Goal: Task Accomplishment & Management: Complete application form

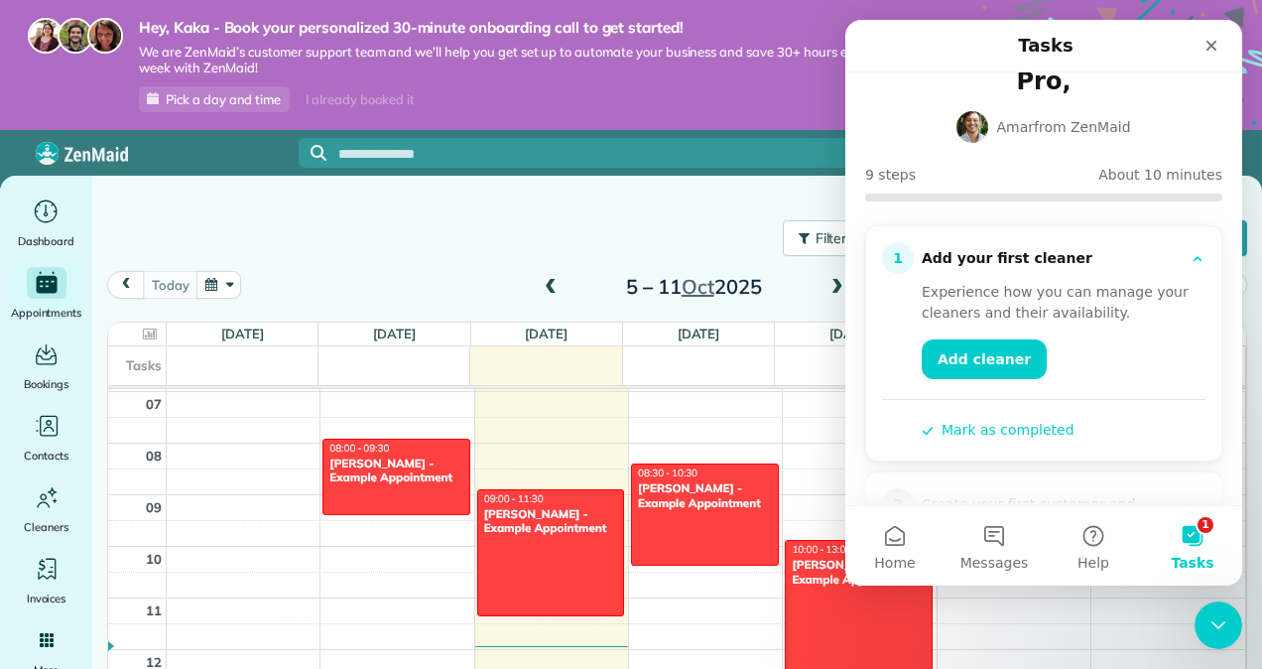
scroll to position [99, 0]
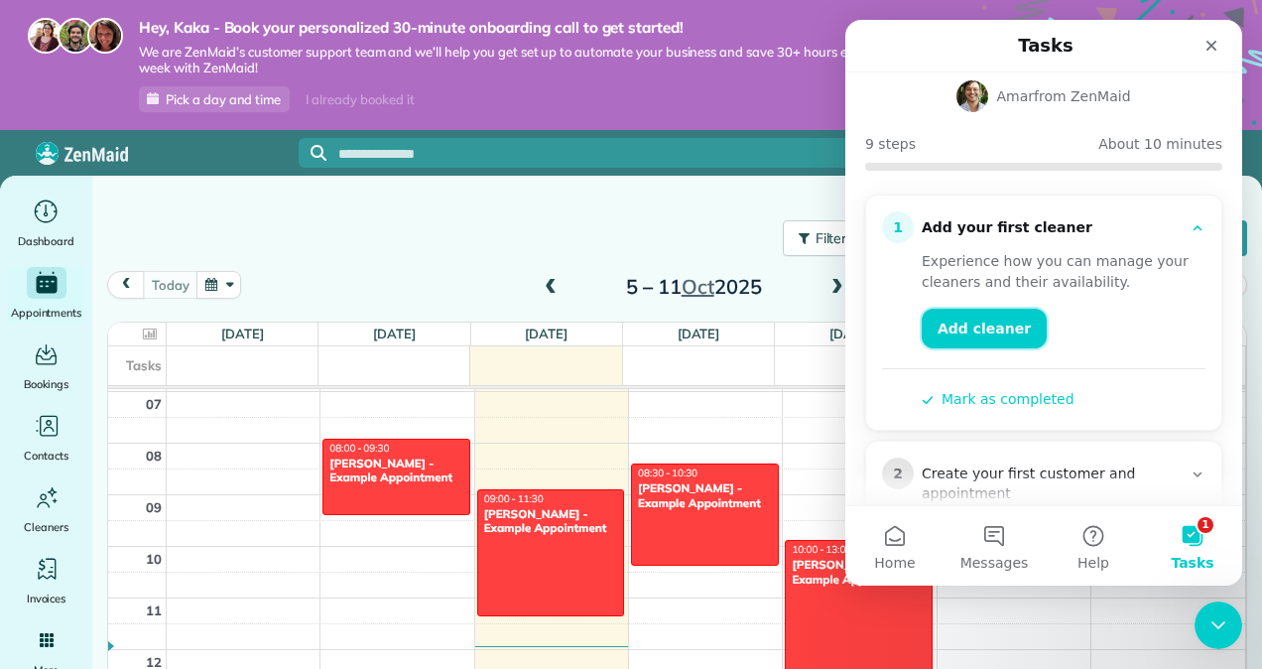
click at [1001, 309] on link "Add cleaner" at bounding box center [984, 329] width 125 height 40
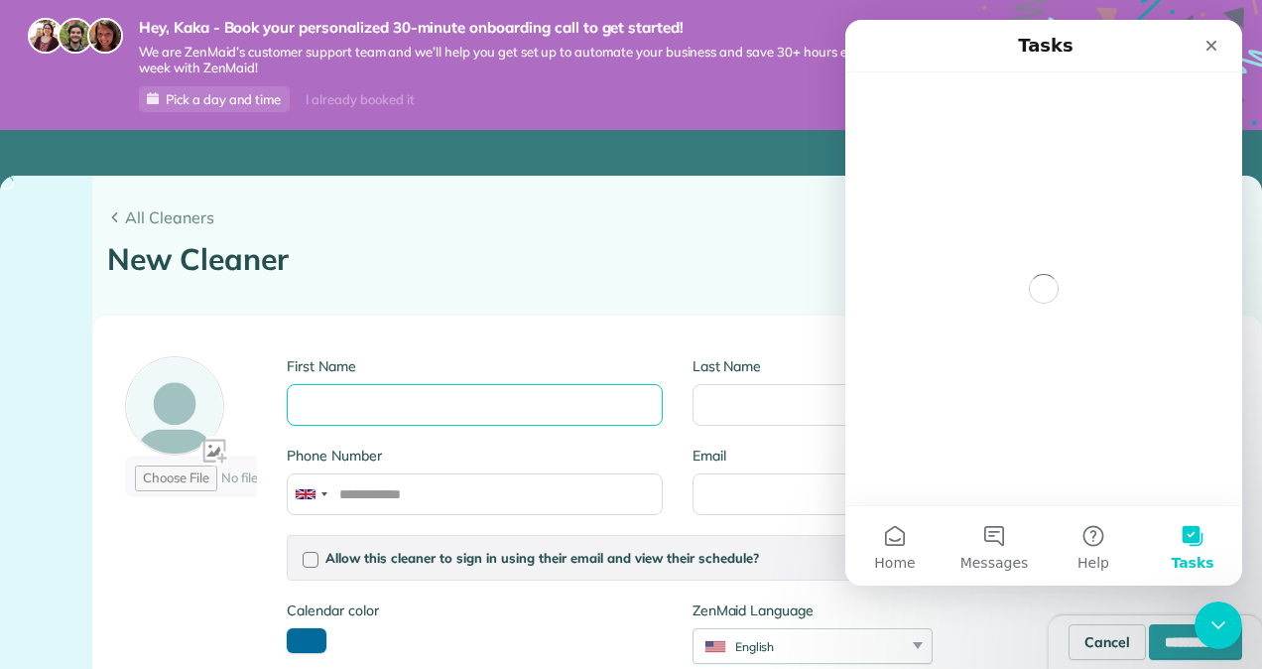
click at [353, 391] on input "First Name" at bounding box center [474, 405] width 375 height 42
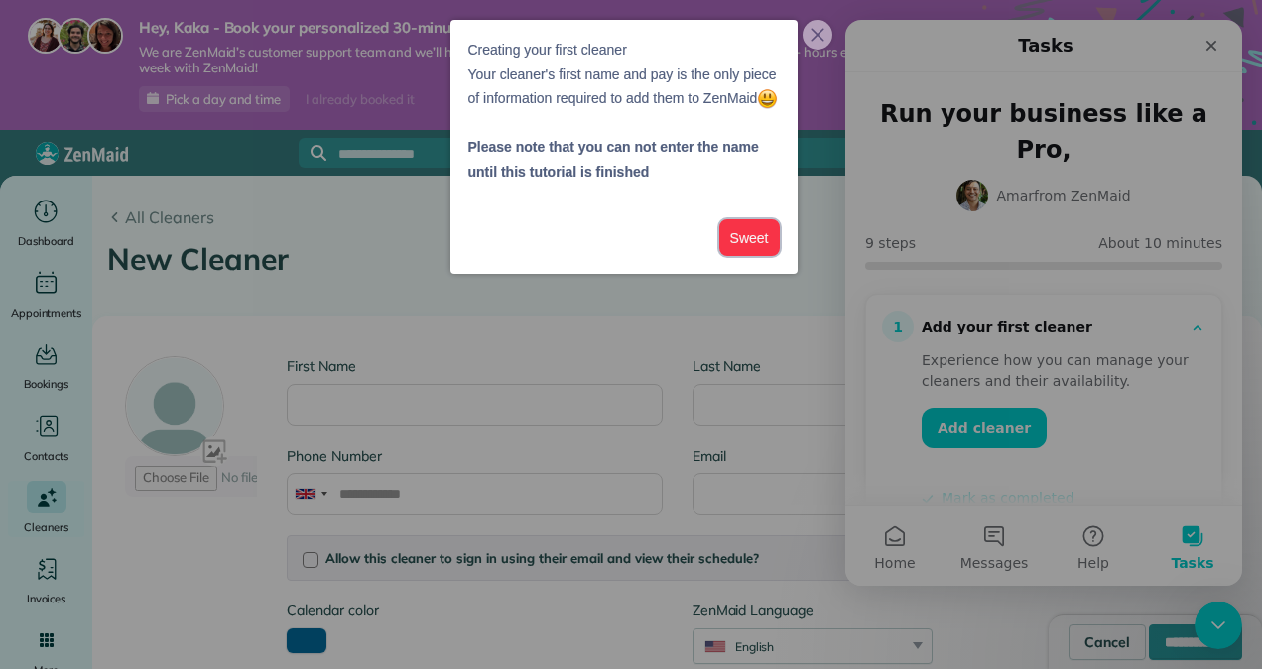
click at [731, 244] on button "Sweet" at bounding box center [750, 237] width 61 height 37
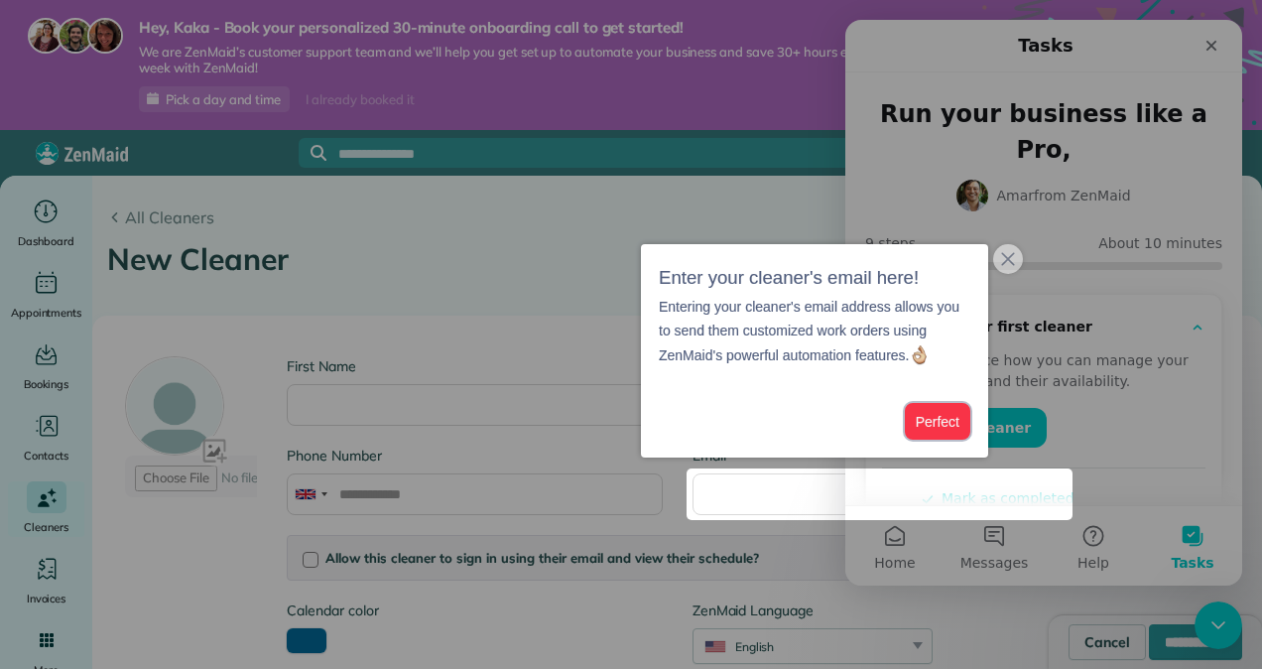
click at [923, 422] on button "Perfect" at bounding box center [938, 421] width 66 height 37
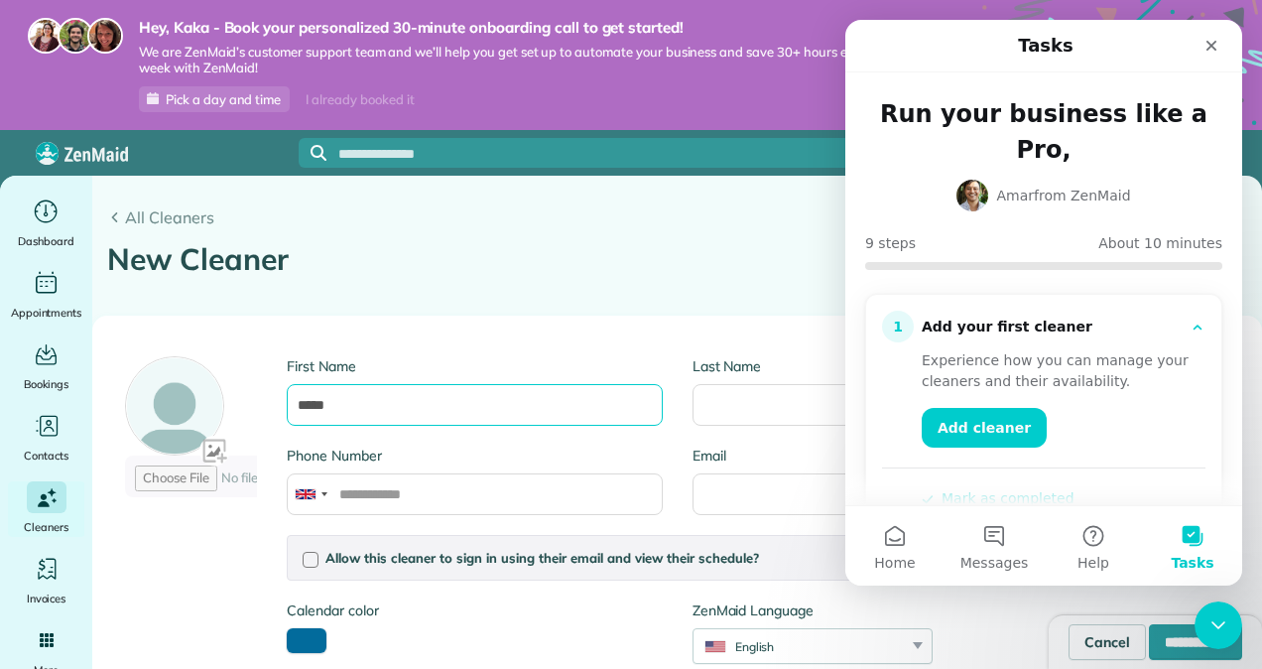
type input "*****"
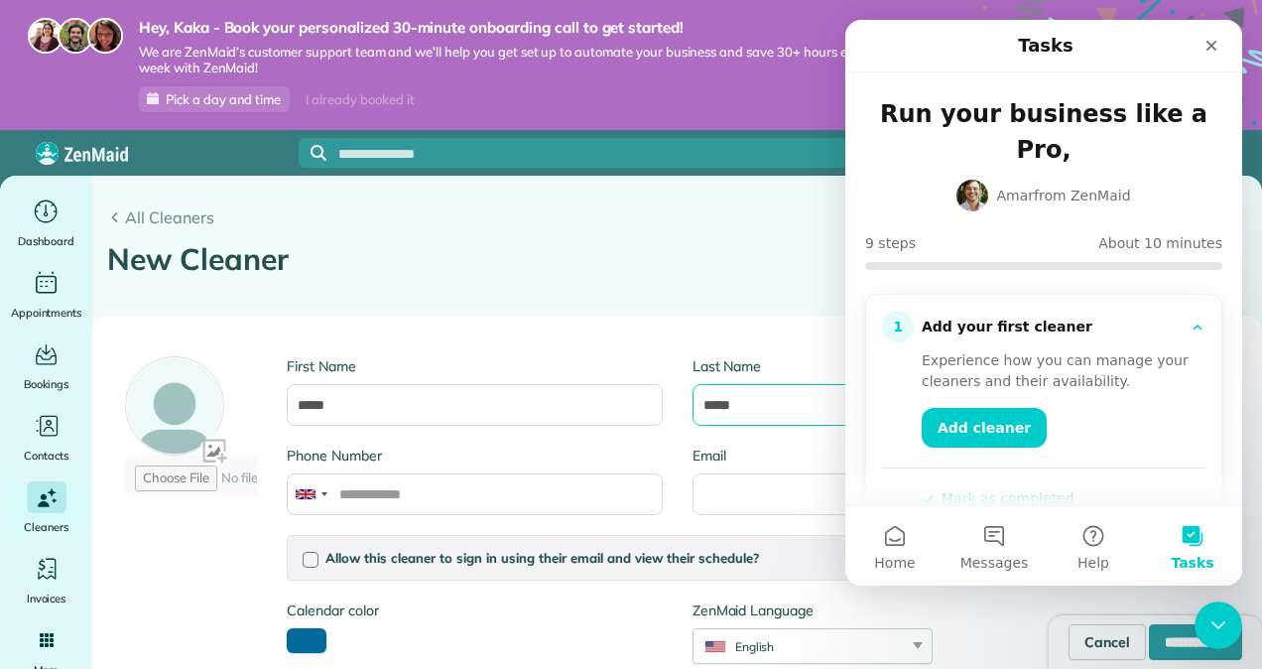
type input "*****"
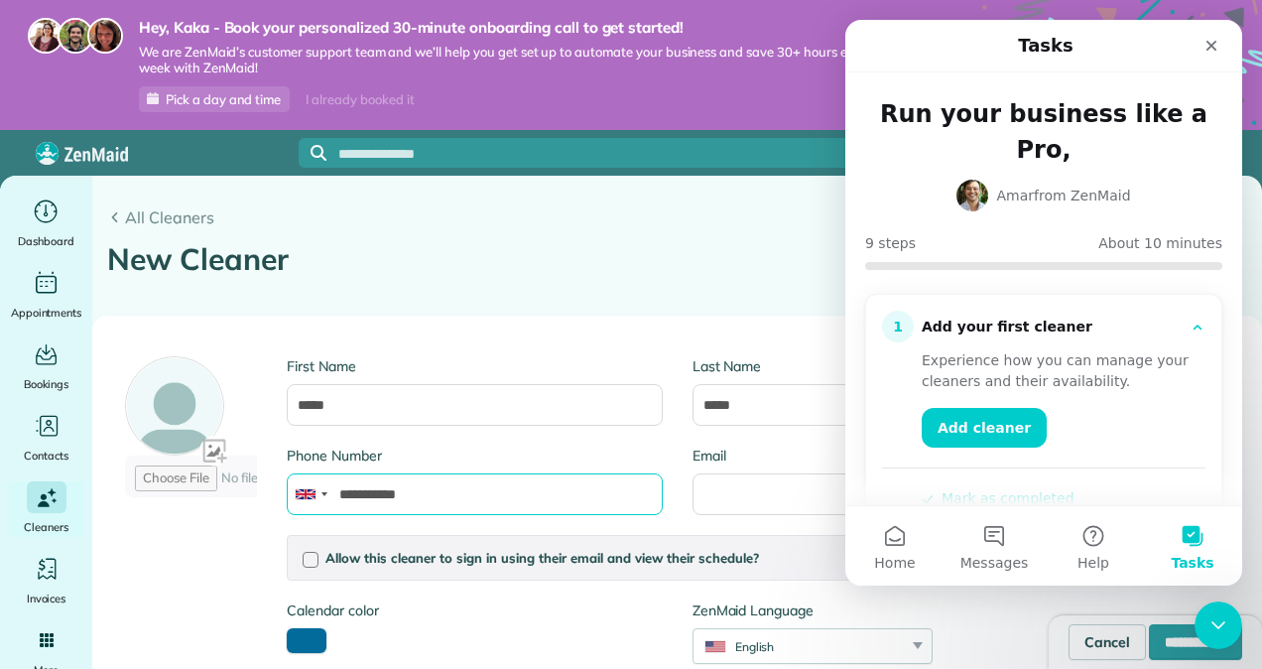
type input "**********"
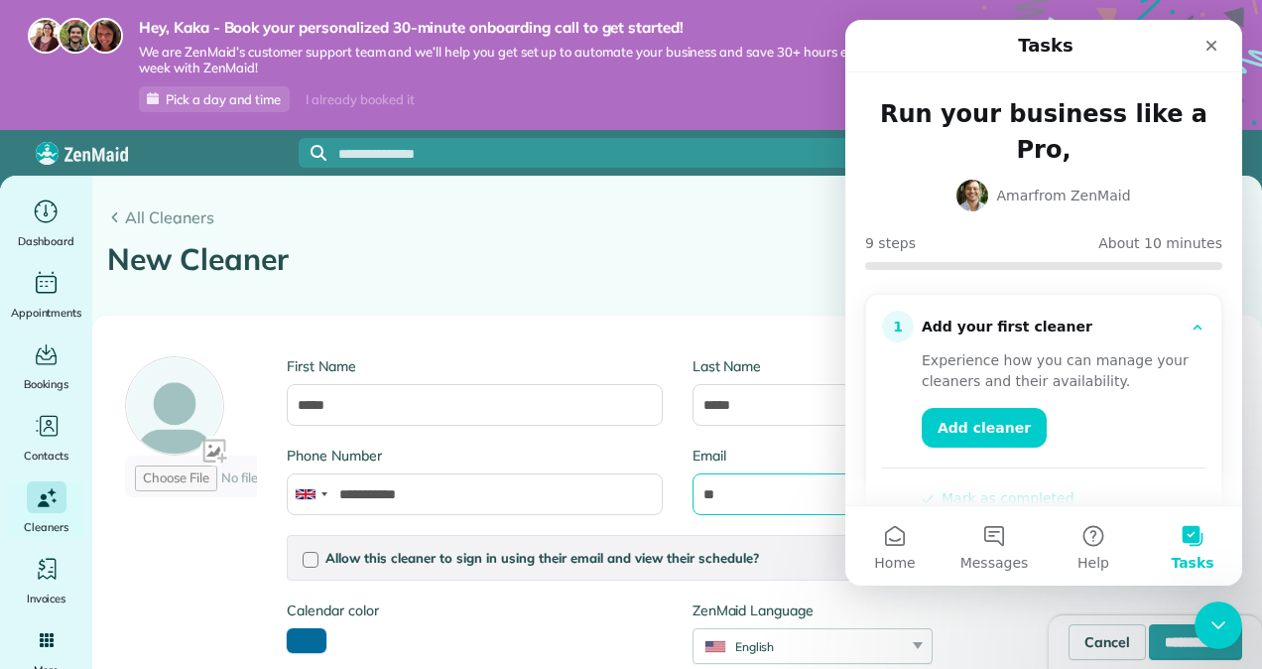
type input "*"
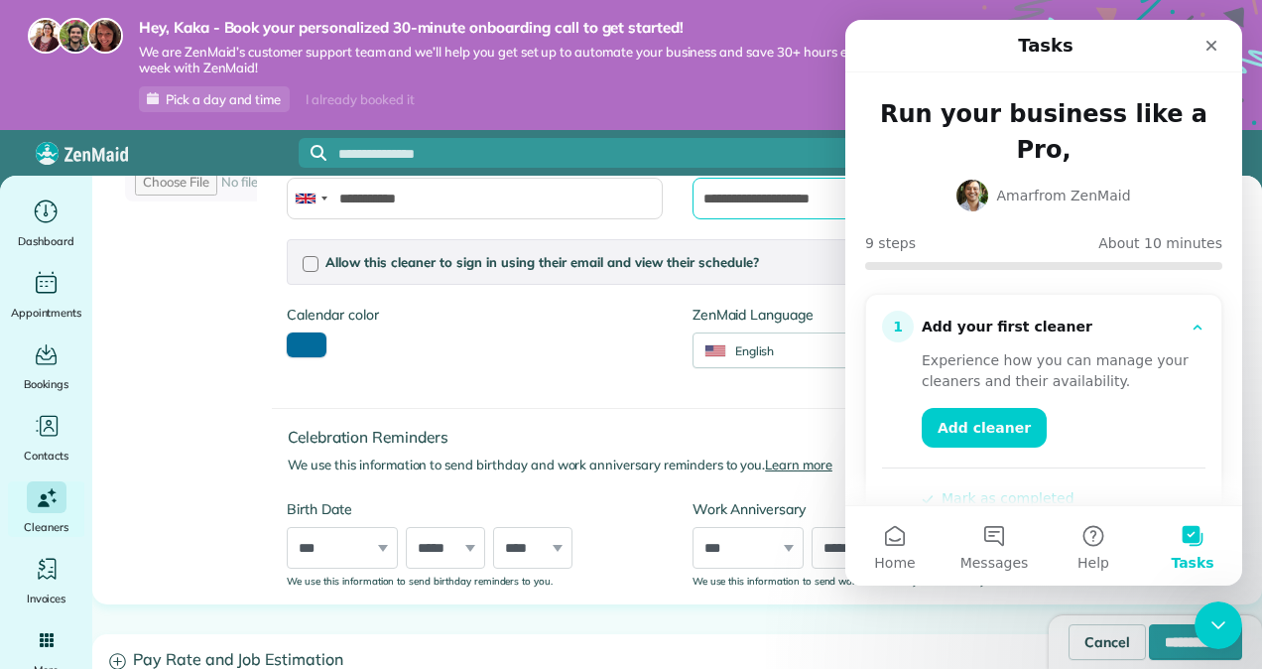
scroll to position [199, 0]
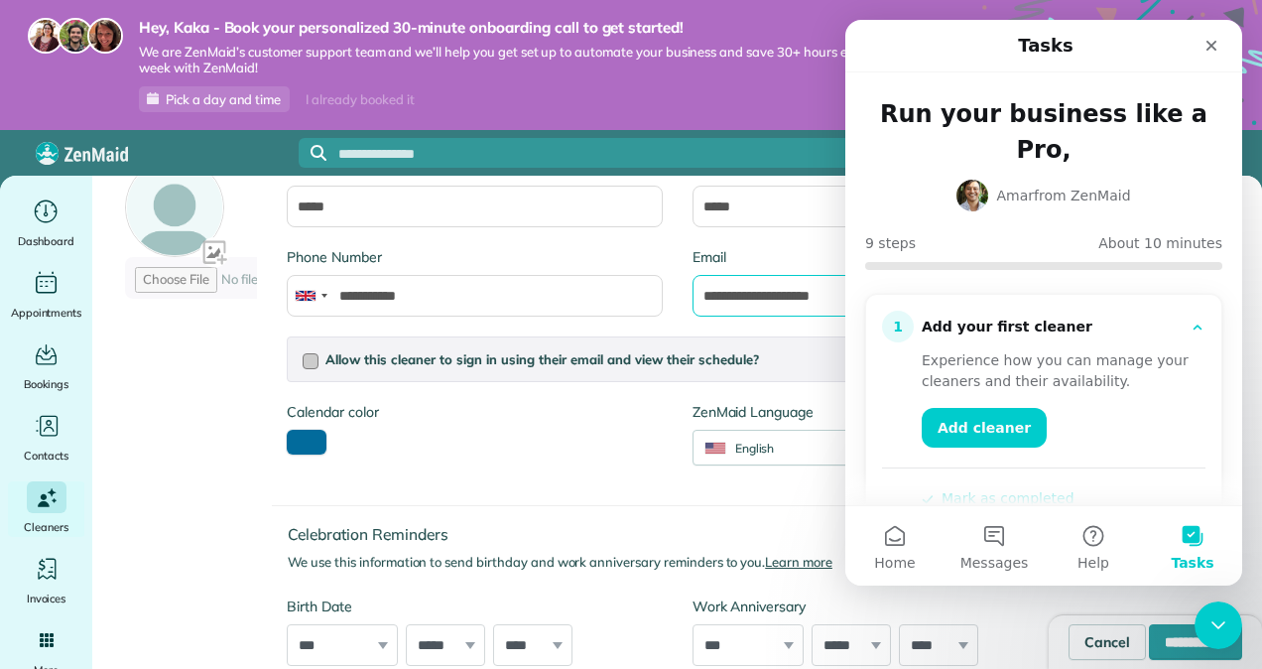
type input "**********"
click at [359, 356] on span "Allow this cleaner to sign in using their email and view their schedule?" at bounding box center [543, 359] width 434 height 16
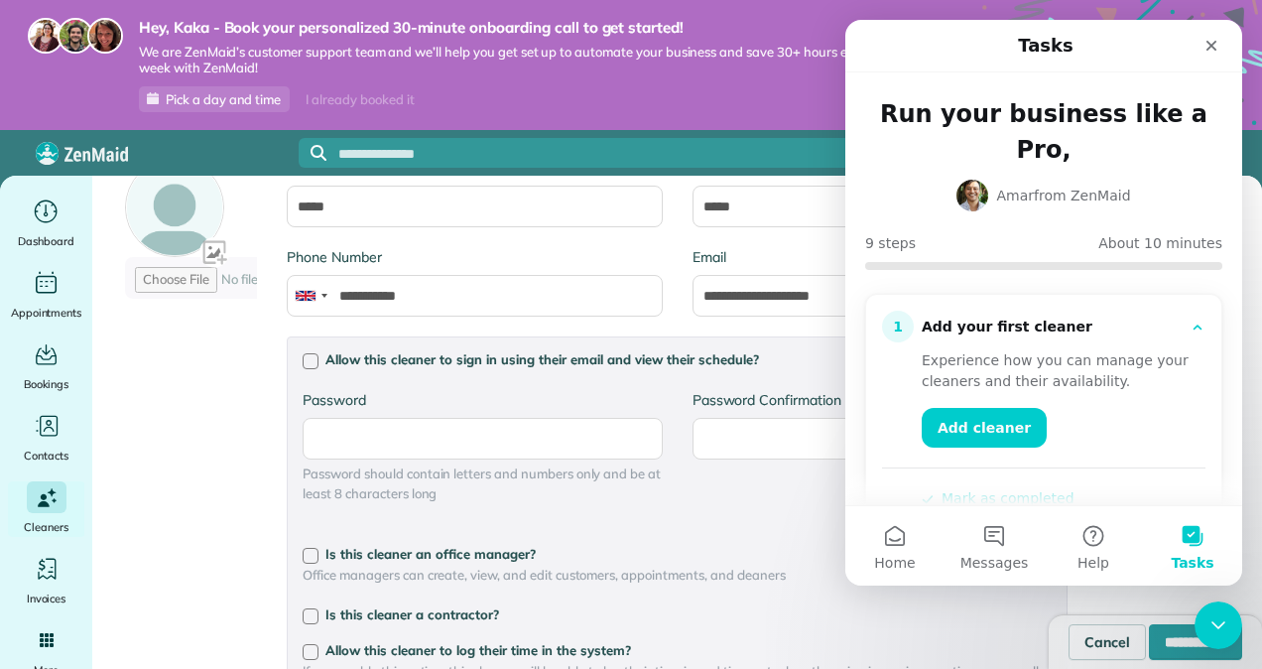
click at [515, 347] on div "Allow this cleaner to sign in using their email and view their schedule? Passwo…" at bounding box center [677, 531] width 781 height 390
click at [314, 359] on div at bounding box center [311, 361] width 16 height 16
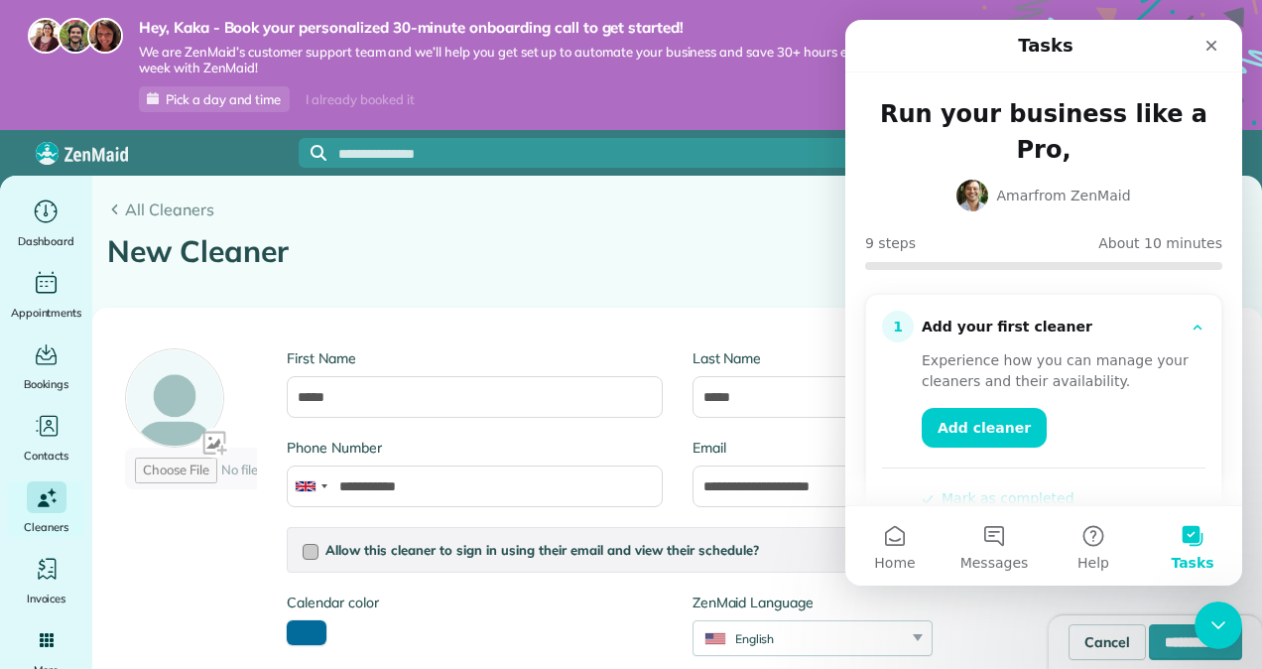
scroll to position [0, 0]
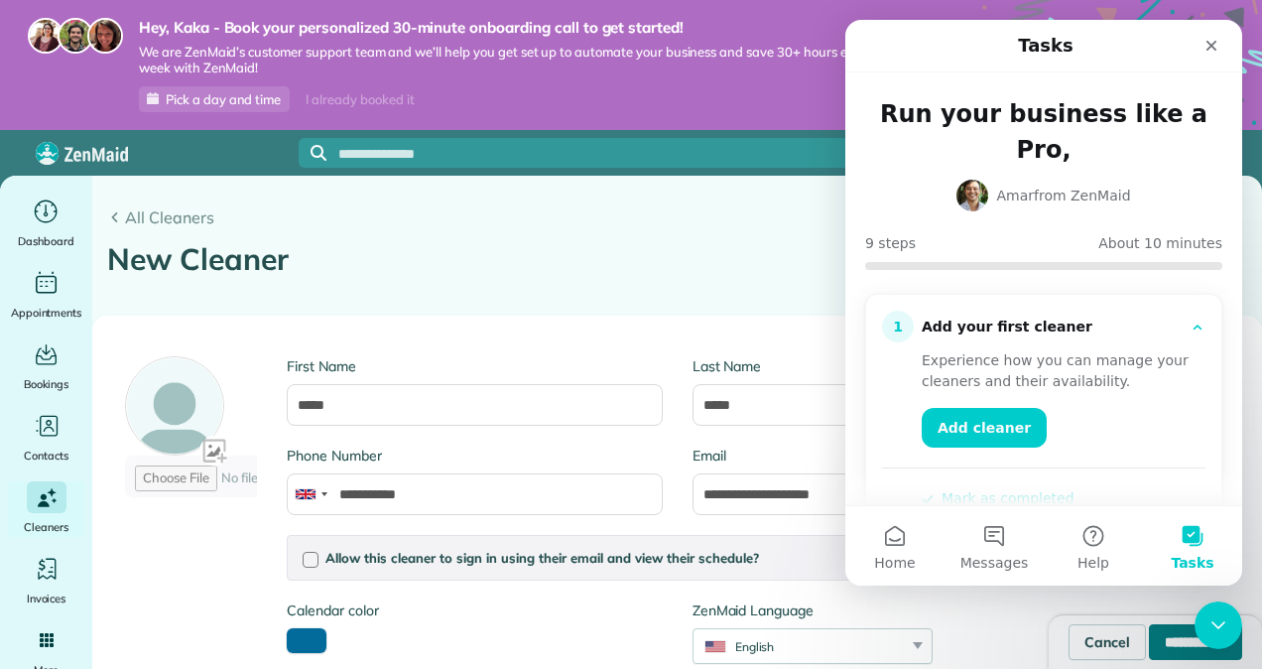
click at [1149, 647] on input "**********" at bounding box center [1195, 642] width 93 height 36
type input "**********"
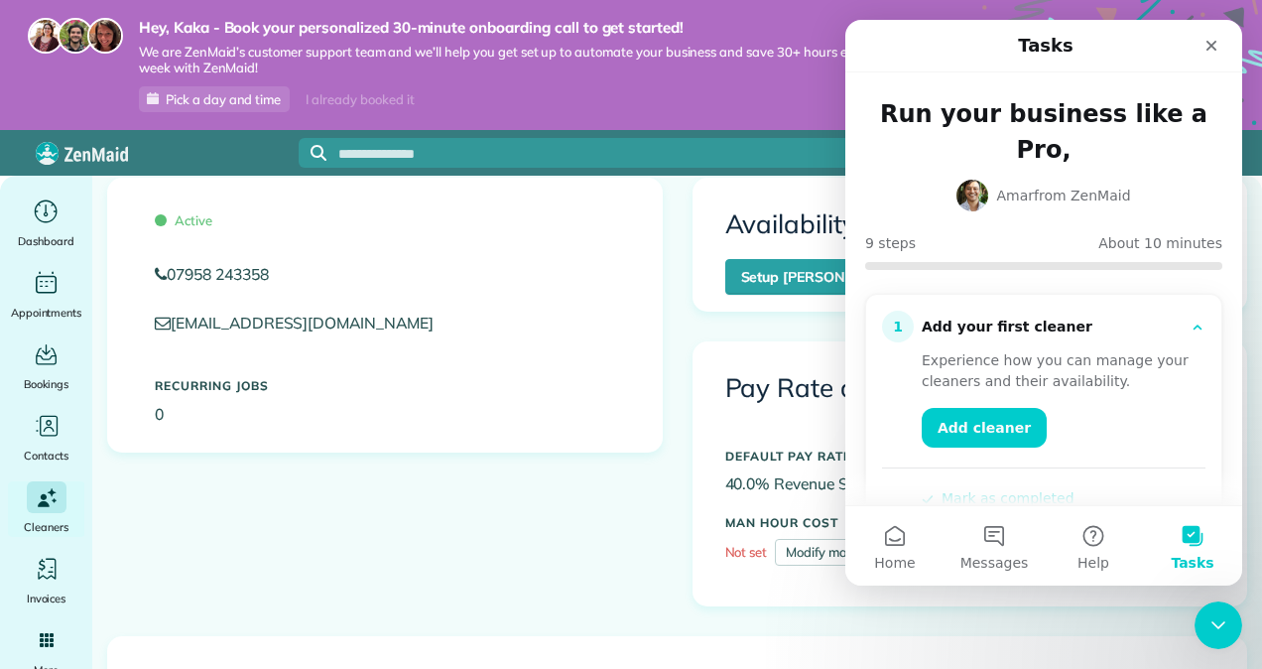
scroll to position [298, 0]
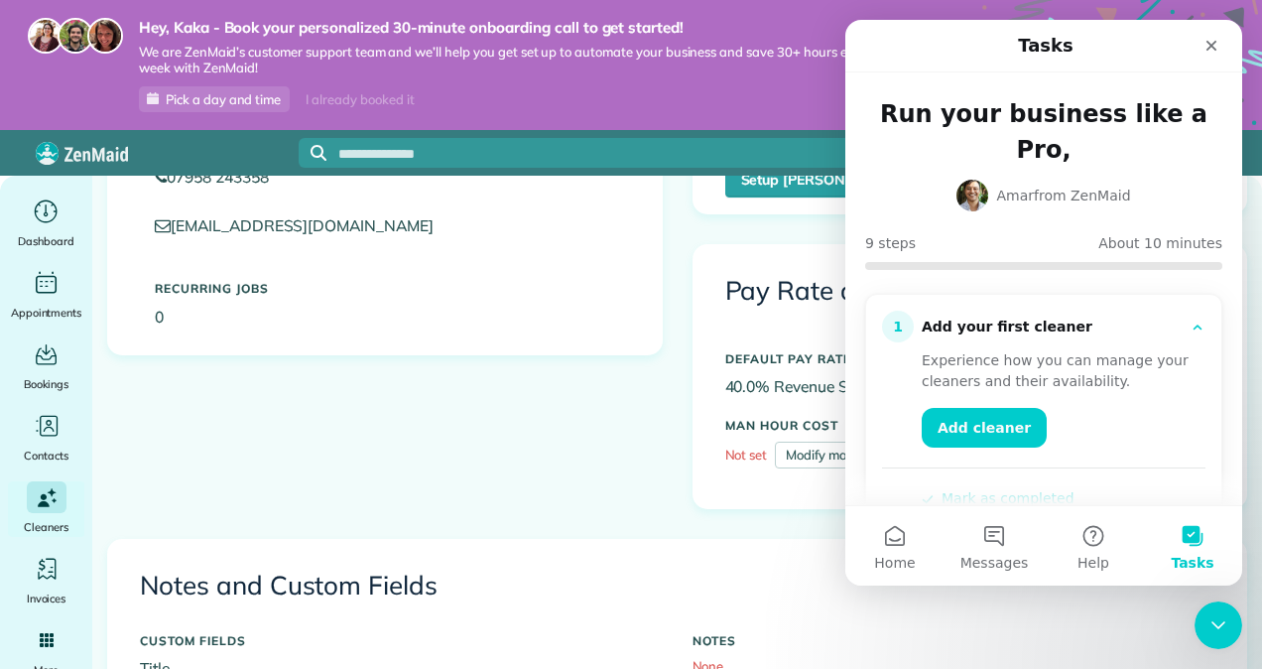
click at [976, 488] on button "Mark as completed" at bounding box center [998, 498] width 153 height 21
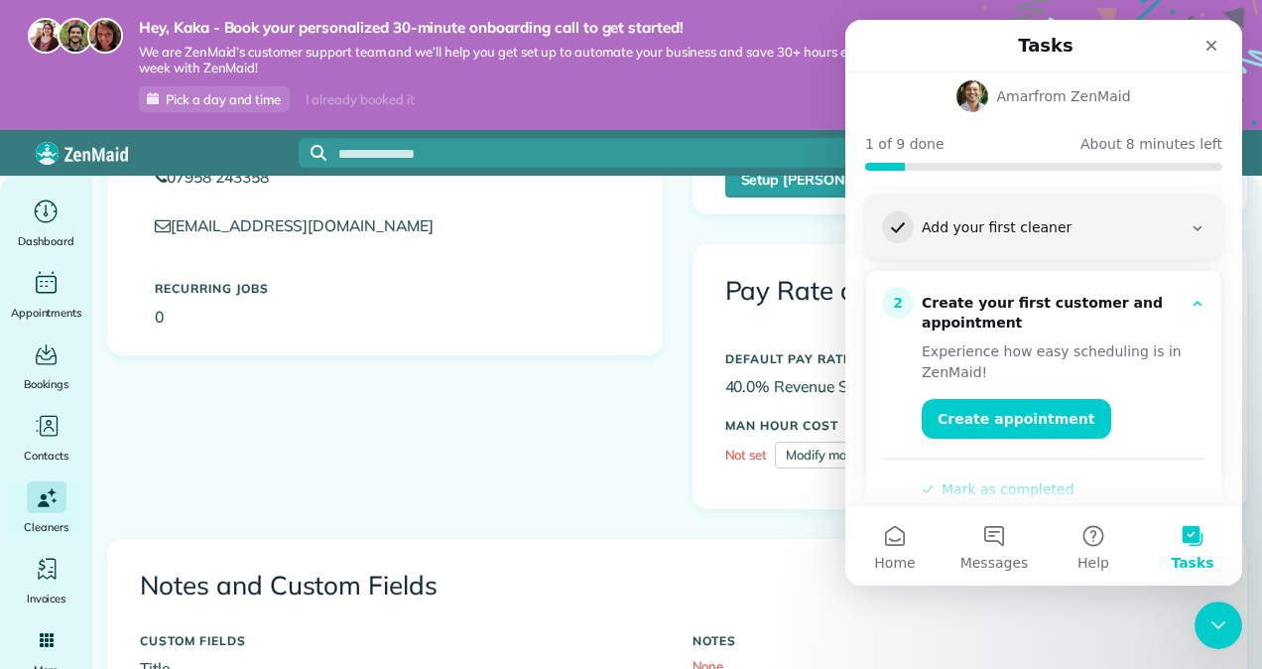
scroll to position [199, 0]
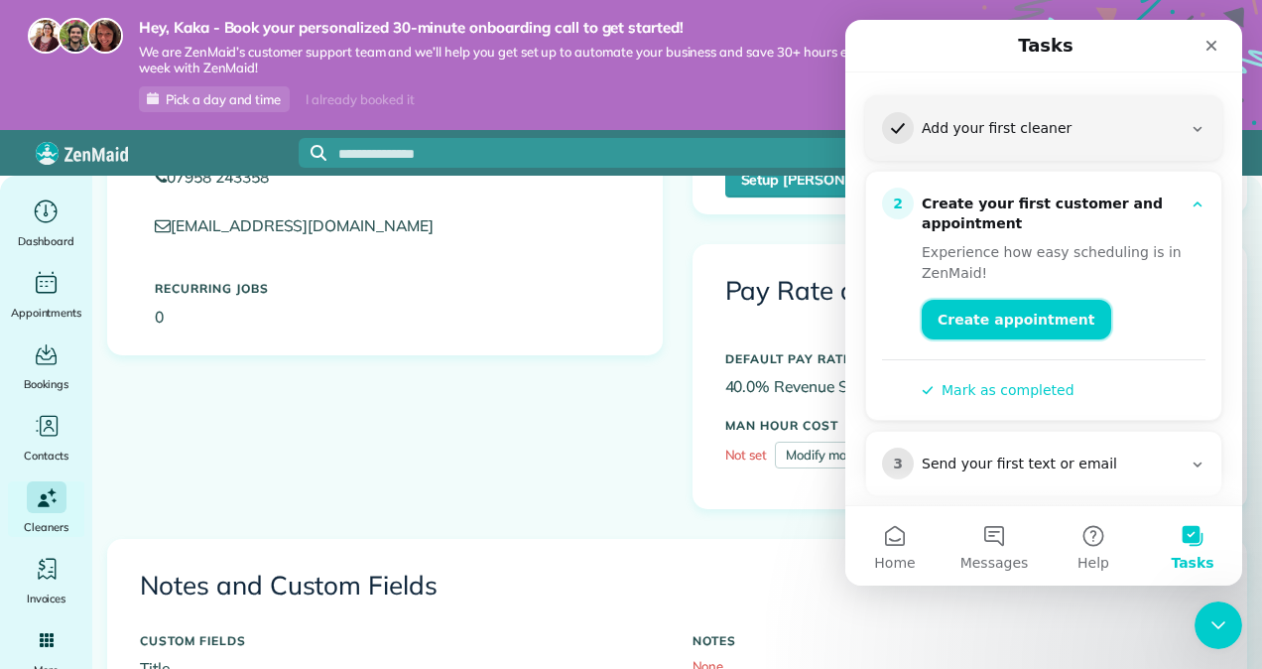
click at [1039, 300] on link "Create appointment" at bounding box center [1017, 320] width 190 height 40
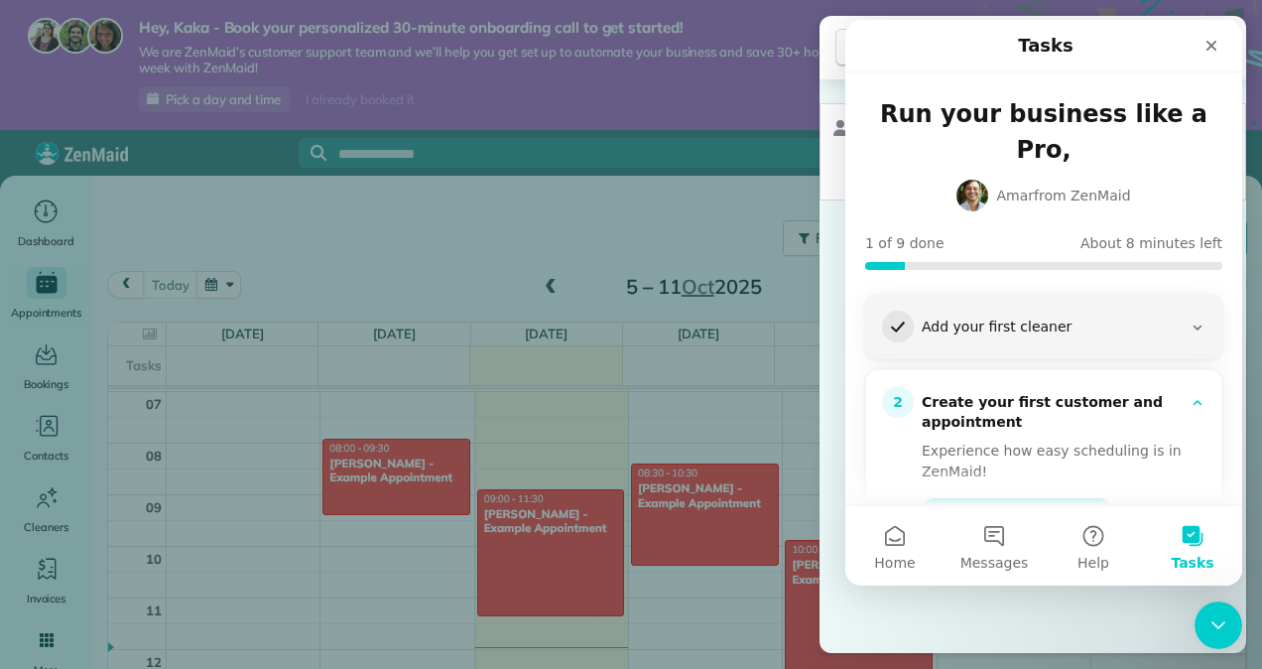
click at [830, 164] on div "Select a contact Add new" at bounding box center [1033, 151] width 427 height 97
drag, startPoint x: 826, startPoint y: 179, endPoint x: 26, endPoint y: 129, distance: 801.5
click at [826, 179] on div "Select a contact Add new" at bounding box center [1033, 151] width 427 height 97
click at [1213, 46] on icon "Close" at bounding box center [1212, 46] width 16 height 16
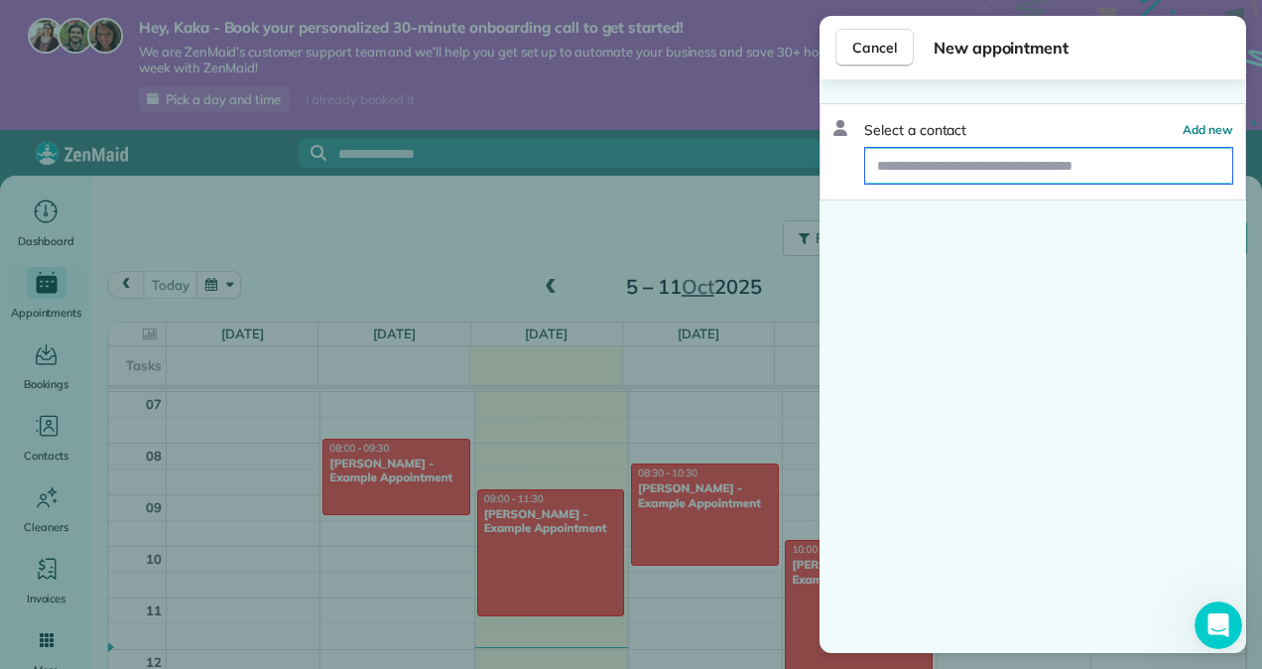
click at [1012, 160] on input "text" at bounding box center [1048, 166] width 367 height 36
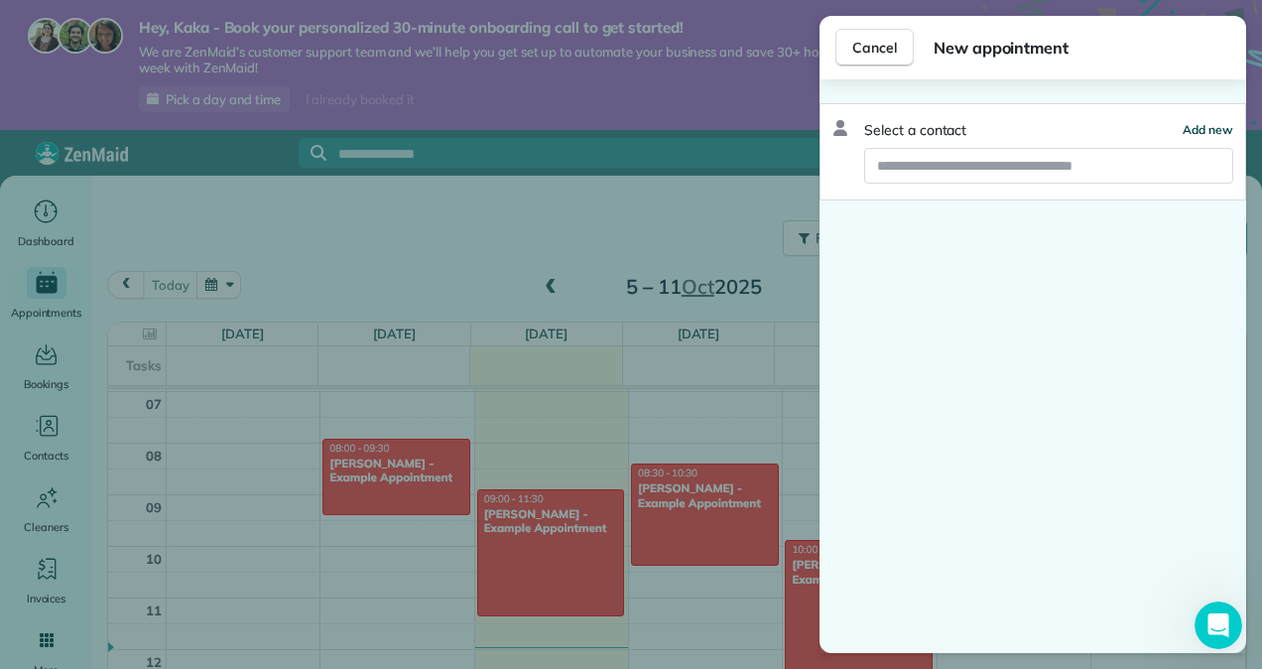
click at [1190, 122] on span "Add new" at bounding box center [1208, 129] width 51 height 15
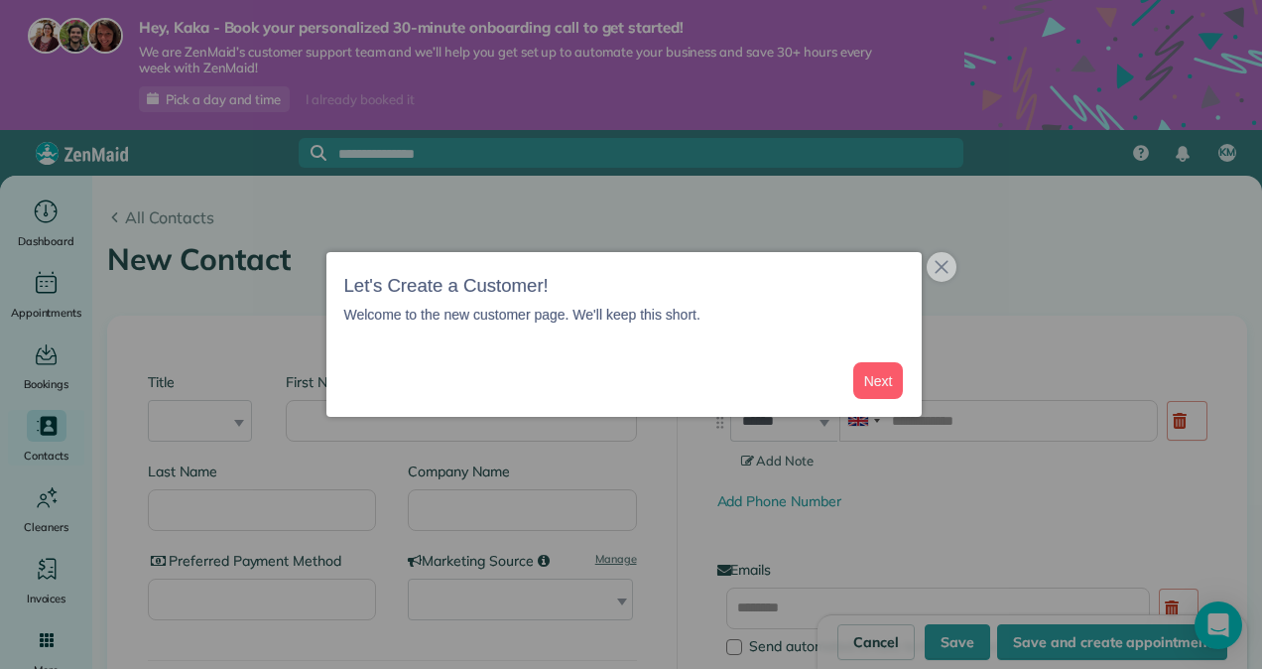
click at [227, 423] on div at bounding box center [631, 334] width 1262 height 669
click at [884, 380] on button "Next" at bounding box center [879, 380] width 51 height 37
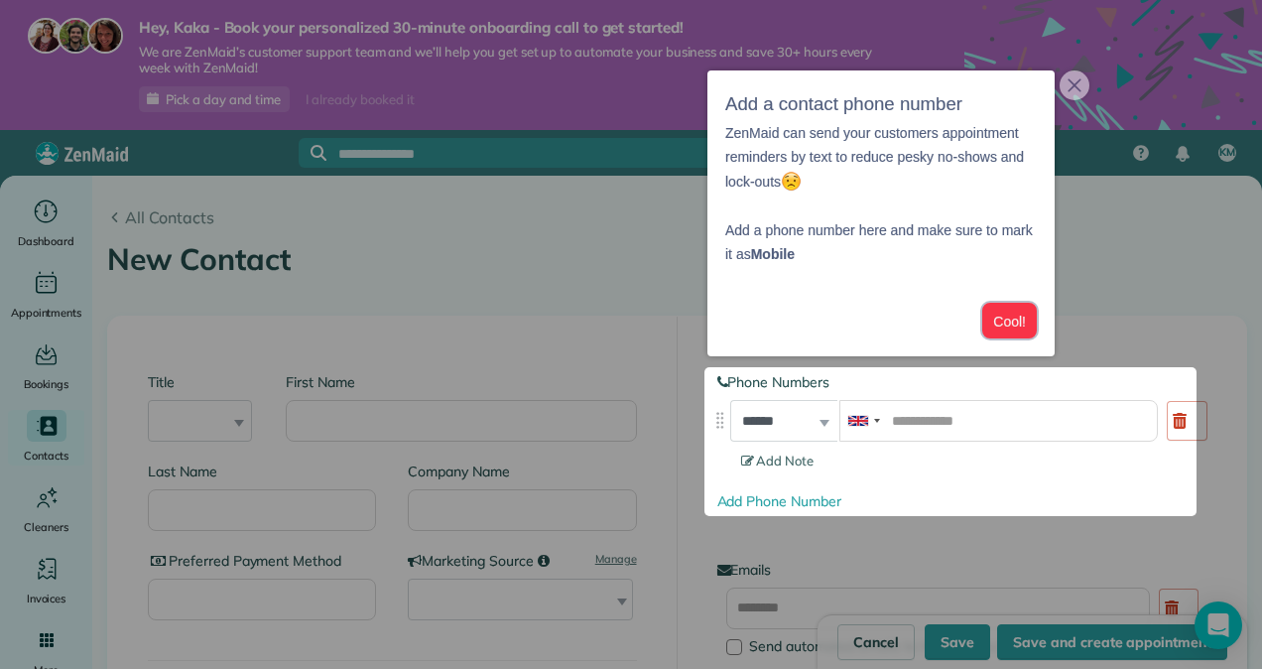
click at [1004, 316] on button "Cool!" at bounding box center [1010, 321] width 55 height 37
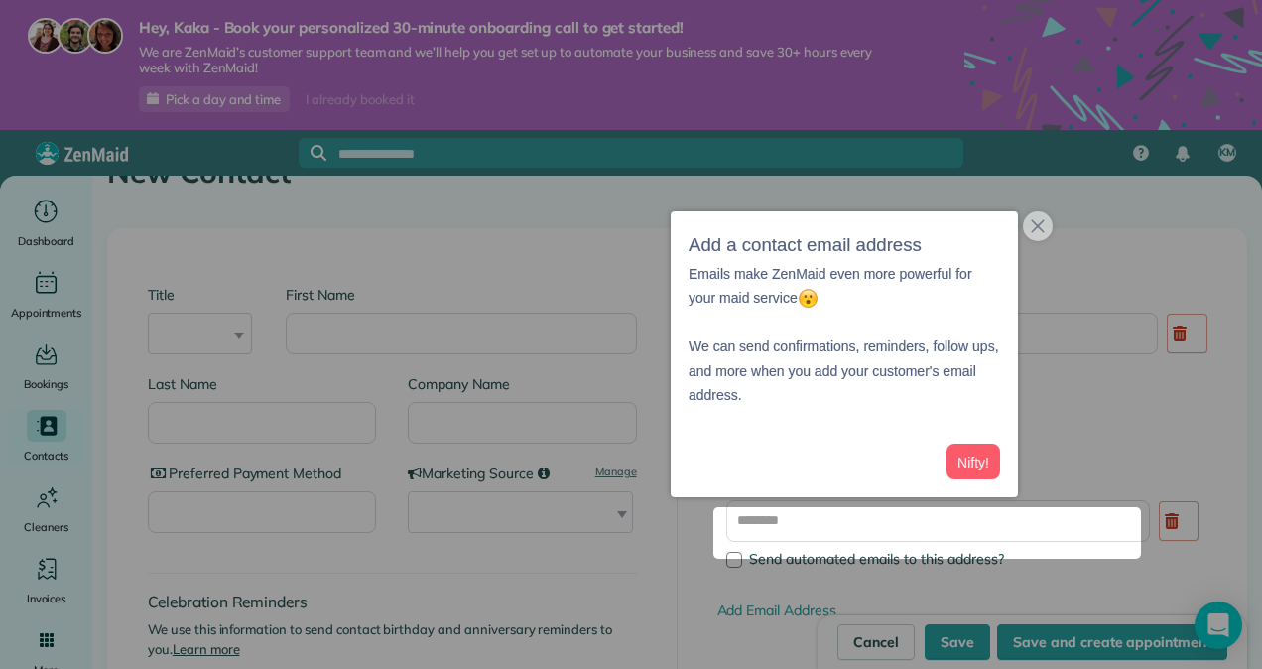
scroll to position [97, 0]
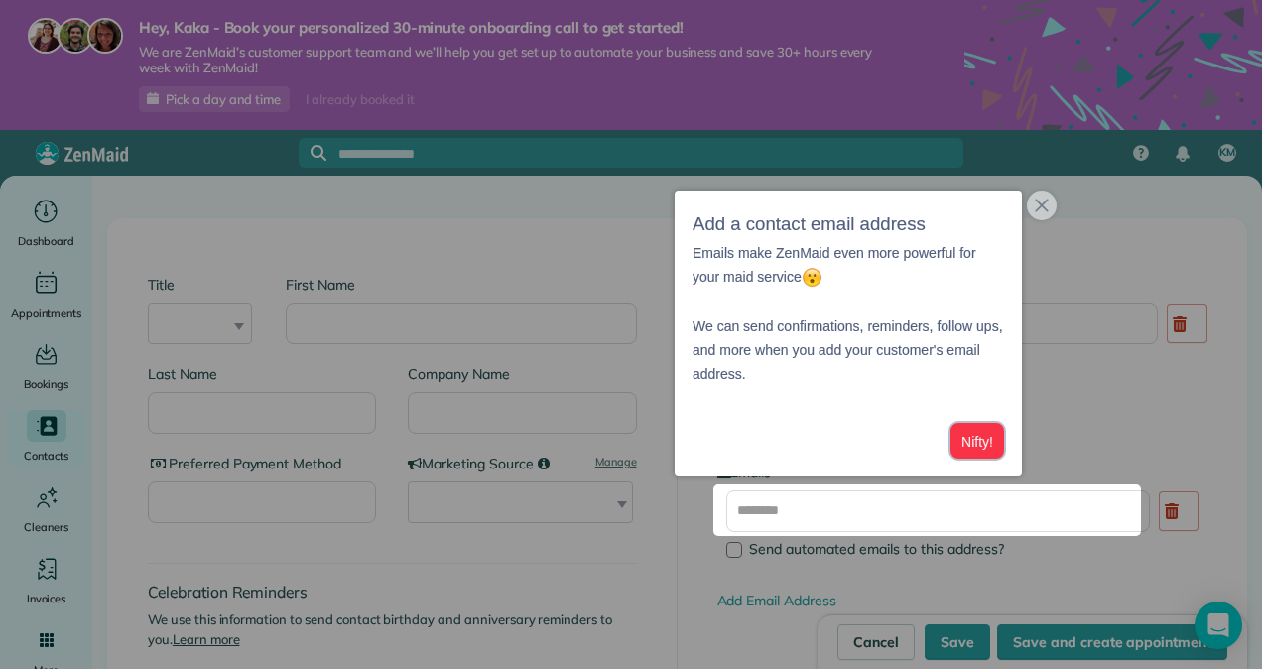
click at [998, 438] on button "Nifty!" at bounding box center [978, 441] width 54 height 37
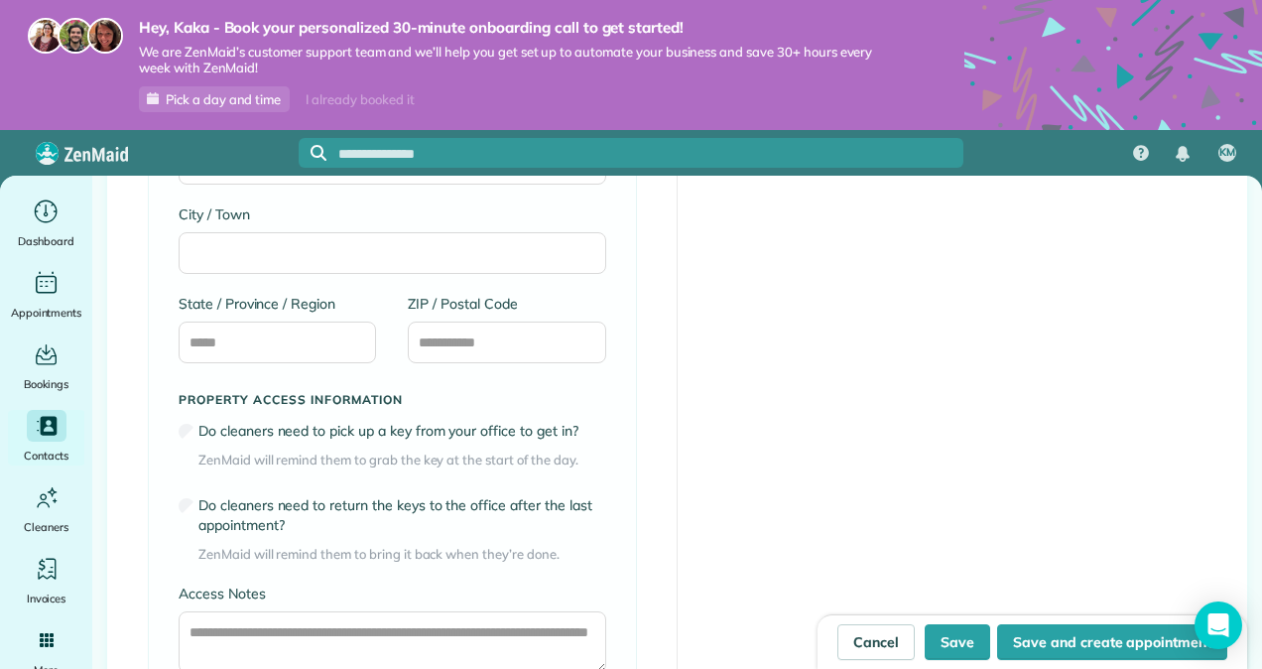
scroll to position [1598, 0]
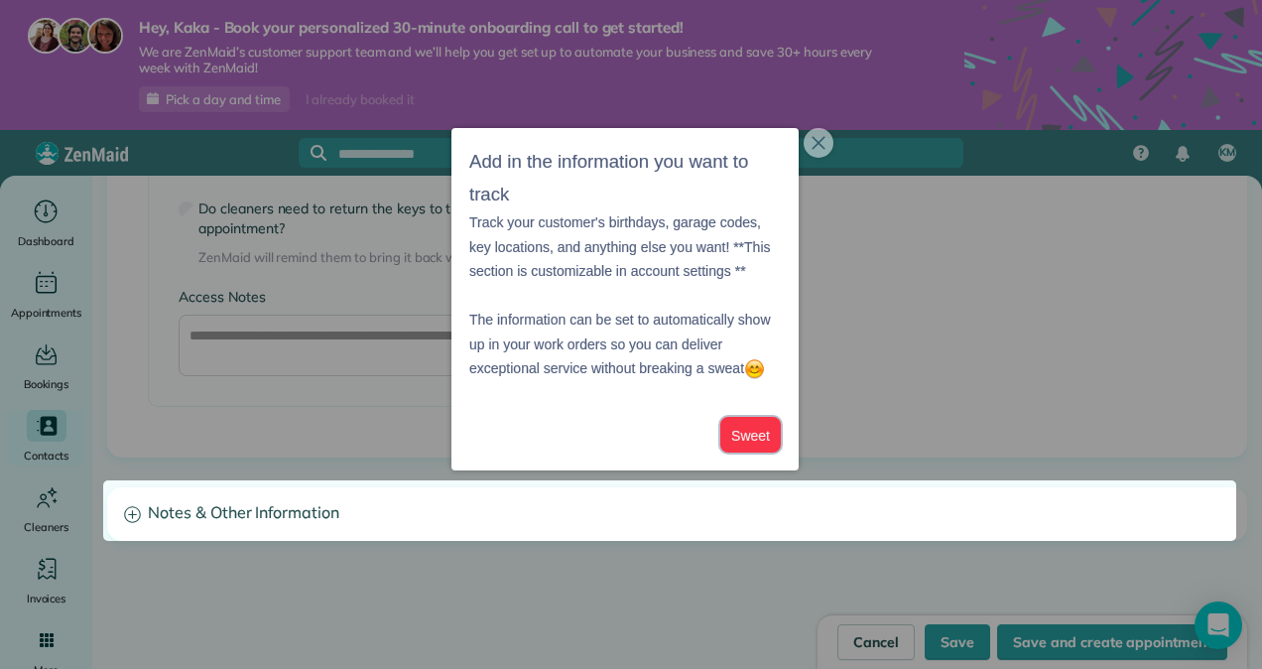
click at [742, 427] on button "Sweet" at bounding box center [751, 435] width 61 height 37
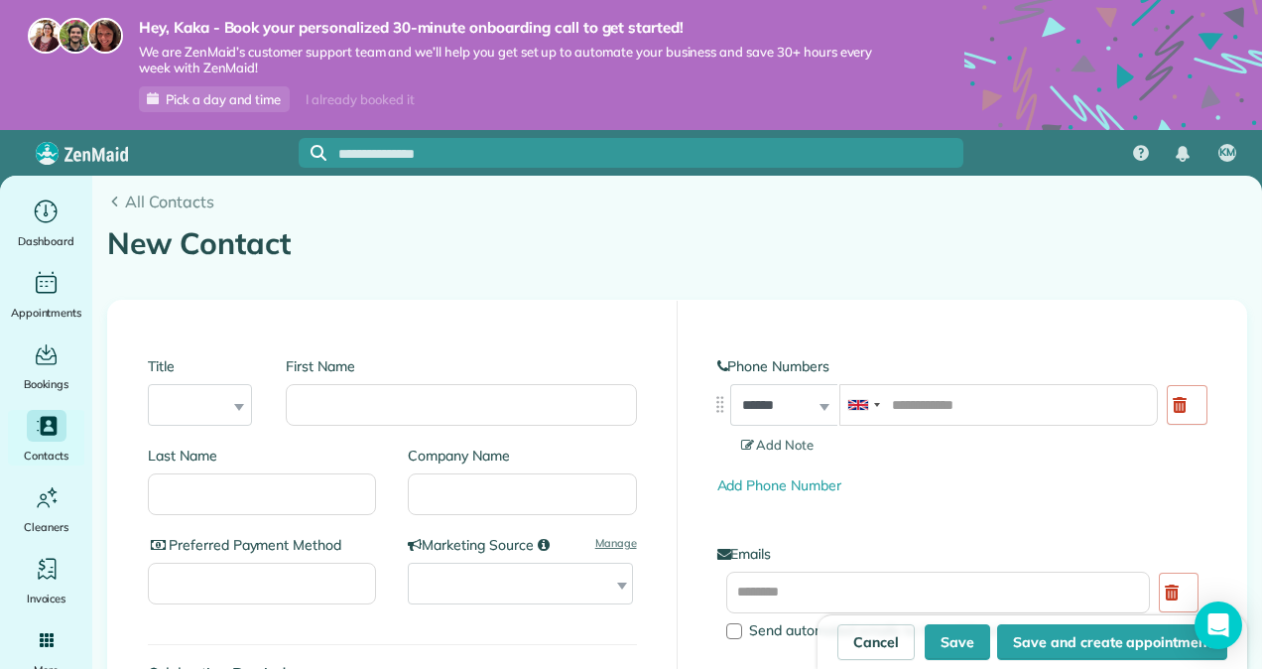
scroll to position [0, 0]
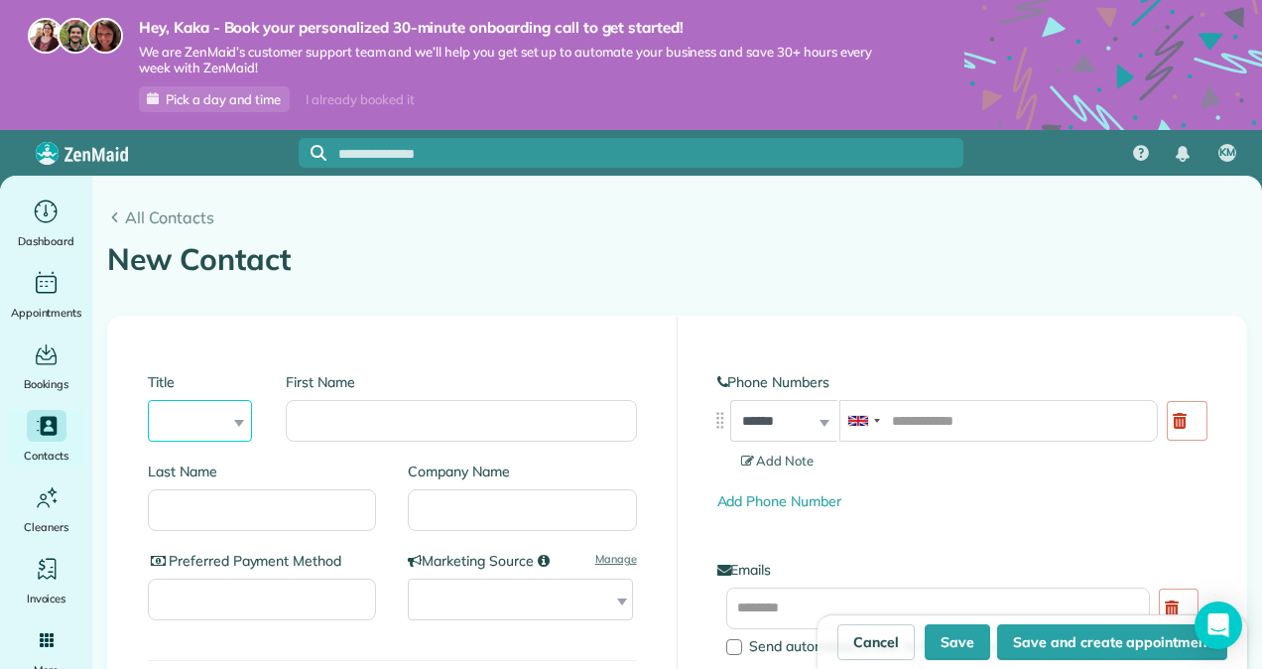
click at [202, 429] on select "*** **** *** ***" at bounding box center [200, 421] width 104 height 42
select select "***"
click at [148, 400] on select "*** **** *** ***" at bounding box center [200, 421] width 104 height 42
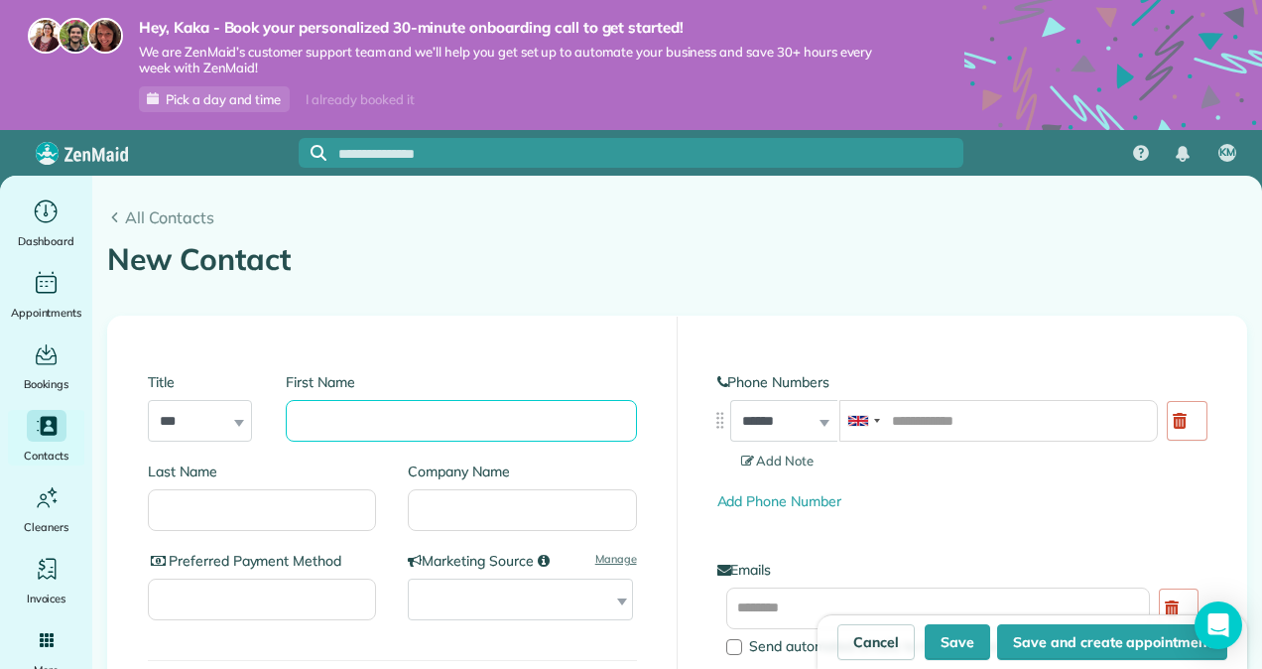
click at [389, 419] on input "First Name" at bounding box center [461, 421] width 350 height 42
type input "*"
type input "***"
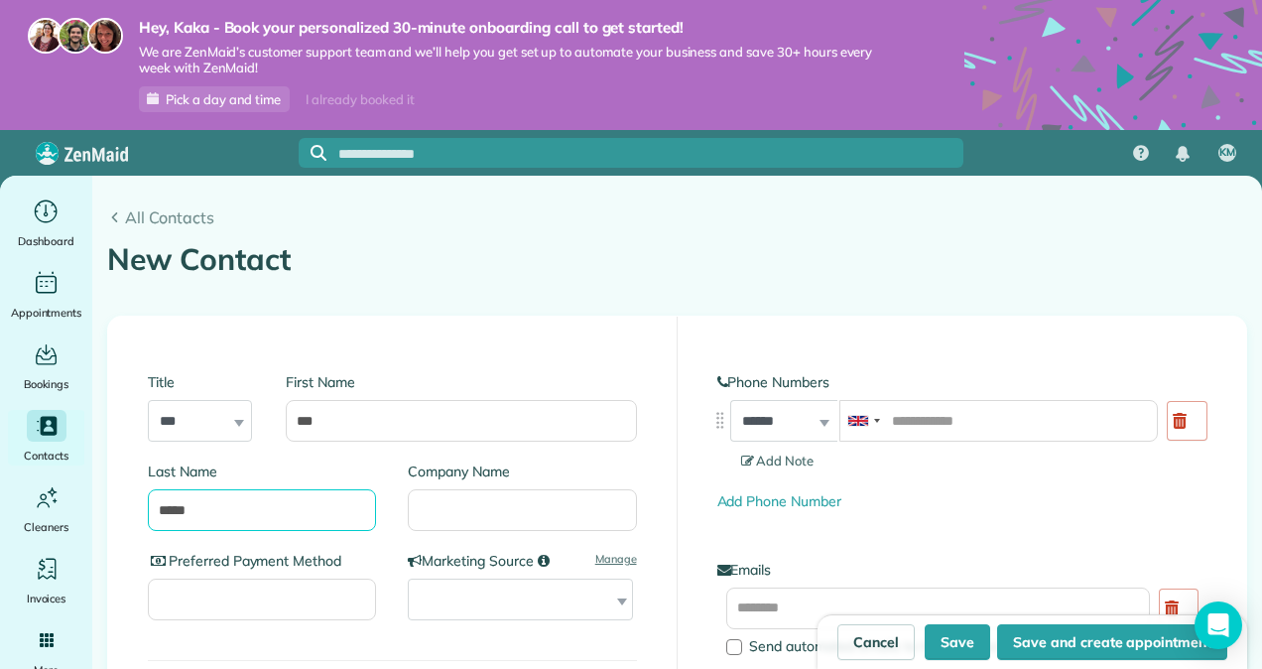
type input "*****"
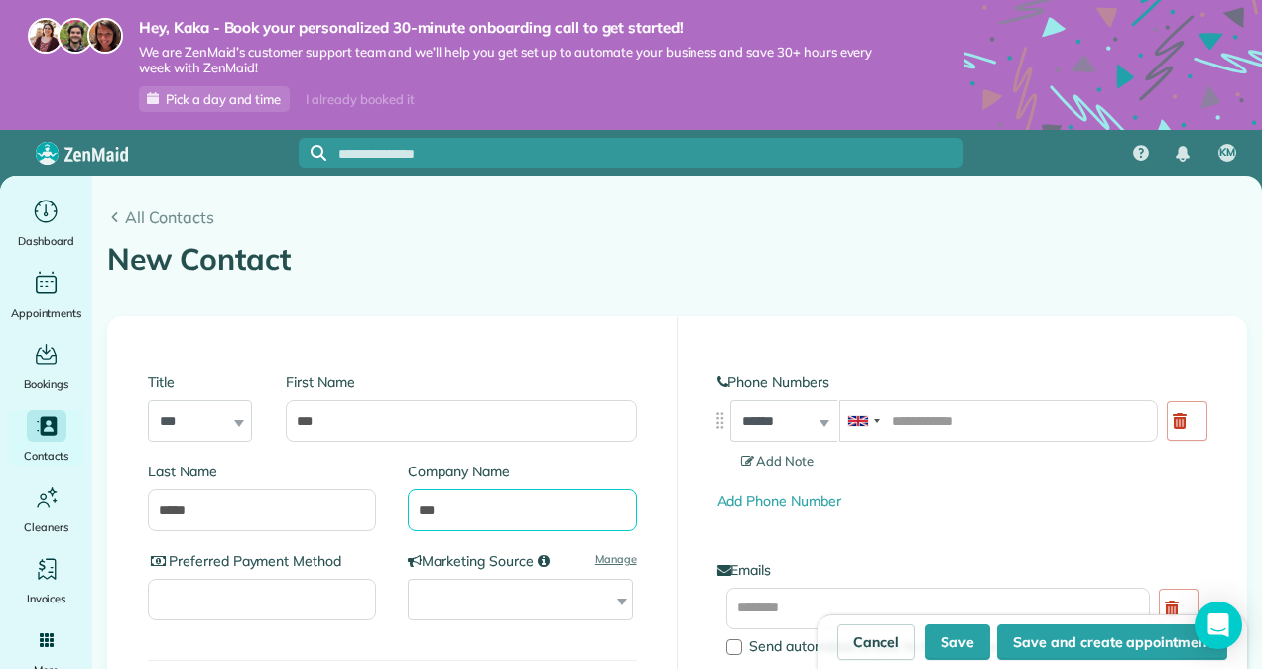
type input "***"
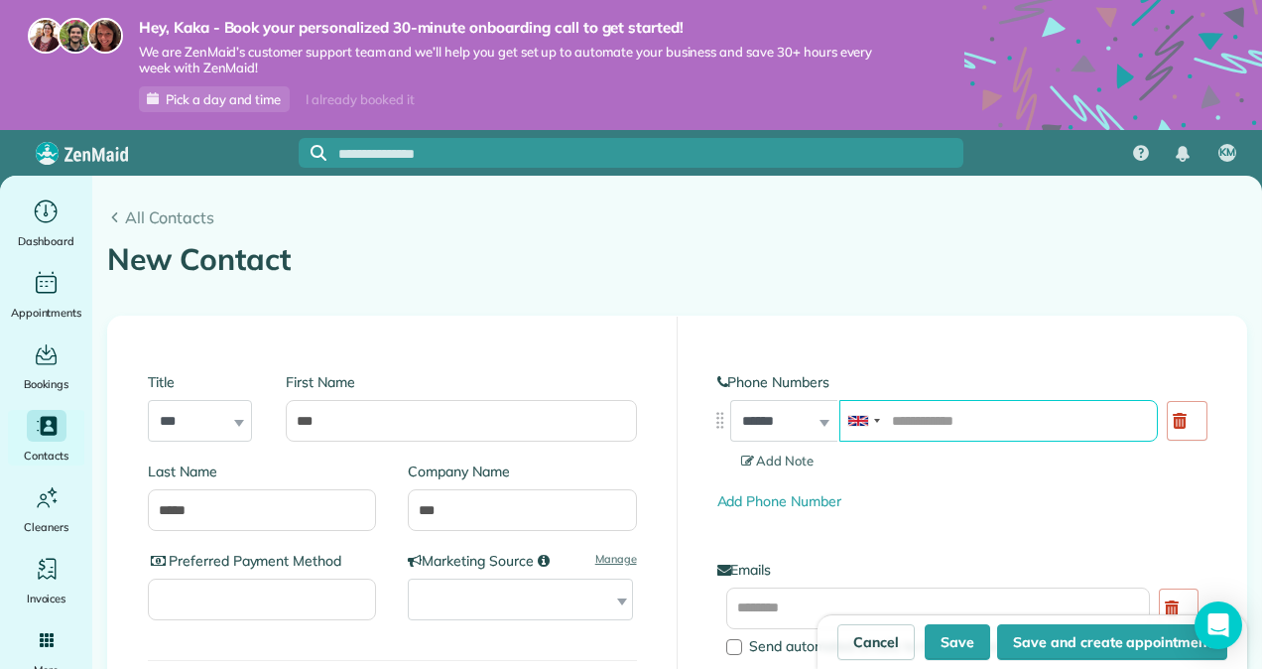
click at [913, 421] on input "tel" at bounding box center [999, 421] width 319 height 42
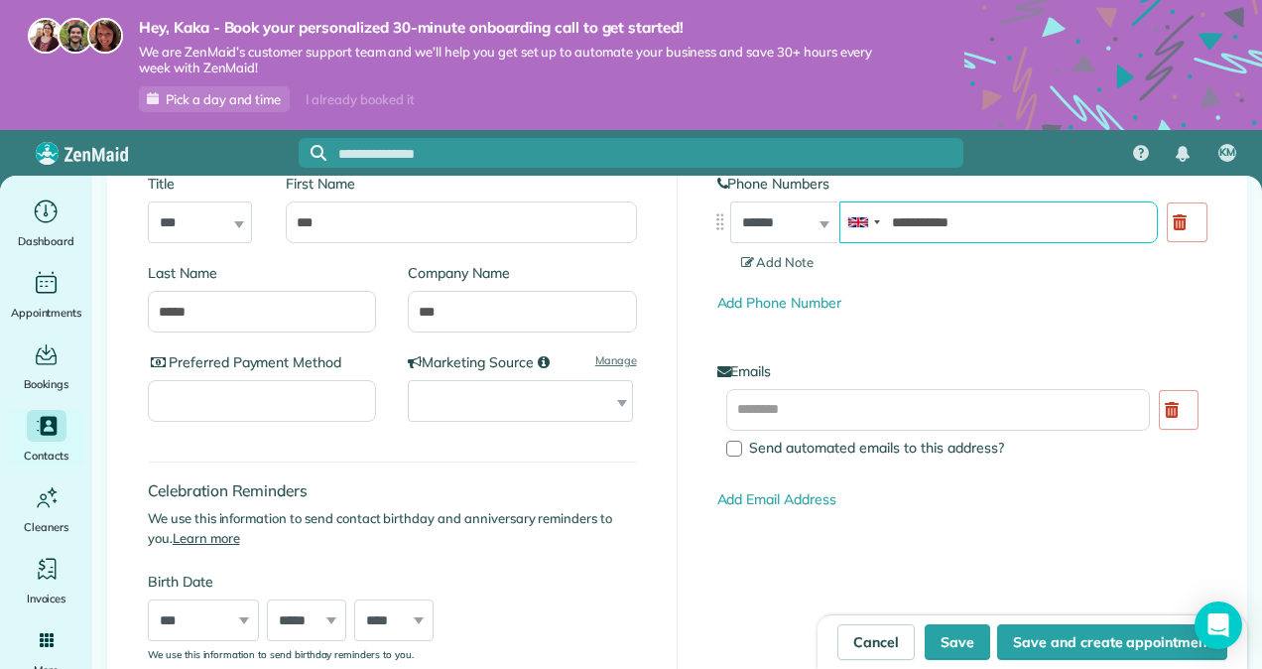
type input "**********"
click at [1022, 282] on div "**********" at bounding box center [963, 244] width 490 height 140
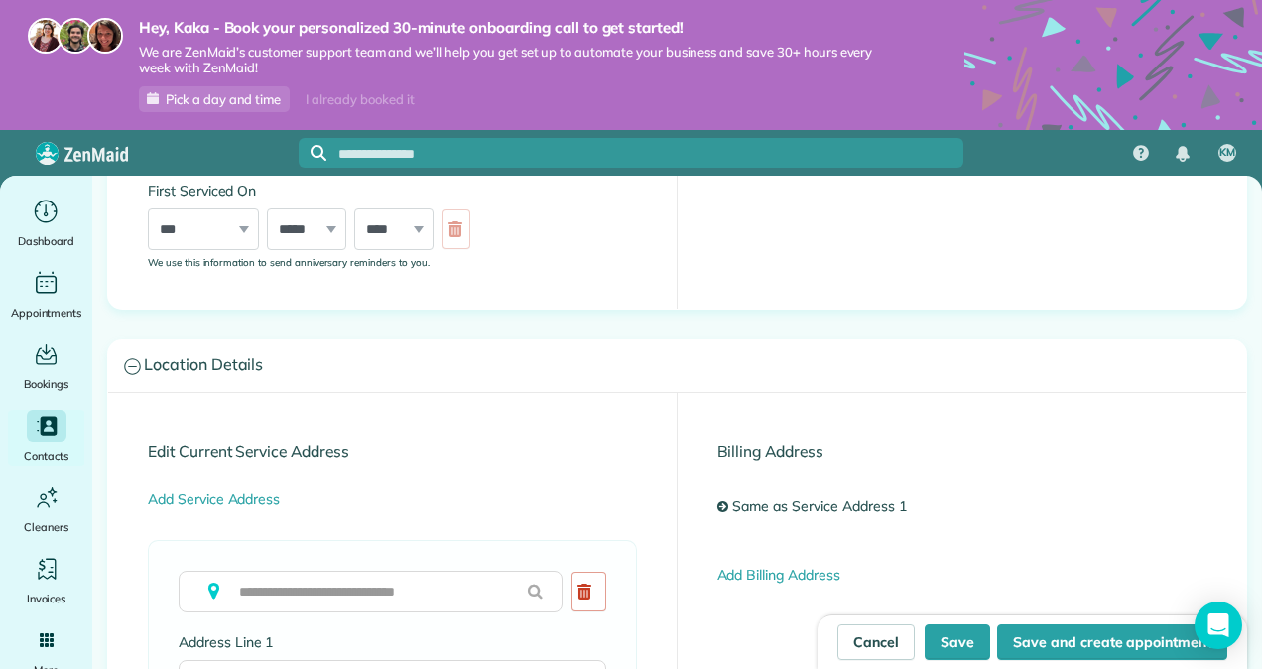
scroll to position [794, 0]
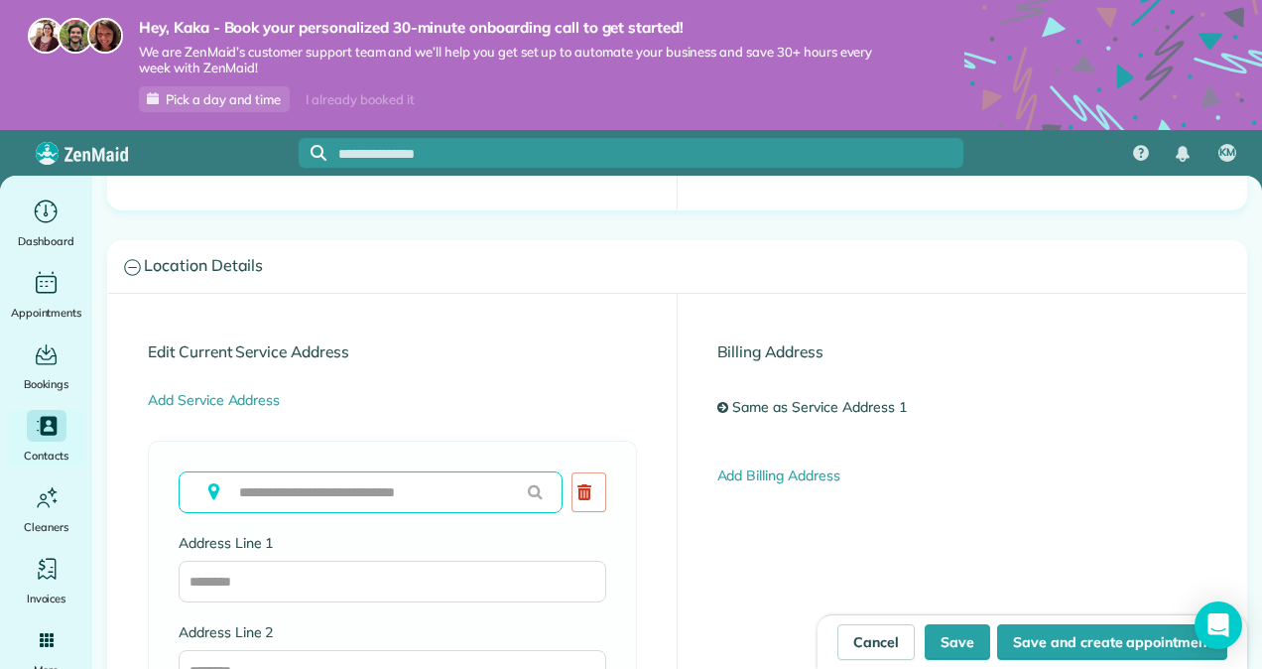
click at [361, 506] on input "text" at bounding box center [371, 492] width 384 height 42
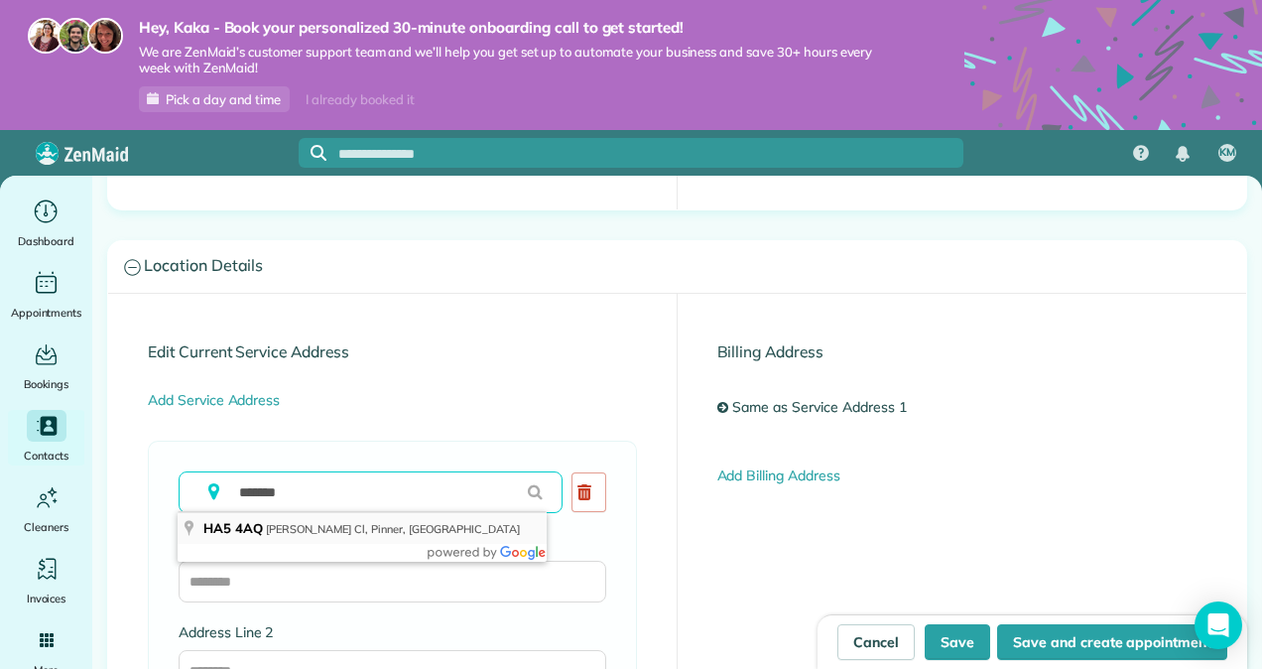
type input "**********"
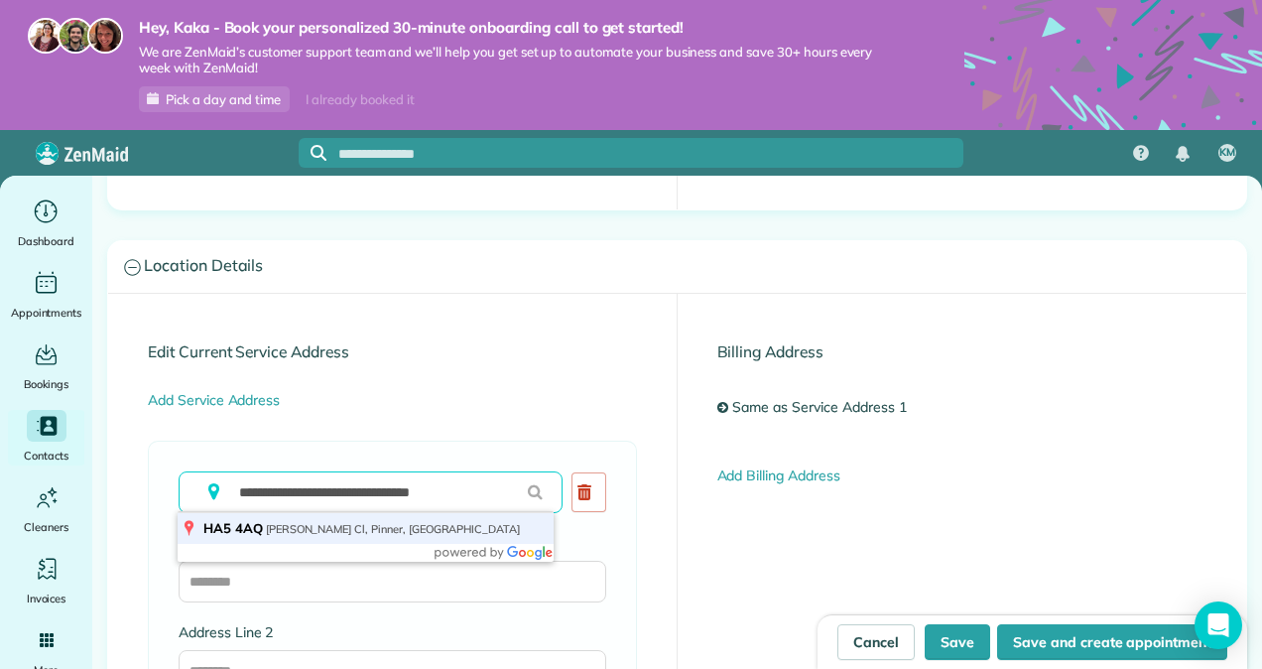
type input "**********"
type input "******"
type input "*******"
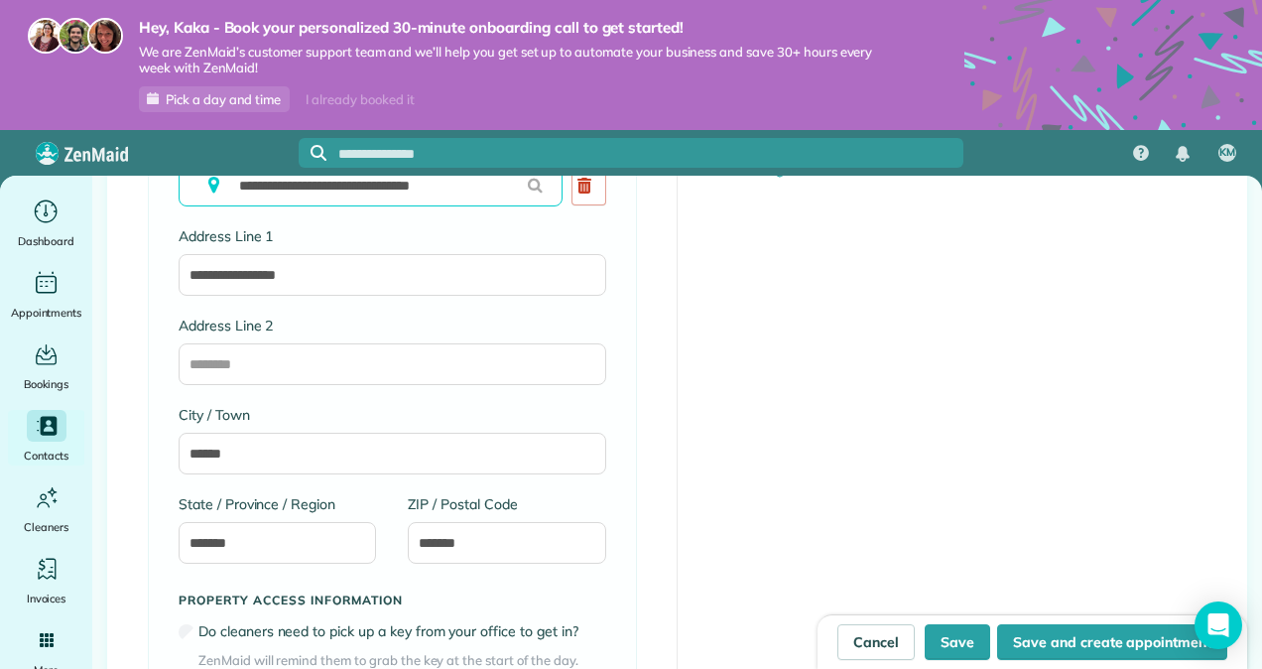
scroll to position [993, 0]
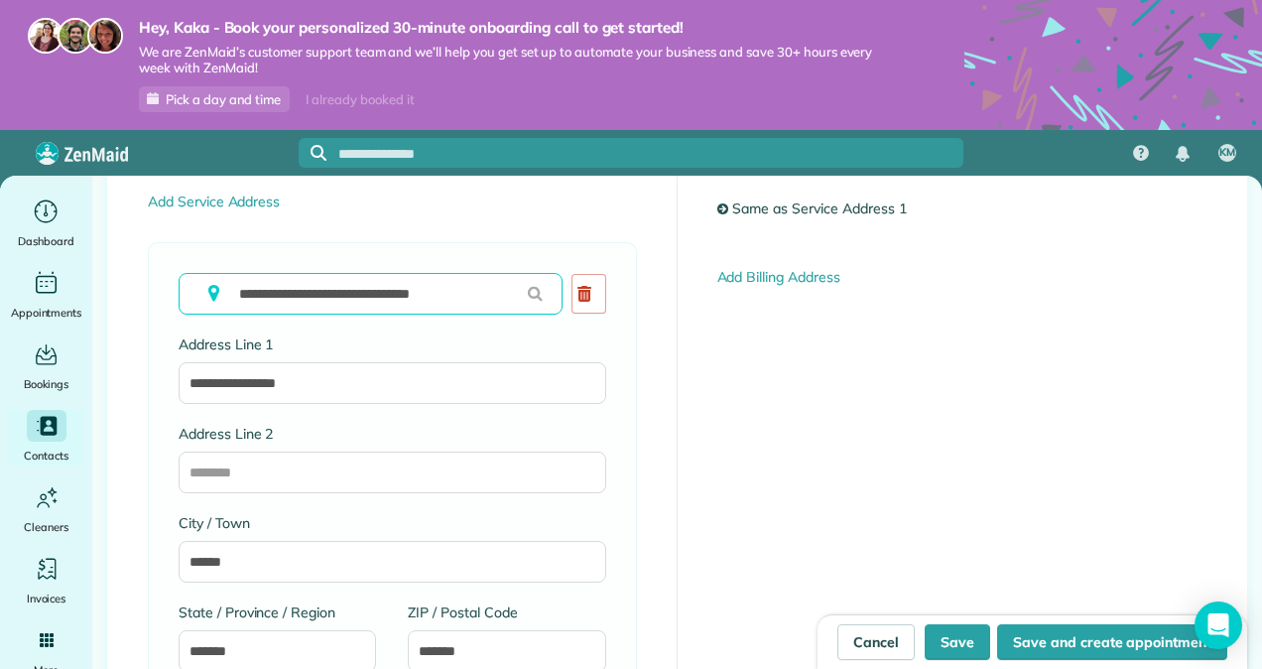
type input "**********"
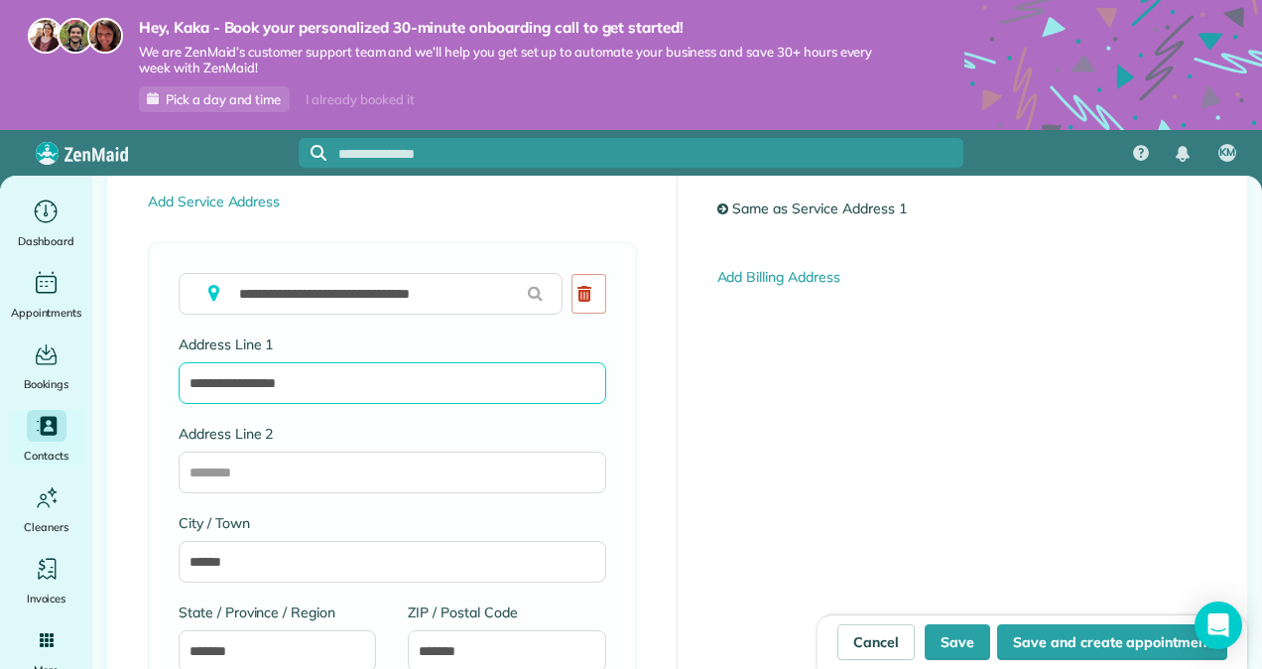
click at [189, 377] on input "**********" at bounding box center [393, 383] width 428 height 42
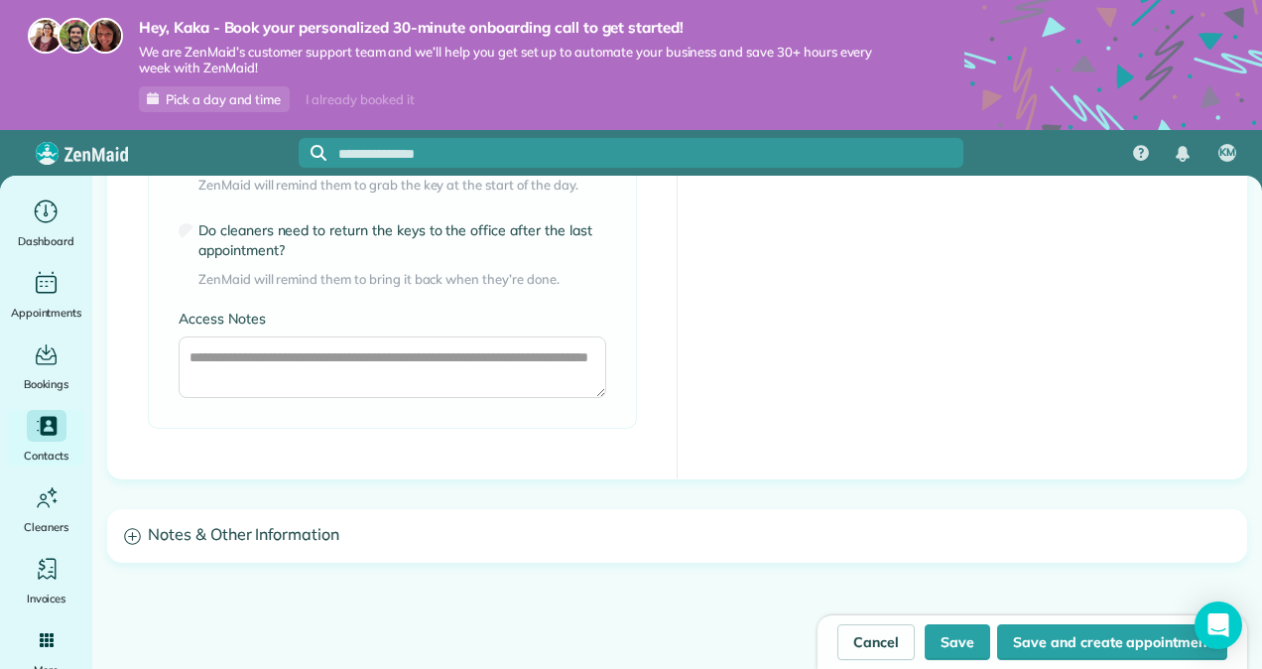
scroll to position [1588, 0]
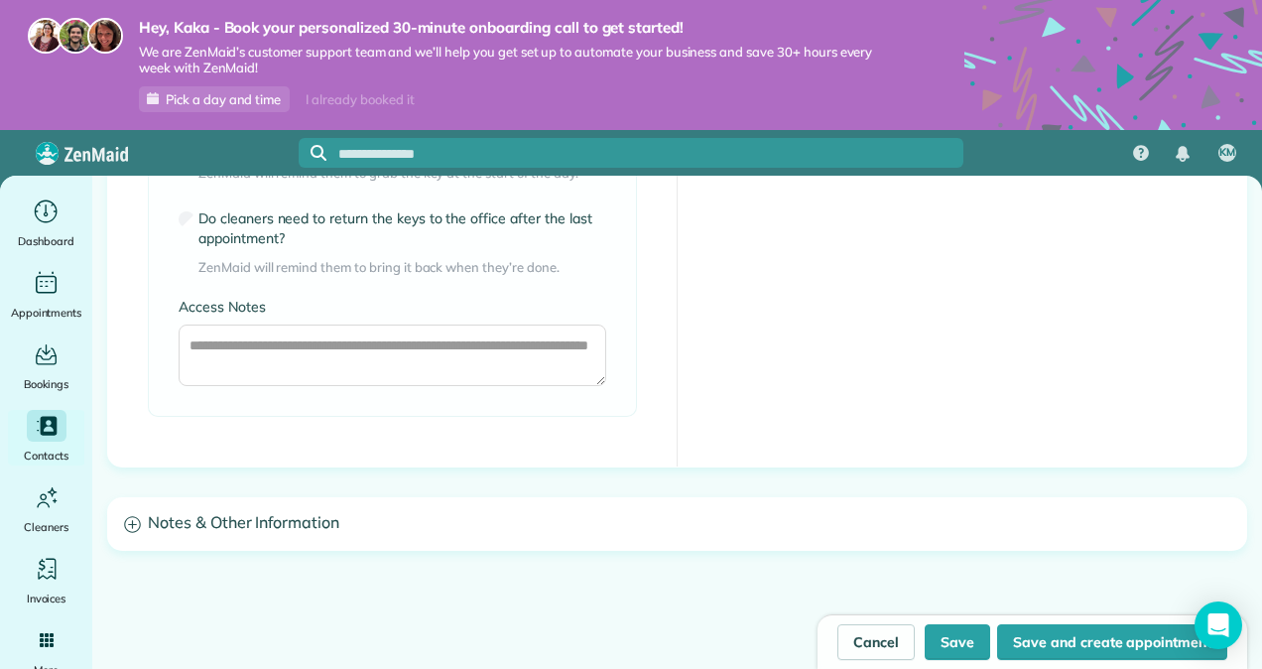
type input "**********"
drag, startPoint x: 582, startPoint y: 552, endPoint x: 592, endPoint y: 541, distance: 14.8
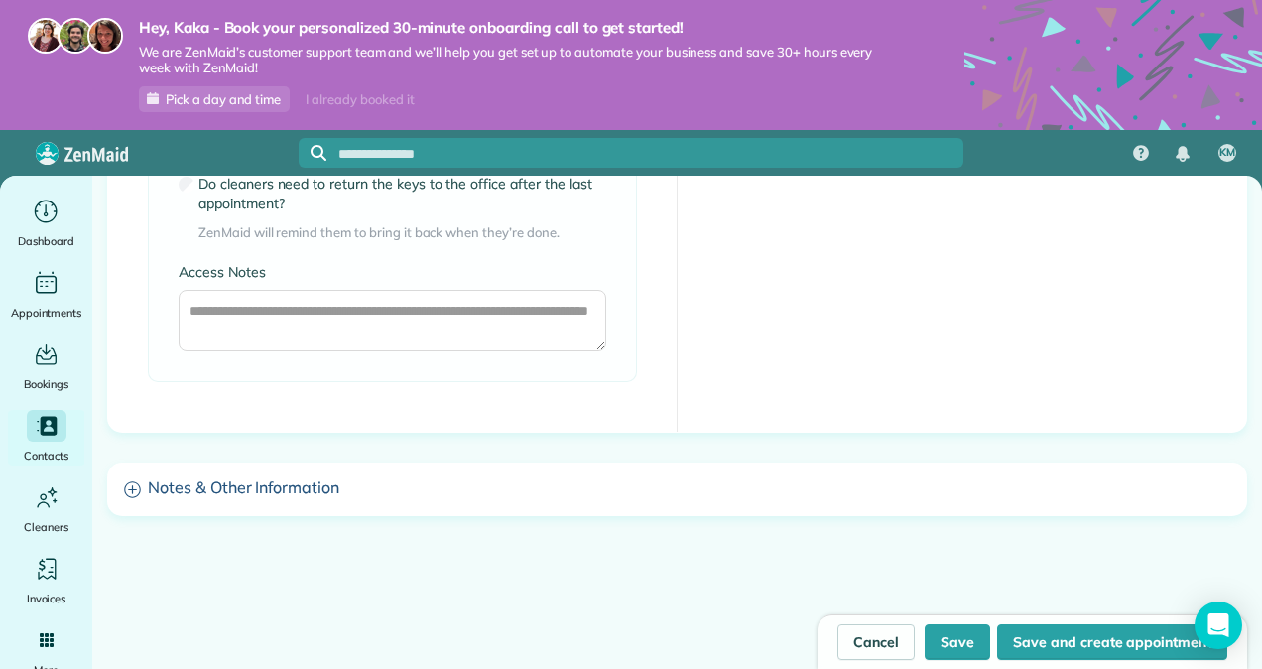
scroll to position [1677, 0]
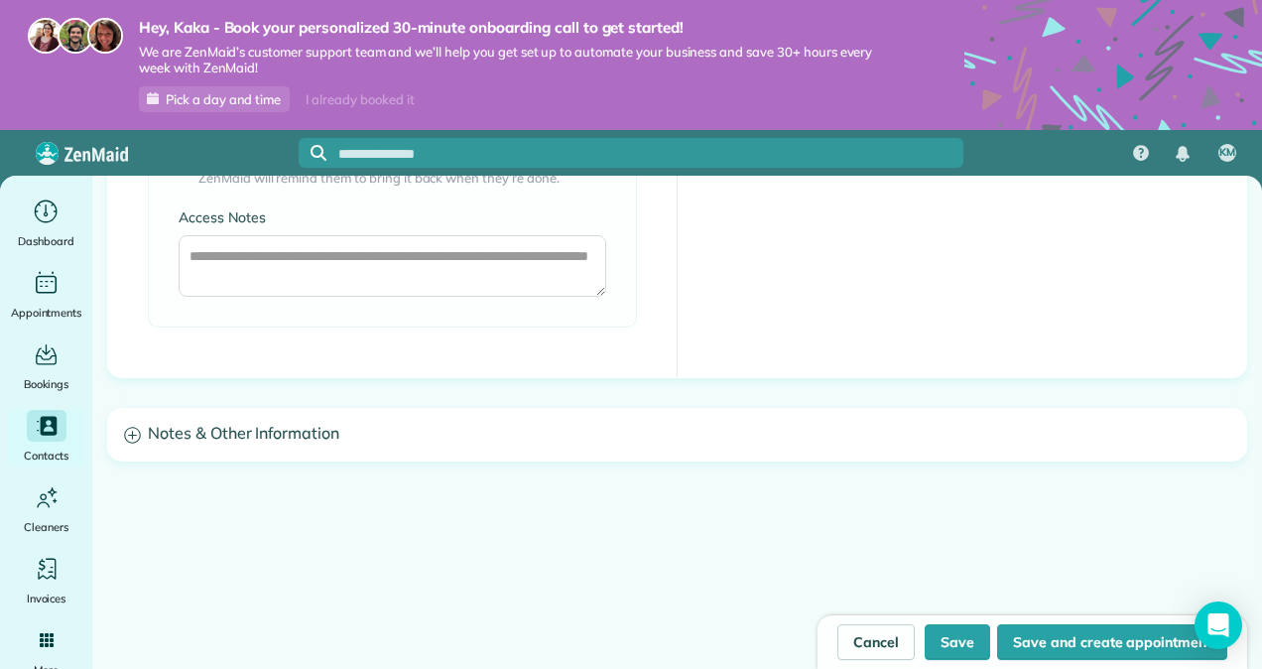
click at [138, 419] on h3 "Notes & Other Information" at bounding box center [677, 434] width 1138 height 51
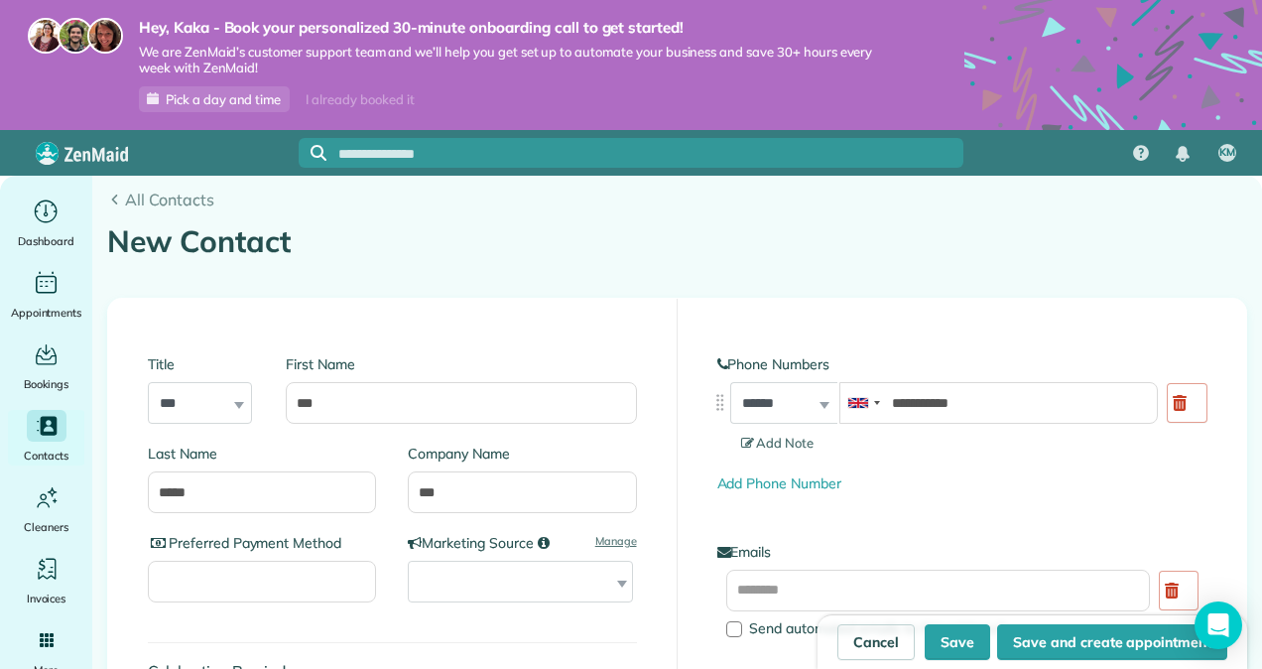
scroll to position [0, 0]
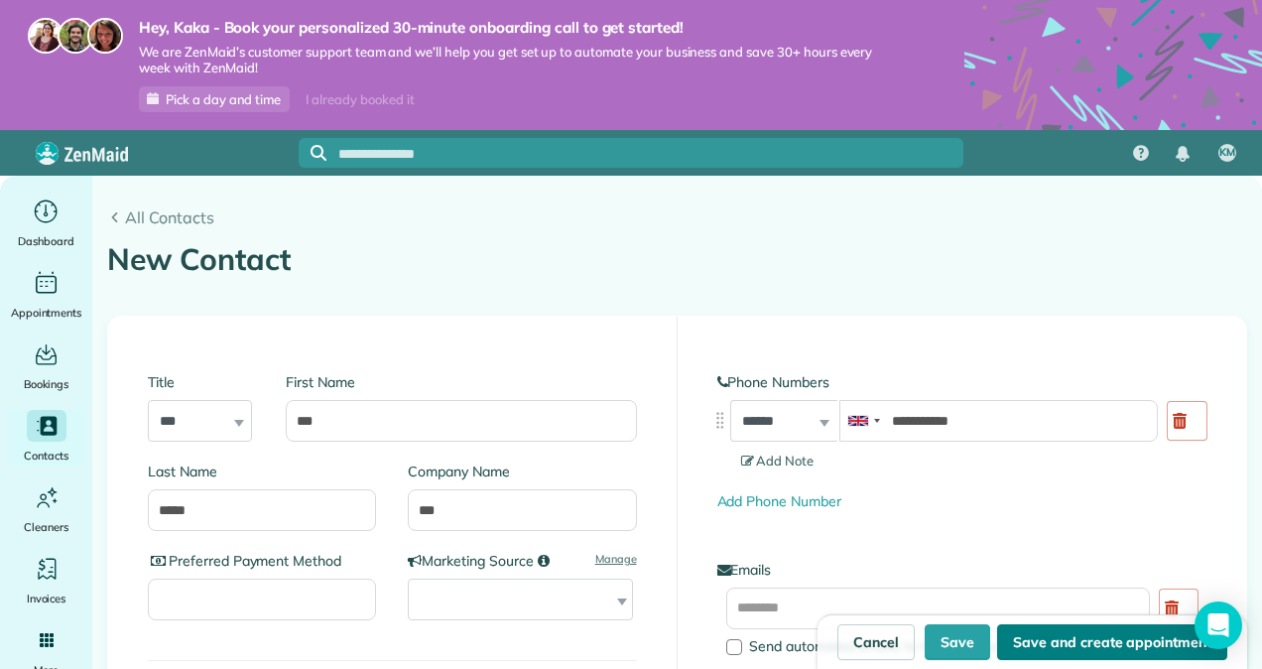
click at [1047, 649] on button "Save and create appointment" at bounding box center [1112, 642] width 230 height 36
type input "**********"
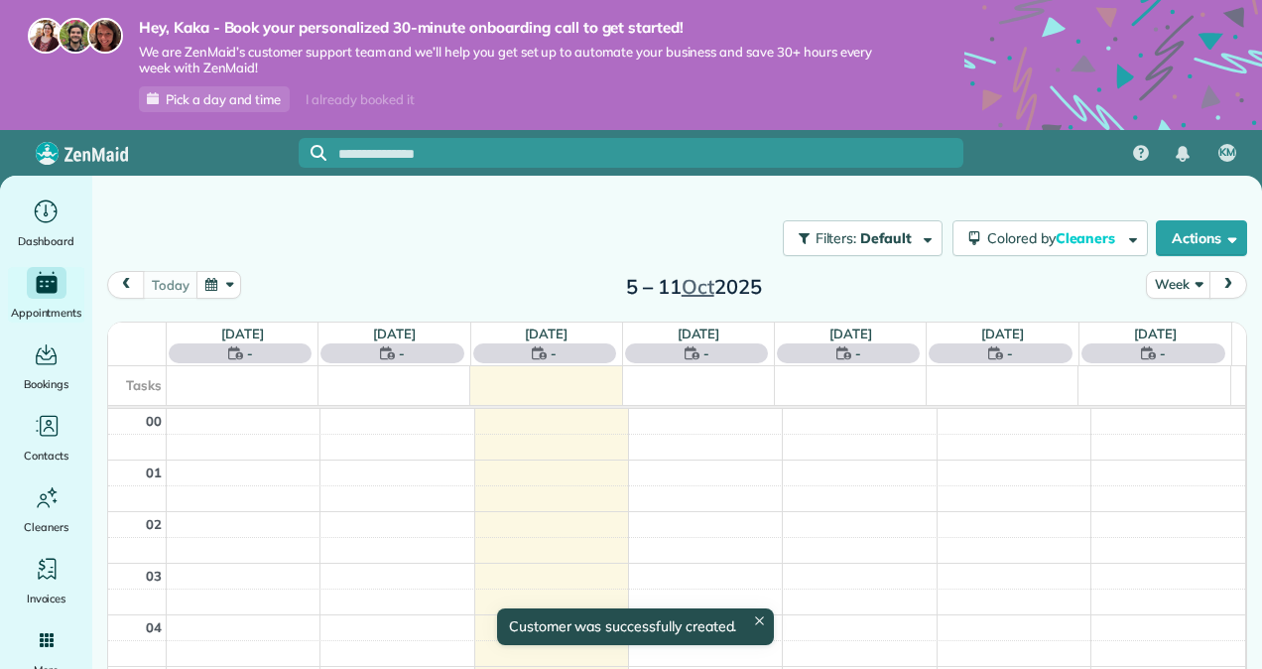
scroll to position [358, 0]
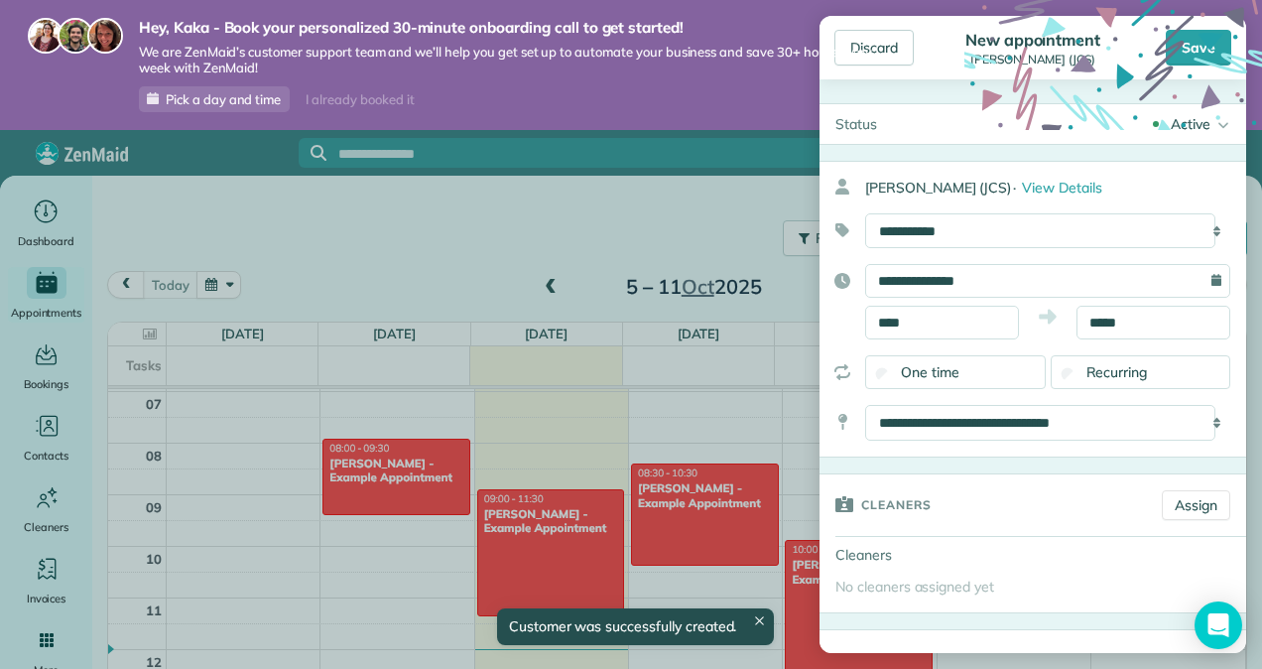
click at [1080, 360] on div "Recurring" at bounding box center [1141, 372] width 181 height 34
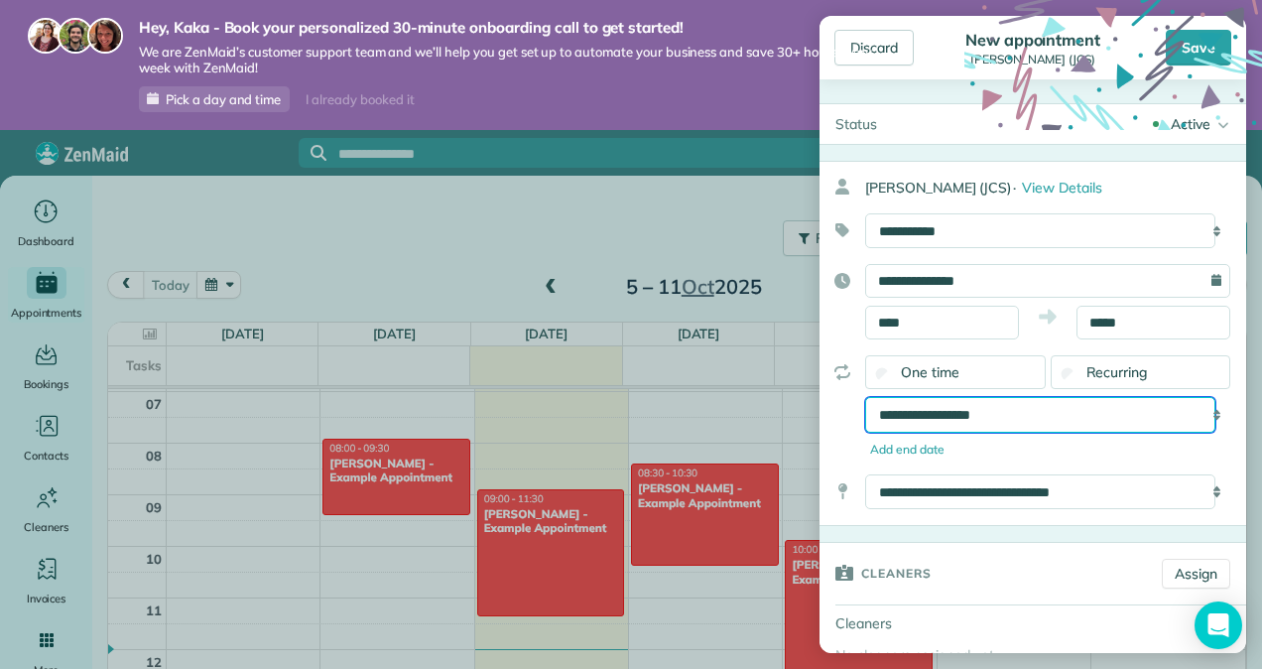
click at [969, 417] on select "**********" at bounding box center [1040, 414] width 350 height 35
select select "**********"
click at [865, 397] on select "**********" at bounding box center [1040, 414] width 350 height 35
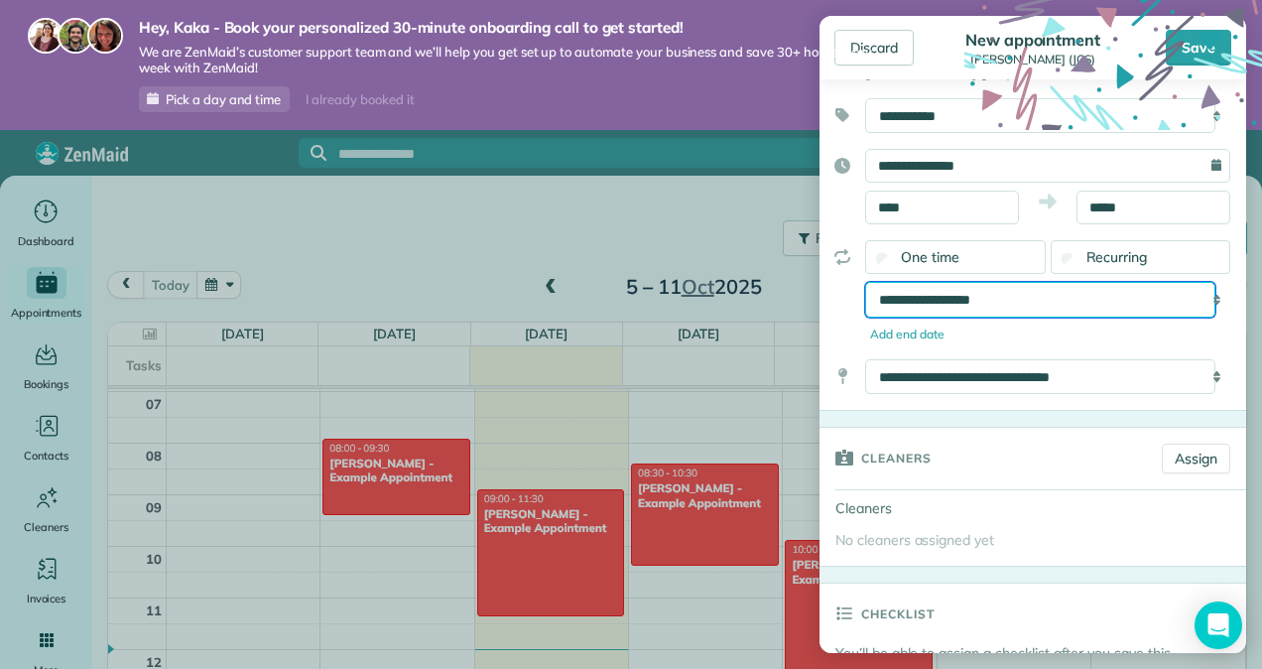
scroll to position [199, 0]
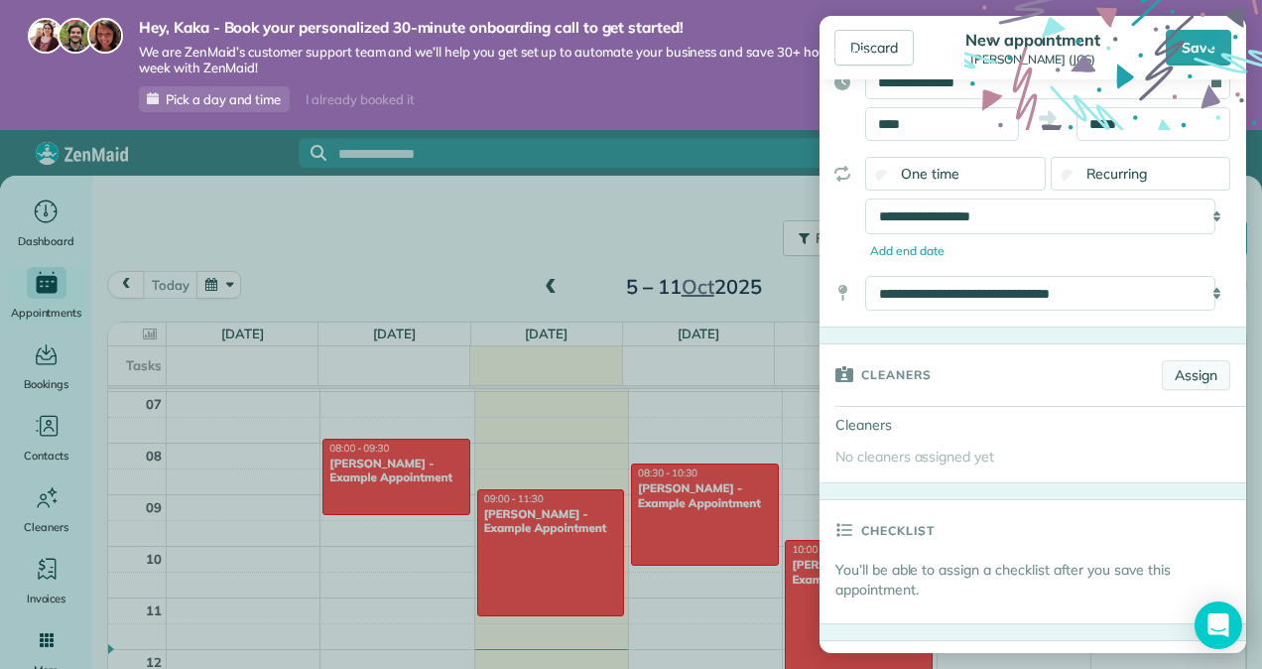
click at [1201, 371] on link "Assign" at bounding box center [1196, 375] width 68 height 30
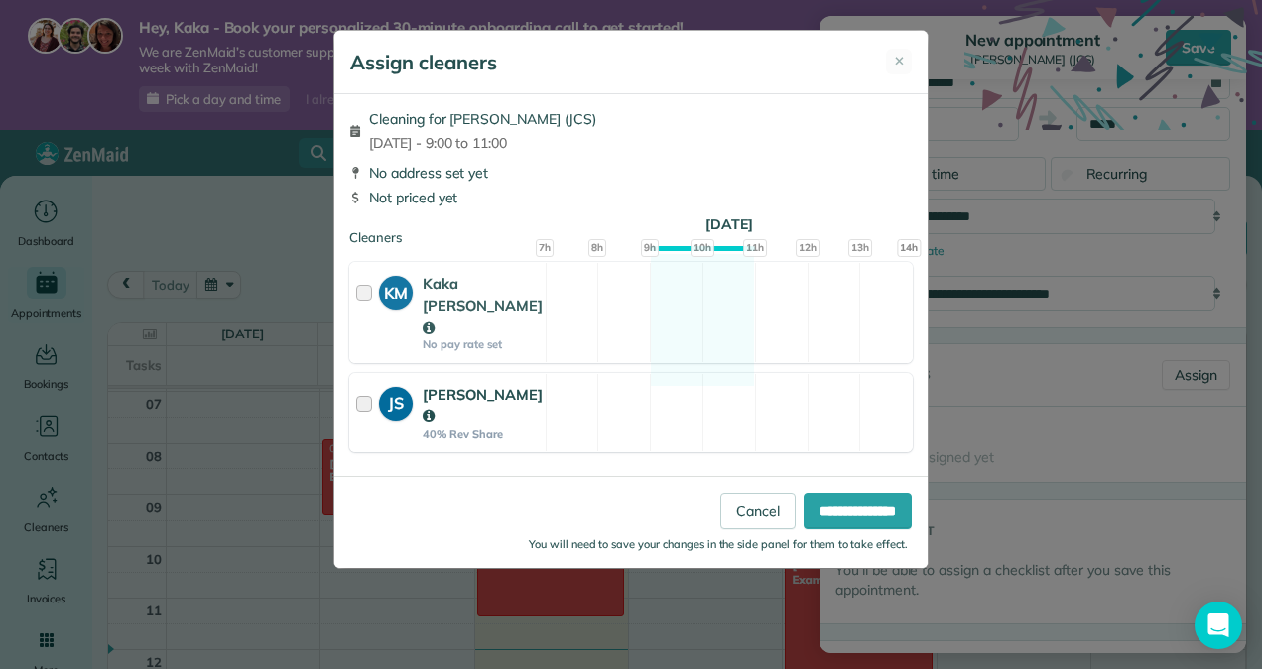
click at [557, 373] on div "JS James Smith 40% Rev Share Available" at bounding box center [631, 412] width 564 height 79
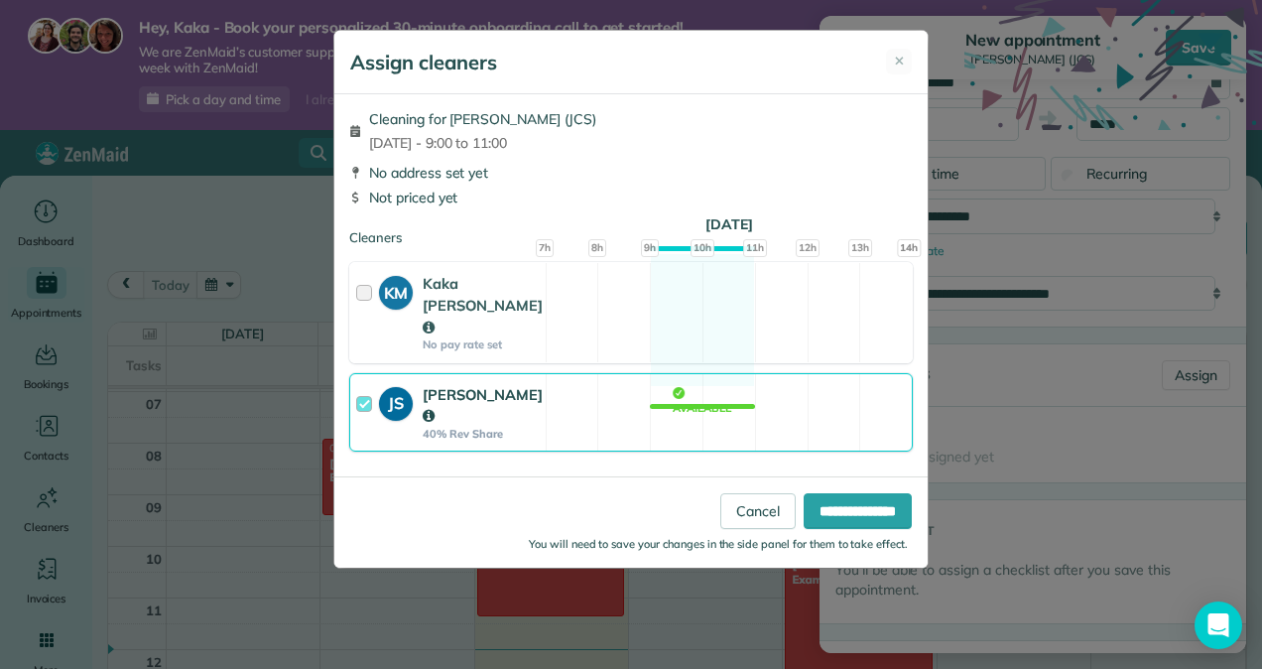
click at [435, 409] on icon at bounding box center [429, 416] width 12 height 14
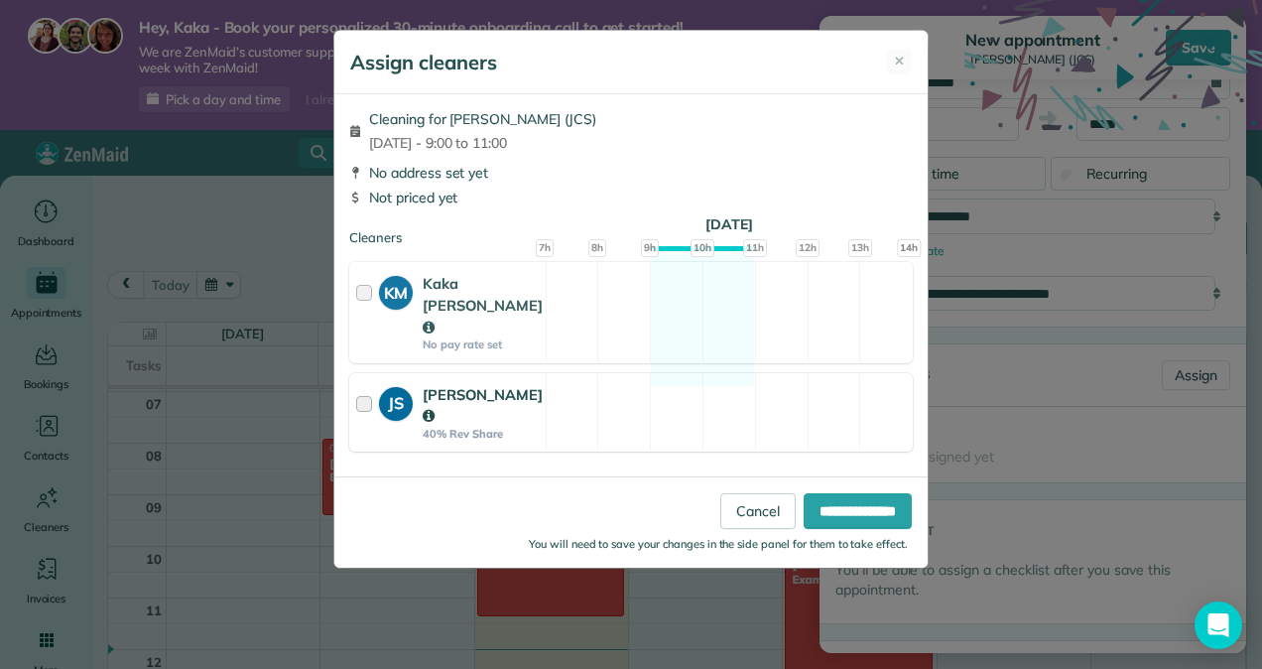
drag, startPoint x: 677, startPoint y: 363, endPoint x: 741, endPoint y: 357, distance: 64.8
click at [677, 373] on div "JS James Smith 40% Rev Share Available" at bounding box center [631, 412] width 564 height 79
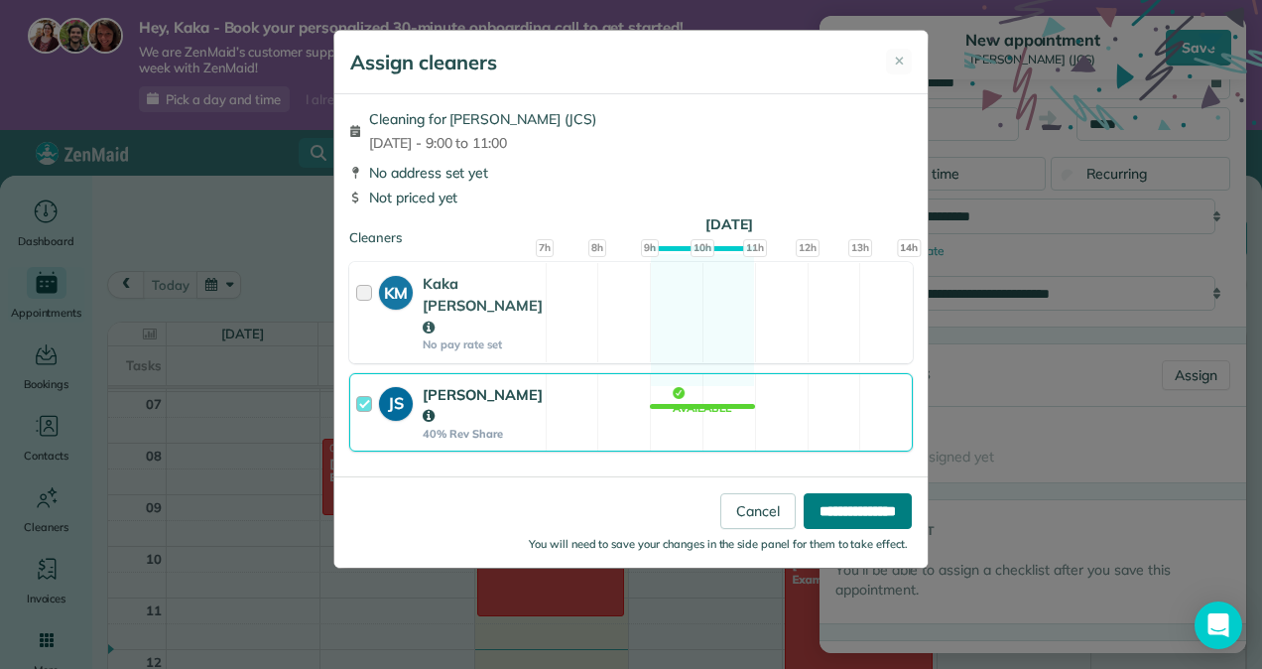
click at [841, 493] on input "**********" at bounding box center [858, 511] width 108 height 36
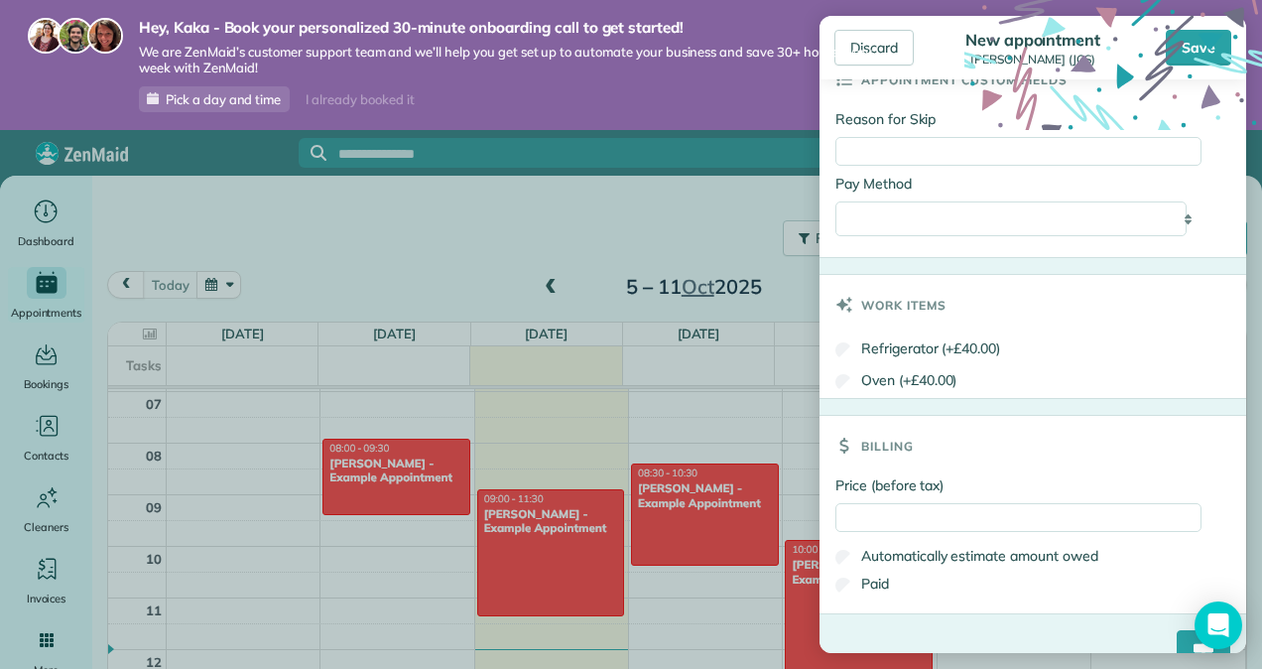
scroll to position [1145, 0]
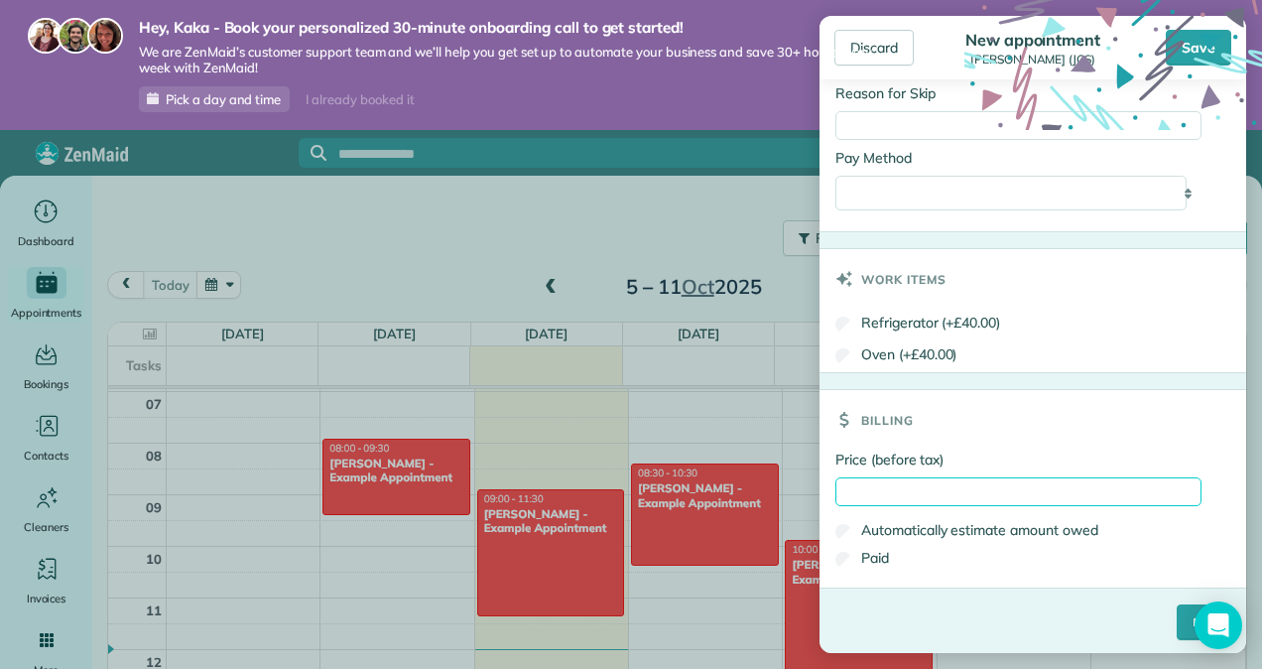
click at [949, 484] on input "Price (before tax)" at bounding box center [1019, 491] width 366 height 29
click at [1006, 533] on label "Automatically estimate amount owed" at bounding box center [967, 530] width 263 height 20
type input "*****"
click at [1177, 605] on input "****" at bounding box center [1204, 622] width 54 height 36
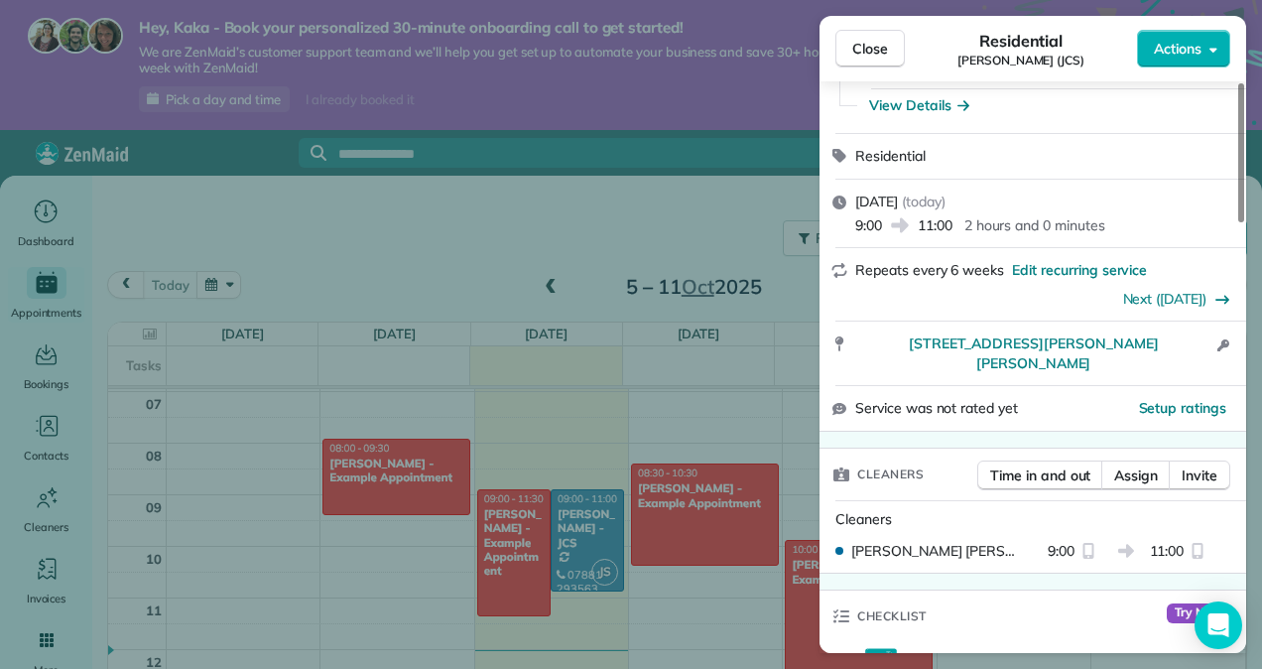
scroll to position [199, 0]
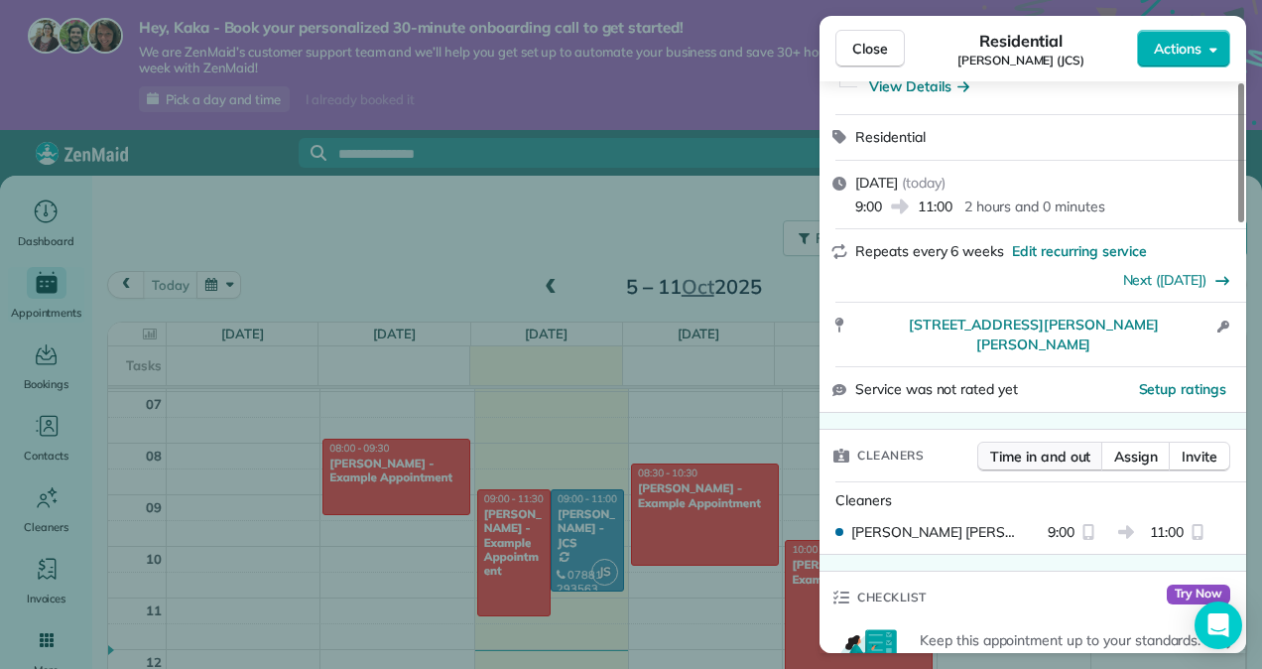
click at [1050, 447] on span "Time in and out" at bounding box center [1041, 457] width 100 height 20
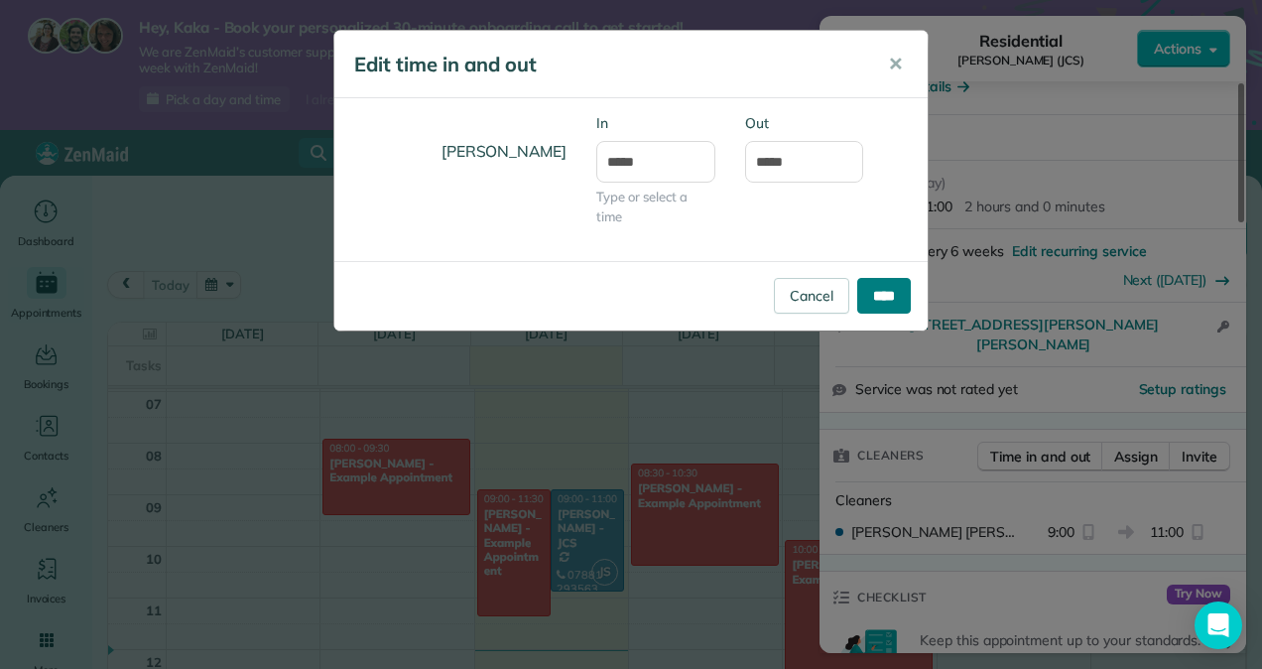
click at [871, 292] on input "****" at bounding box center [885, 296] width 54 height 36
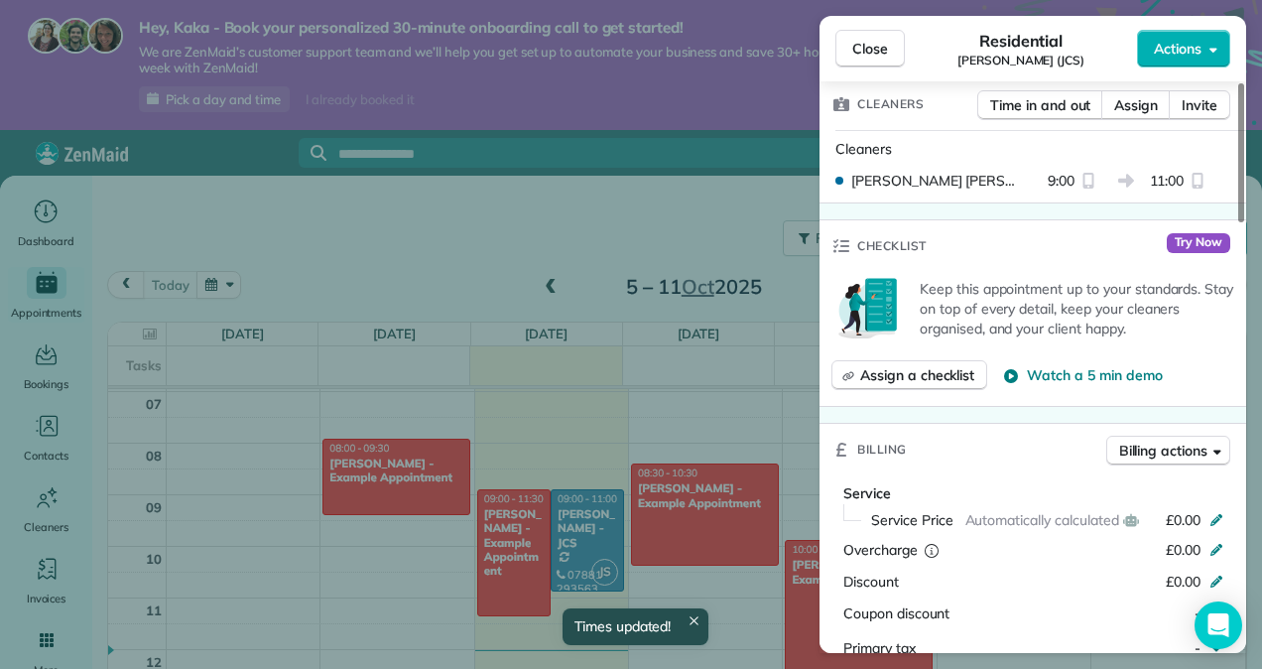
scroll to position [596, 0]
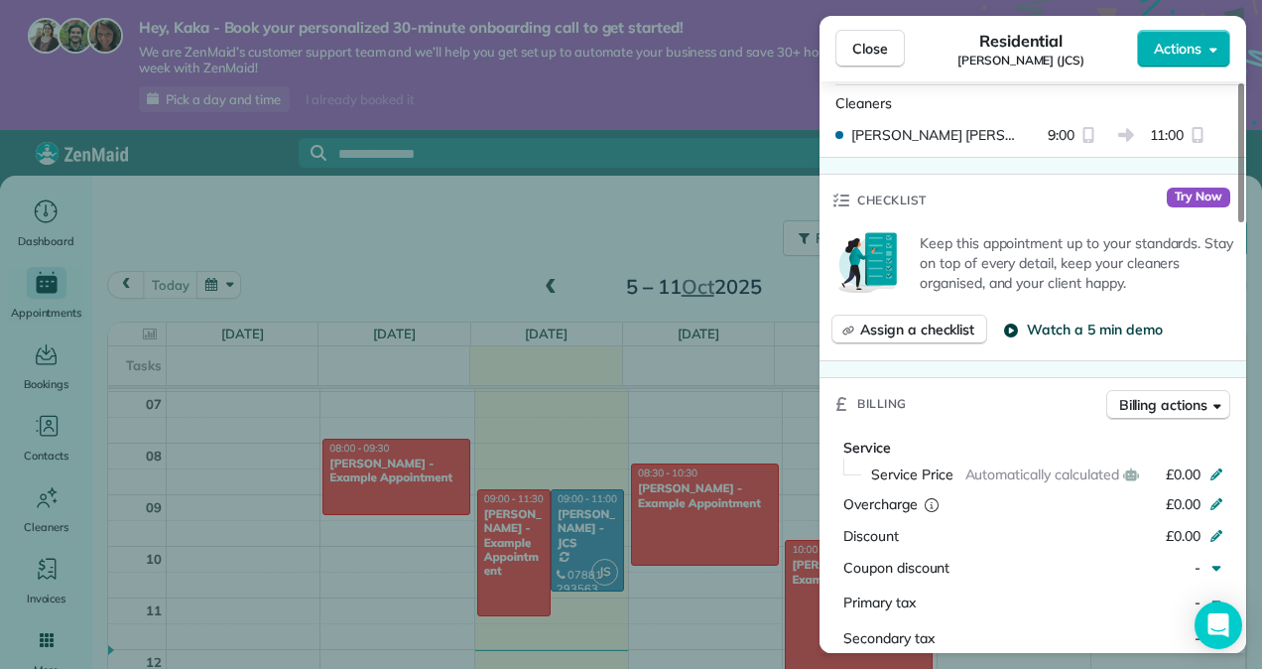
click at [1026, 320] on button "Watch a 5 min demo" at bounding box center [1082, 330] width 159 height 20
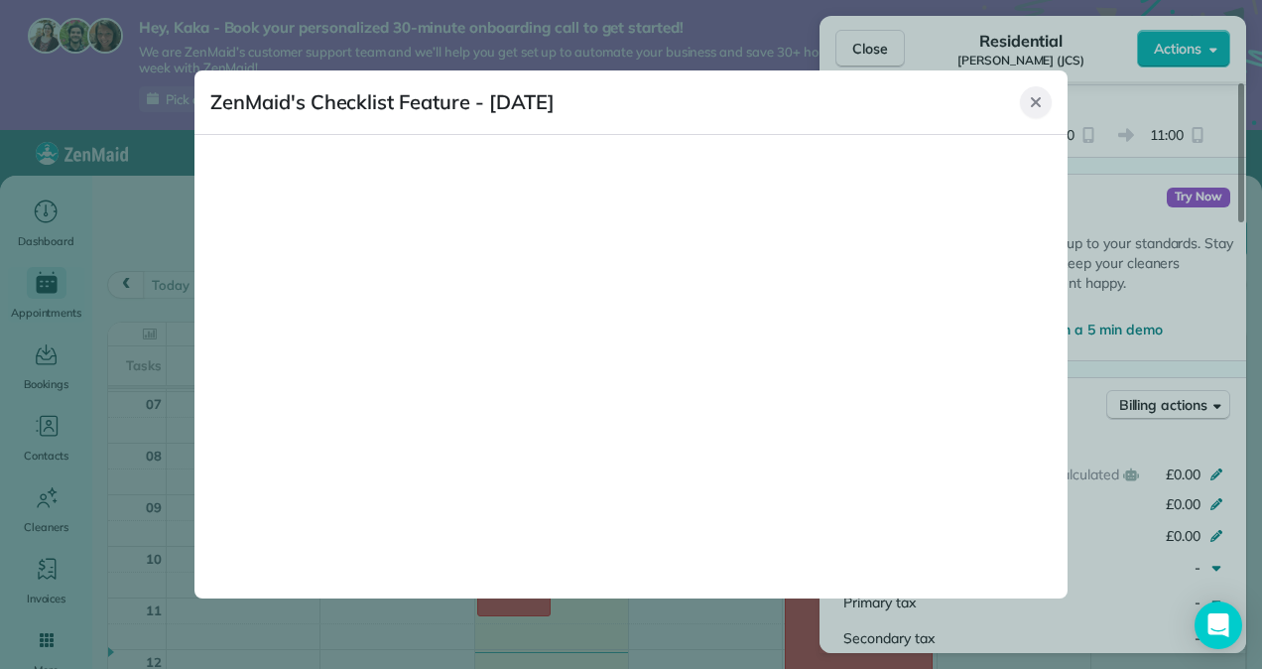
click at [1038, 102] on icon "Close" at bounding box center [1036, 102] width 16 height 16
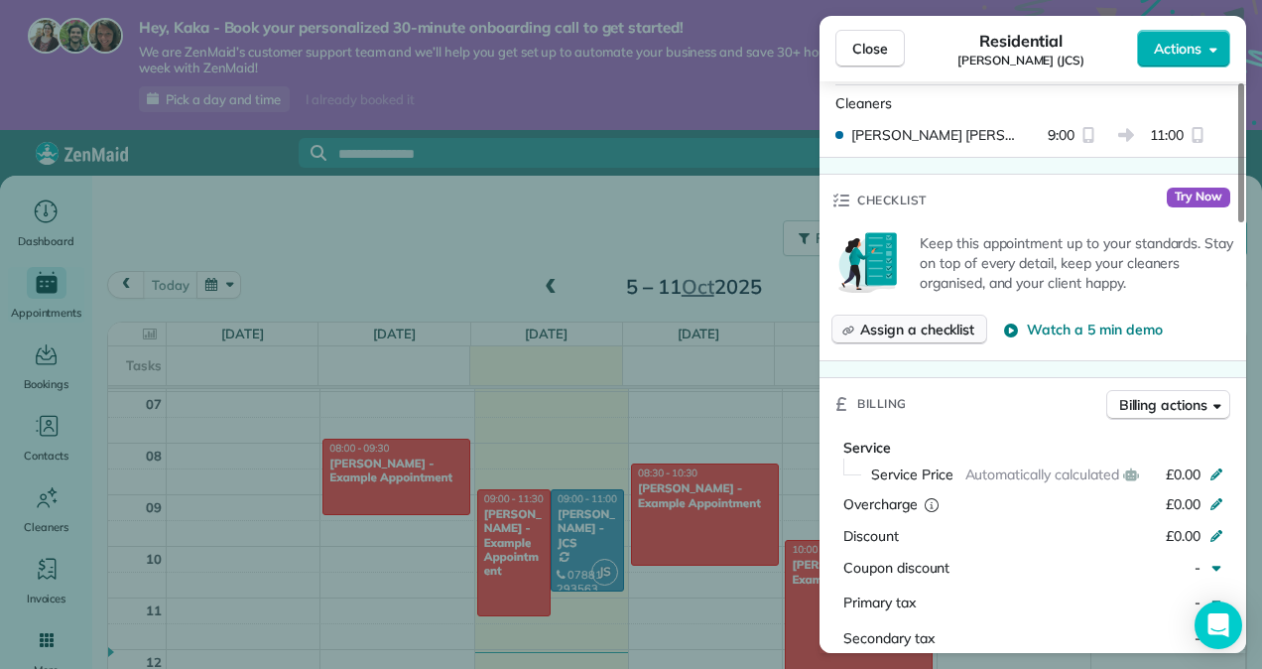
click at [913, 320] on span "Assign a checklist" at bounding box center [918, 330] width 114 height 20
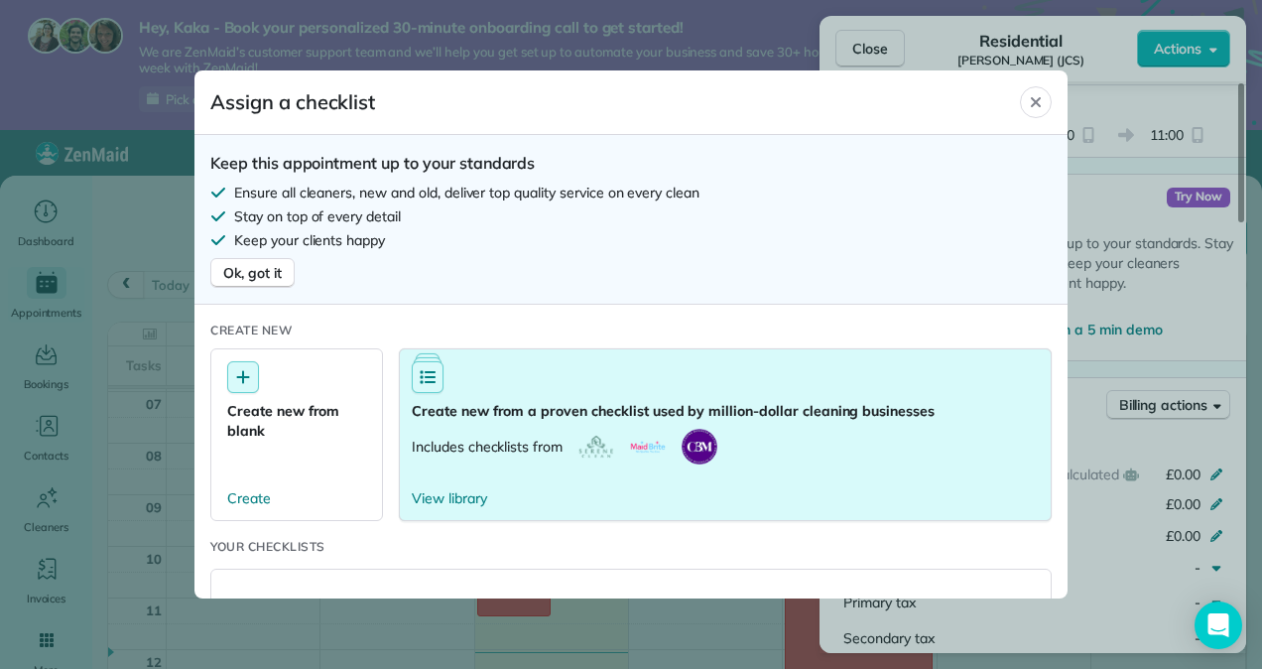
click at [482, 423] on button "Create new from a proven checklist used by million-dollar cleaning businesses I…" at bounding box center [725, 434] width 653 height 173
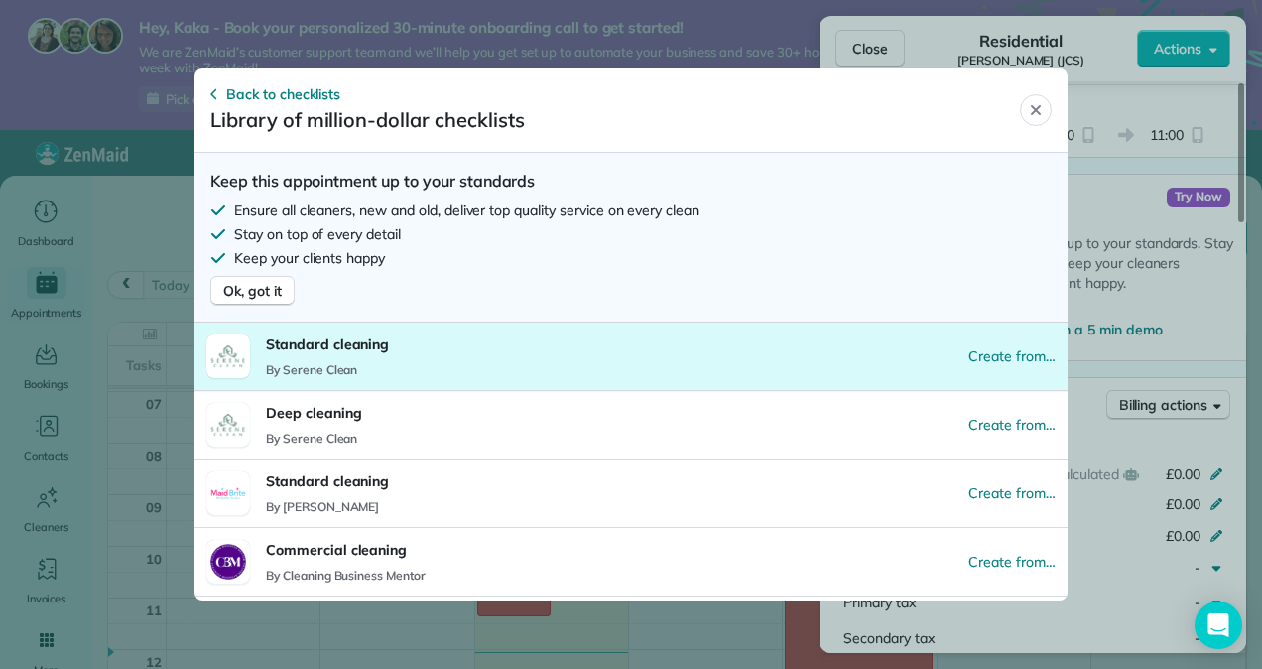
click at [436, 351] on button "Standard cleaning By Serene Clean Create from…" at bounding box center [631, 356] width 873 height 67
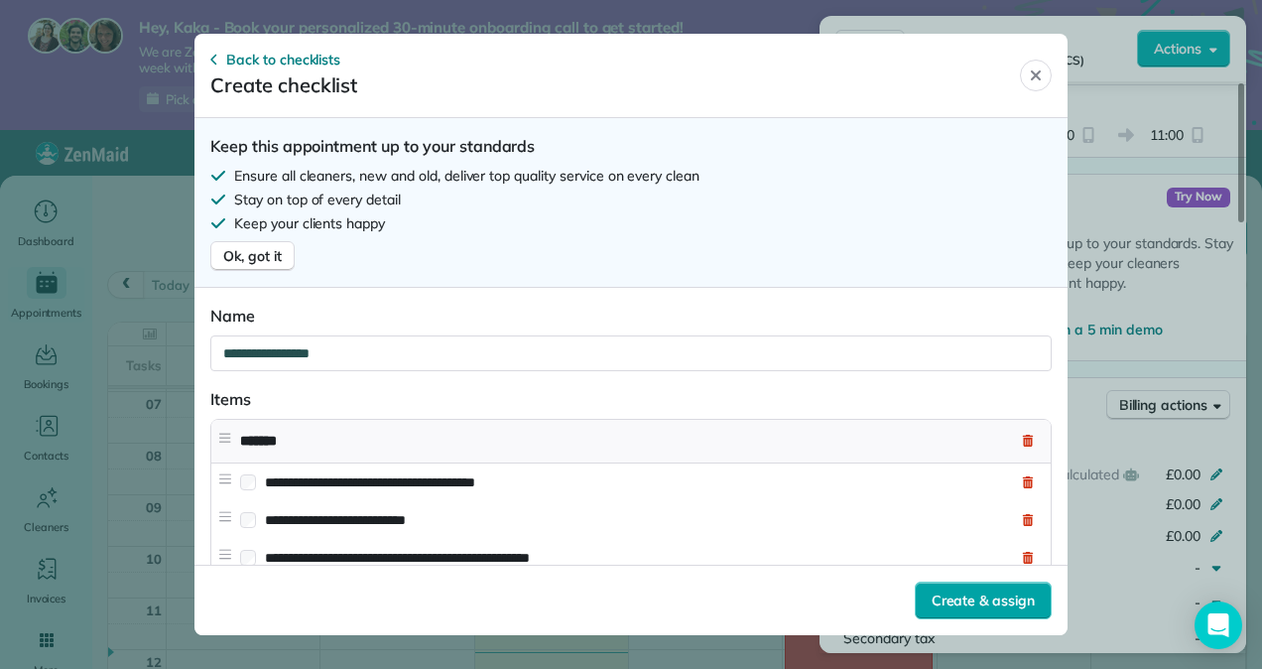
click at [947, 592] on span "Create & assign" at bounding box center [983, 601] width 103 height 20
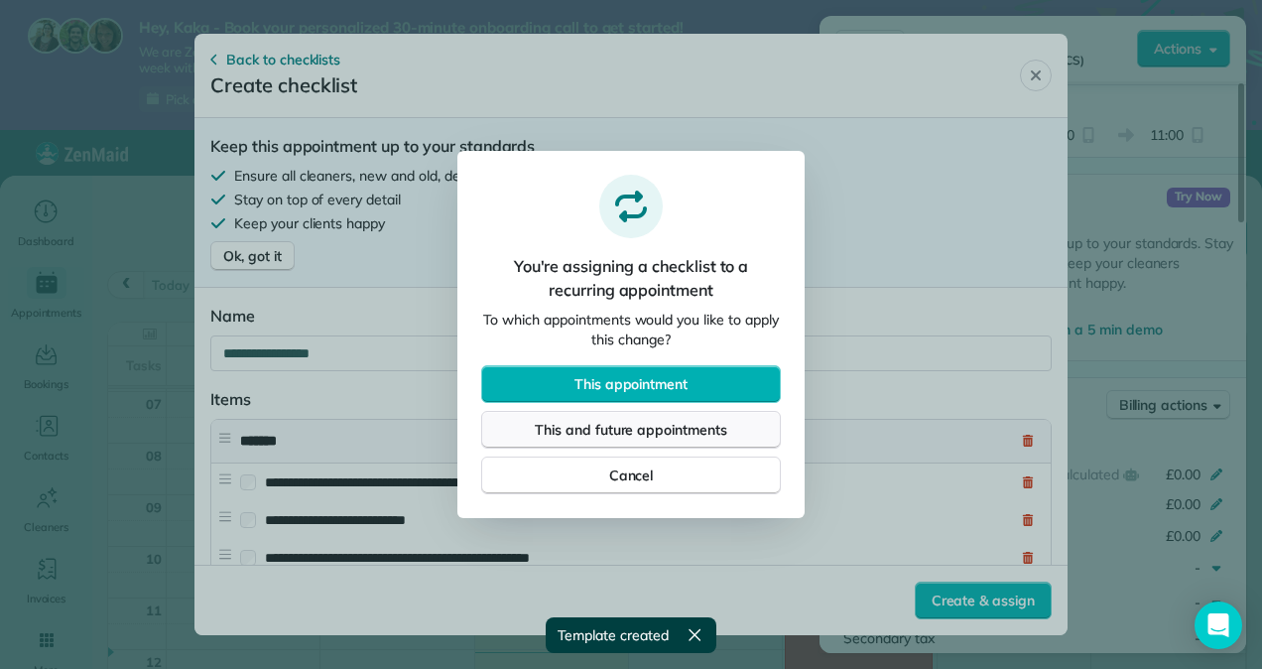
click at [613, 427] on span "This and future appointments" at bounding box center [631, 430] width 193 height 20
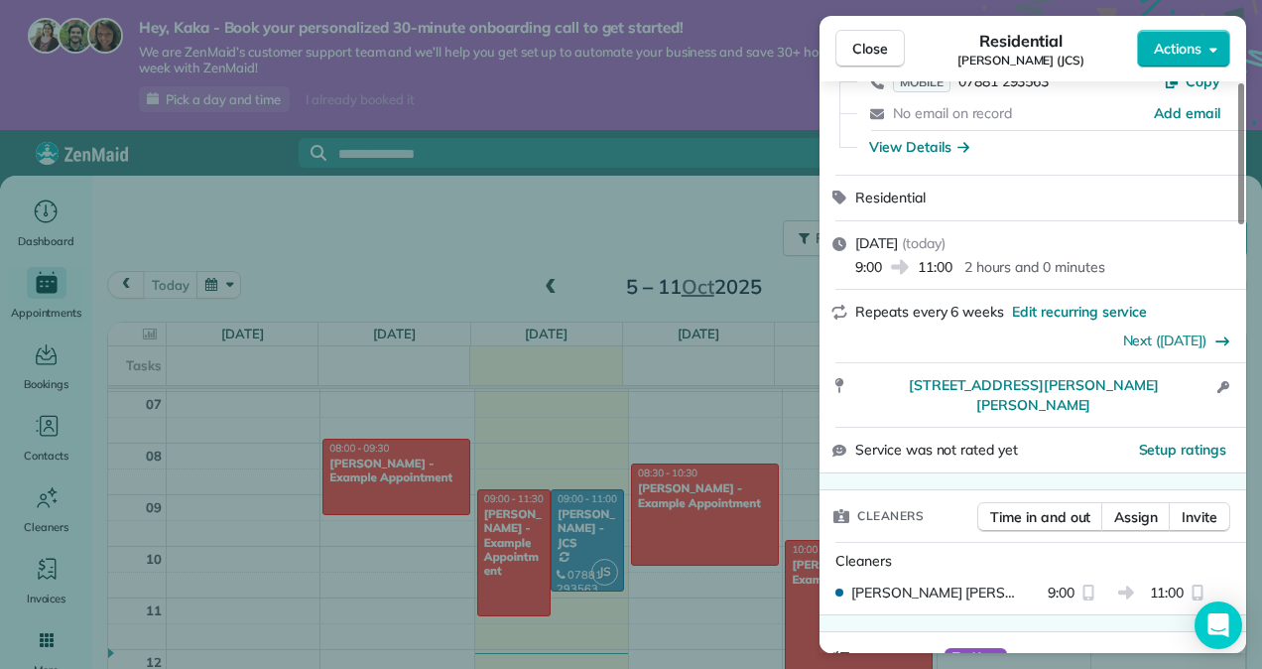
scroll to position [105, 0]
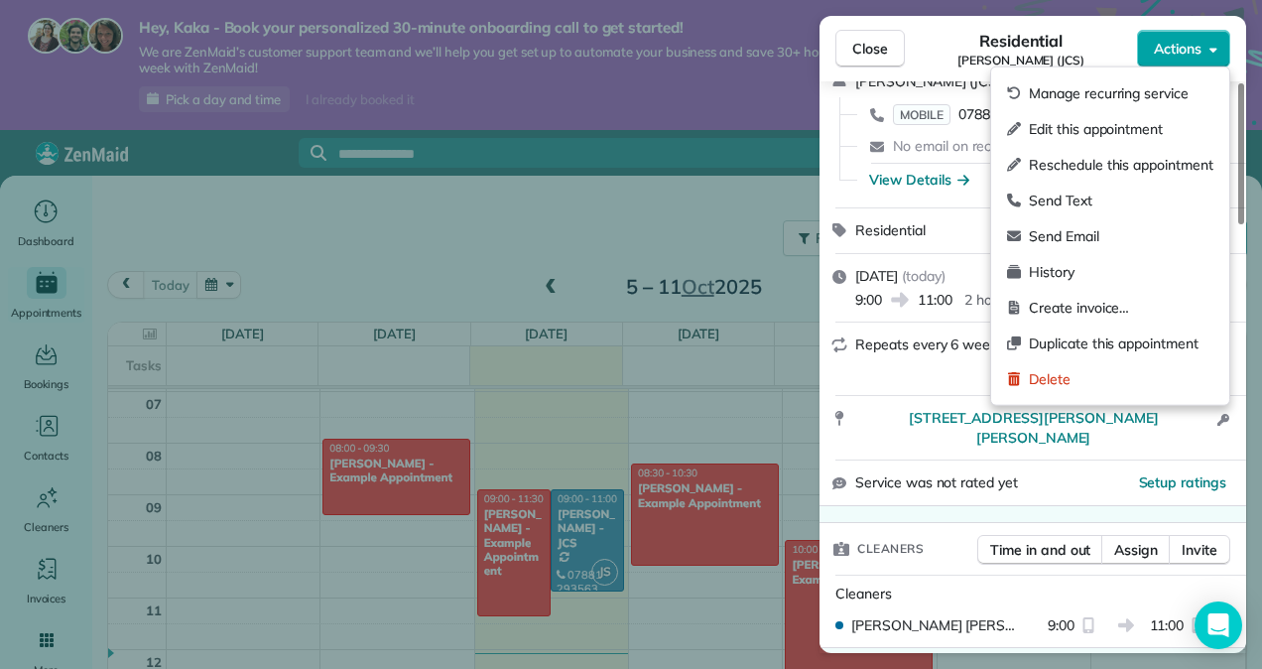
click at [1181, 46] on span "Actions" at bounding box center [1178, 49] width 48 height 20
click at [953, 36] on div "Residential Amy Welsh (JCS)" at bounding box center [1021, 49] width 232 height 40
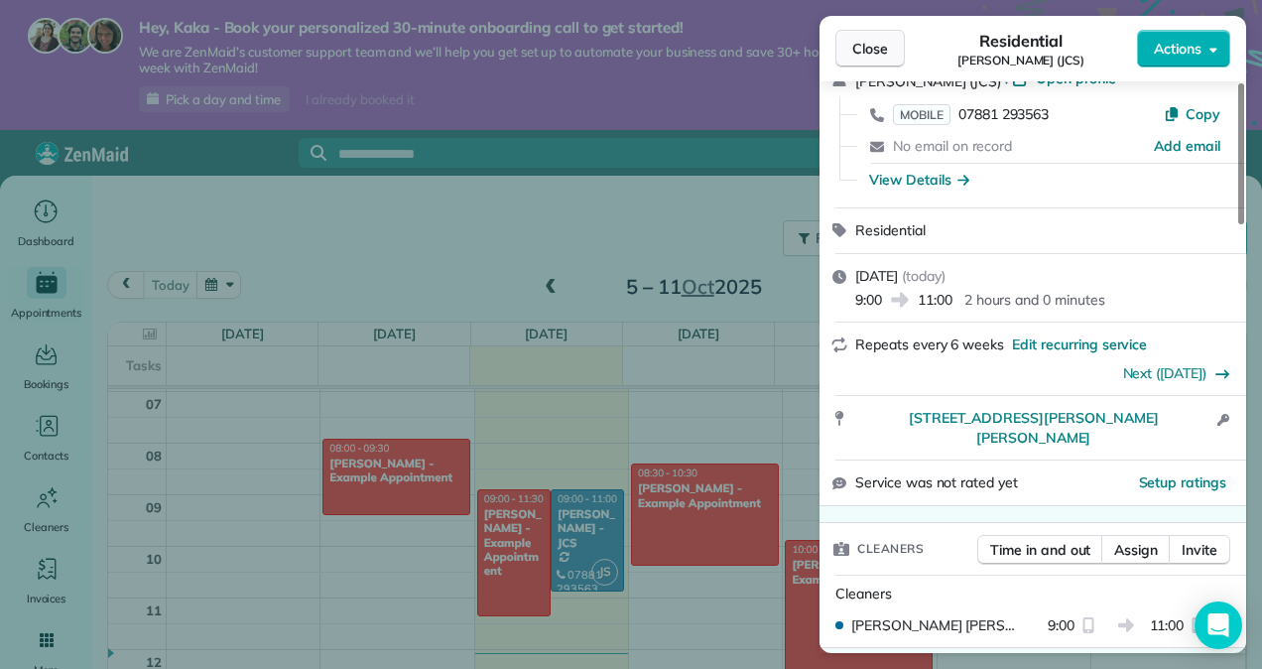
click at [840, 58] on button "Close" at bounding box center [870, 49] width 69 height 38
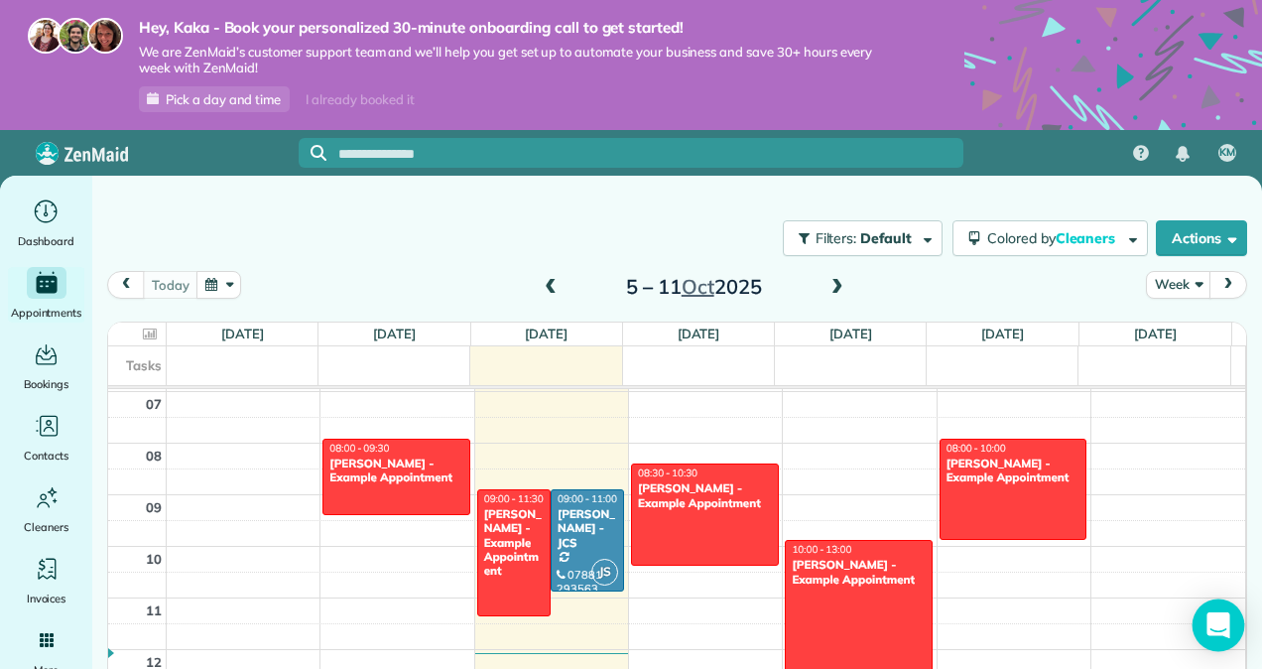
click at [1218, 617] on icon "Open Intercom Messenger" at bounding box center [1218, 625] width 23 height 26
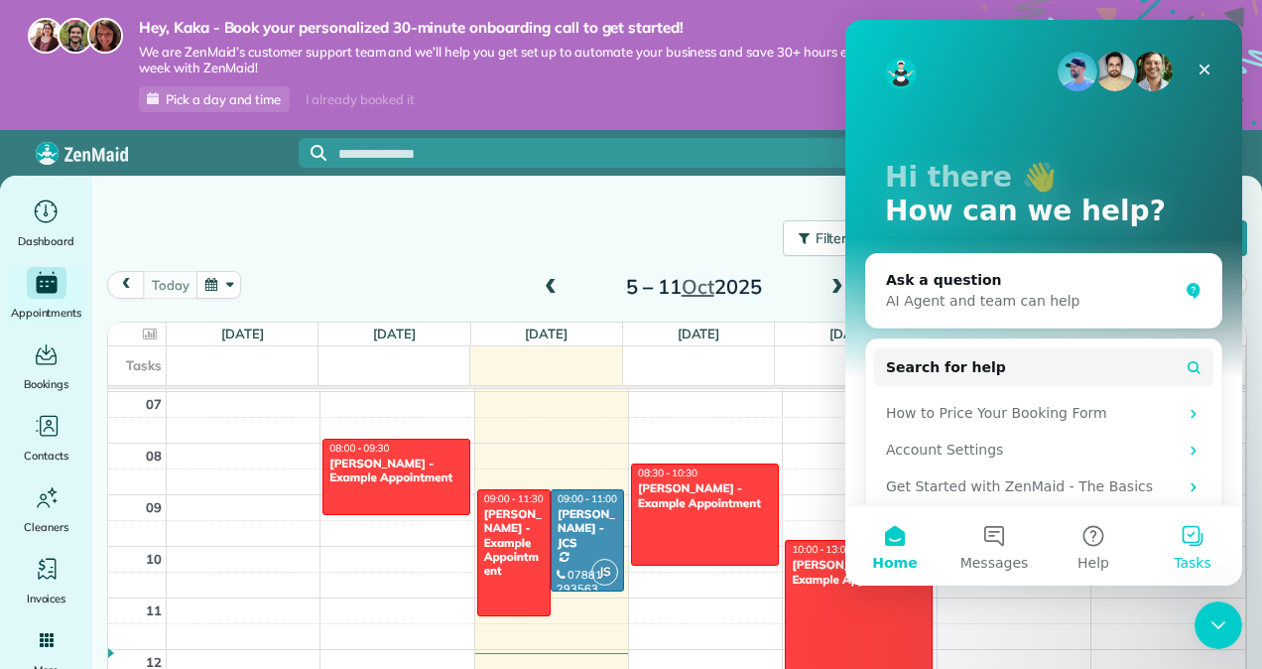
click at [1187, 556] on span "Tasks" at bounding box center [1193, 563] width 38 height 14
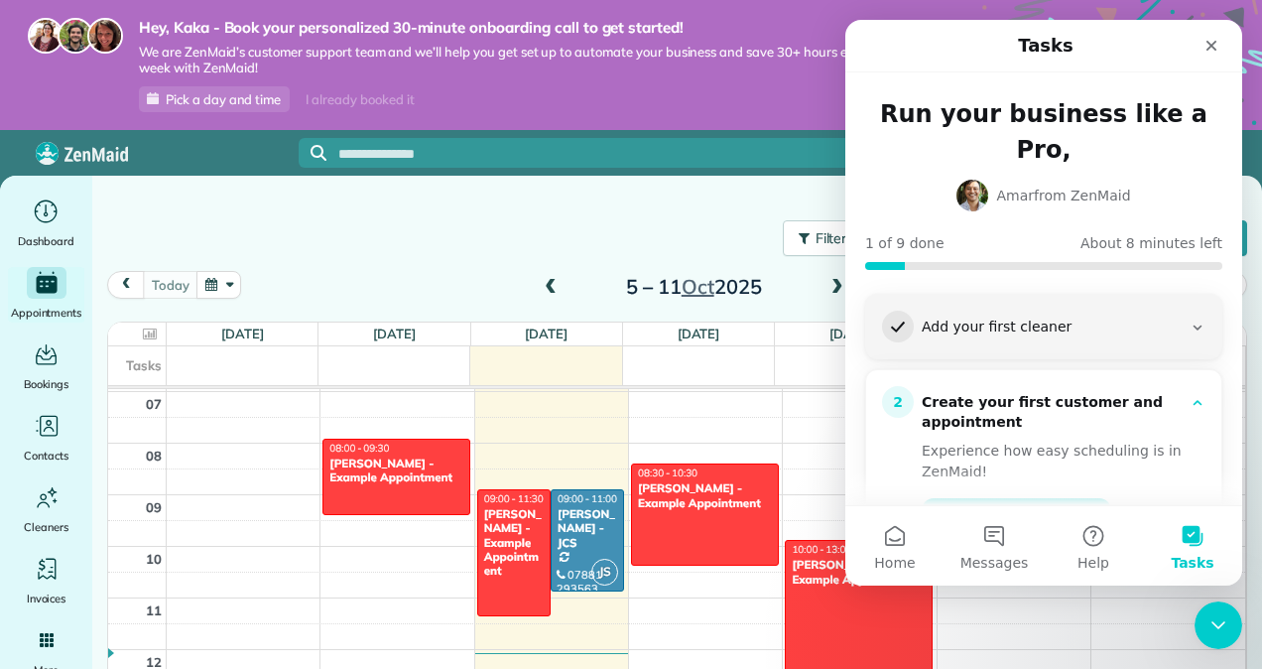
scroll to position [99, 0]
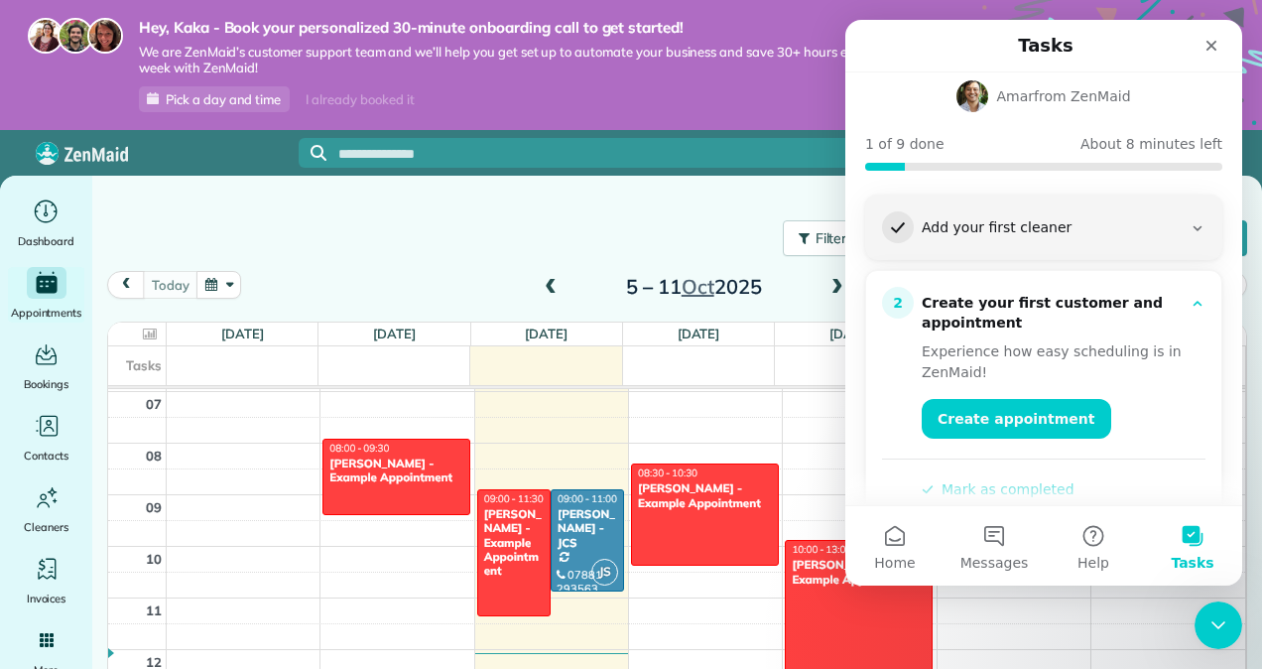
click at [1013, 479] on button "Mark as completed" at bounding box center [998, 489] width 153 height 21
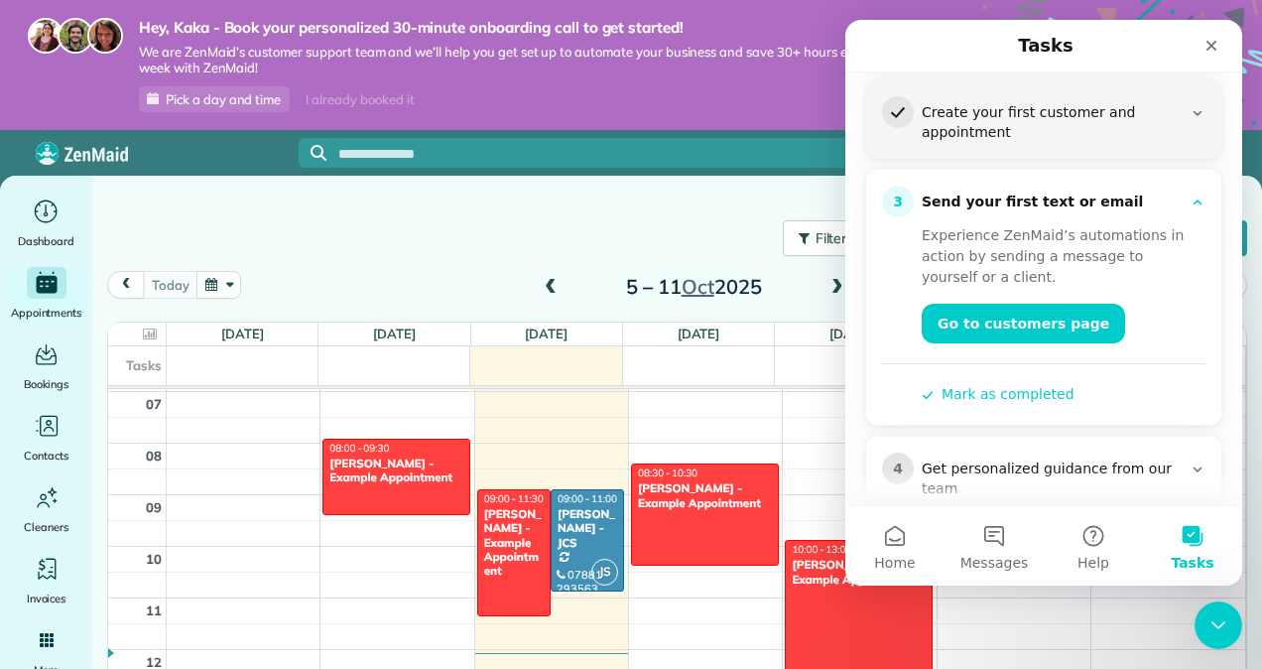
scroll to position [298, 0]
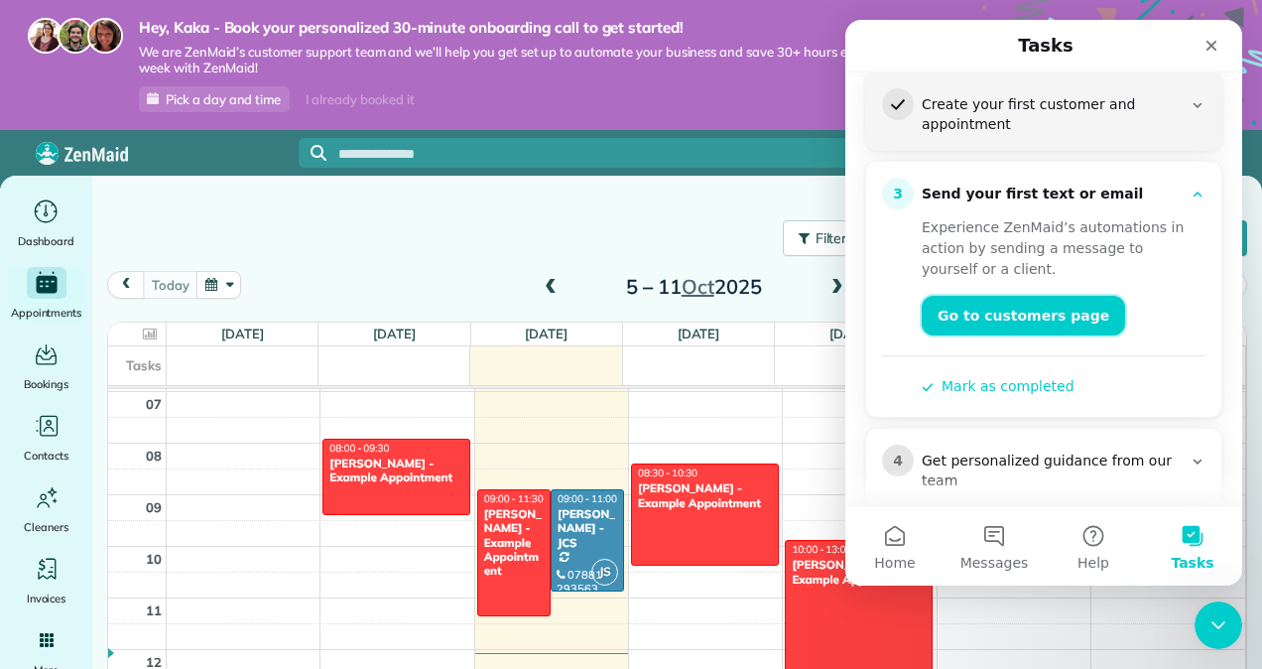
click at [979, 296] on link "Go to customers page" at bounding box center [1023, 316] width 203 height 40
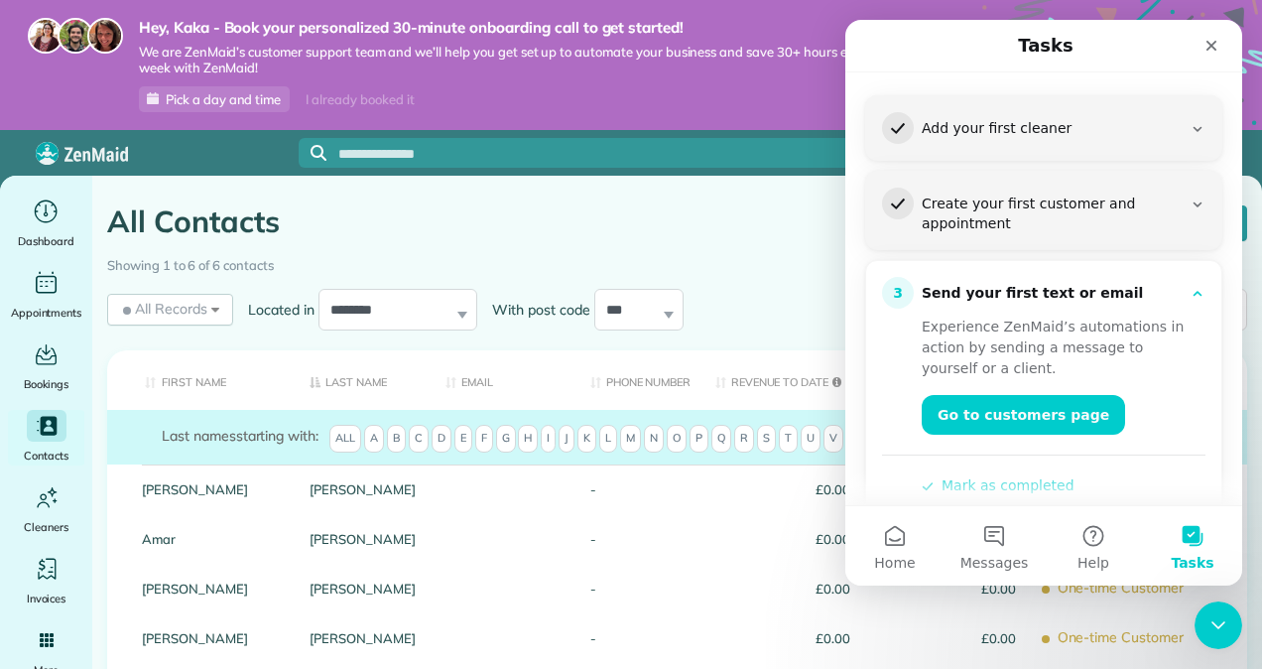
scroll to position [99, 0]
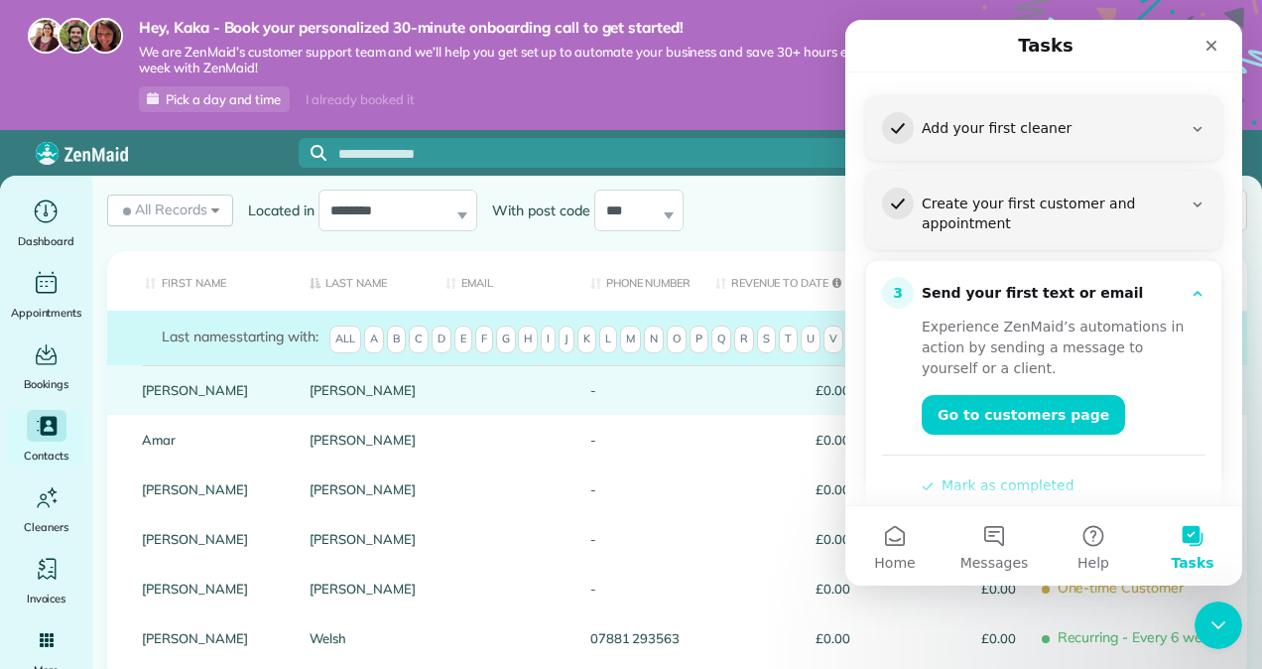
click at [594, 385] on div "-" at bounding box center [638, 390] width 125 height 50
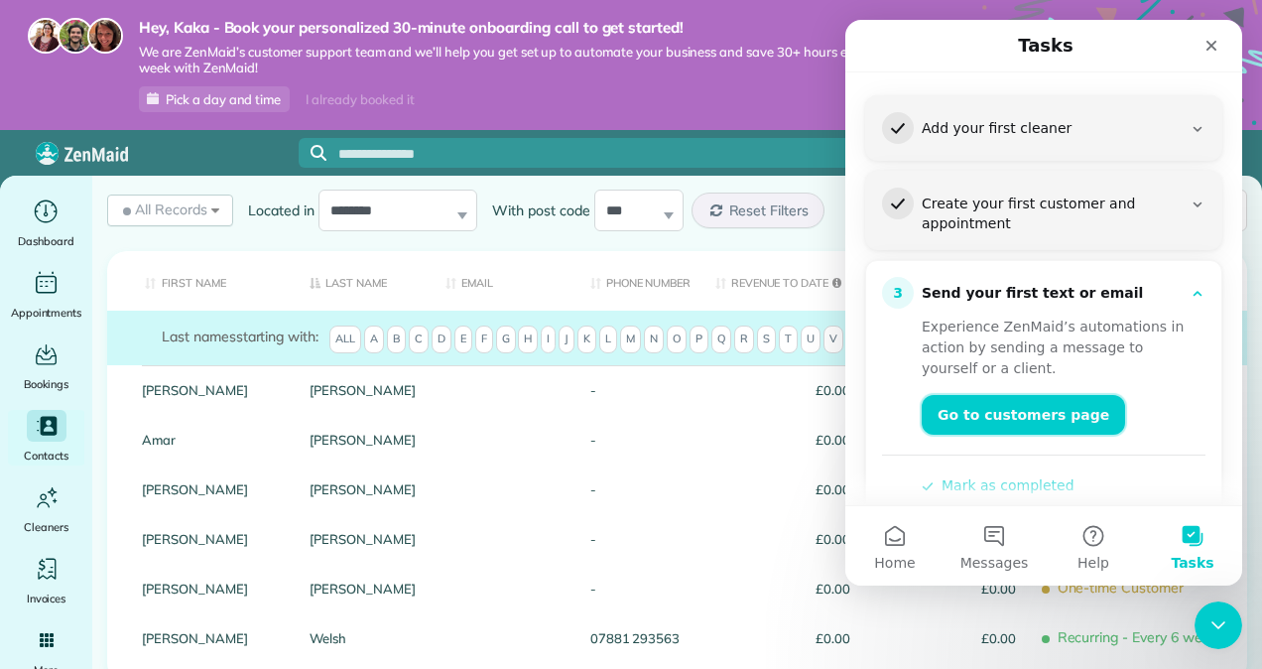
click at [1006, 395] on link "Go to customers page" at bounding box center [1023, 415] width 203 height 40
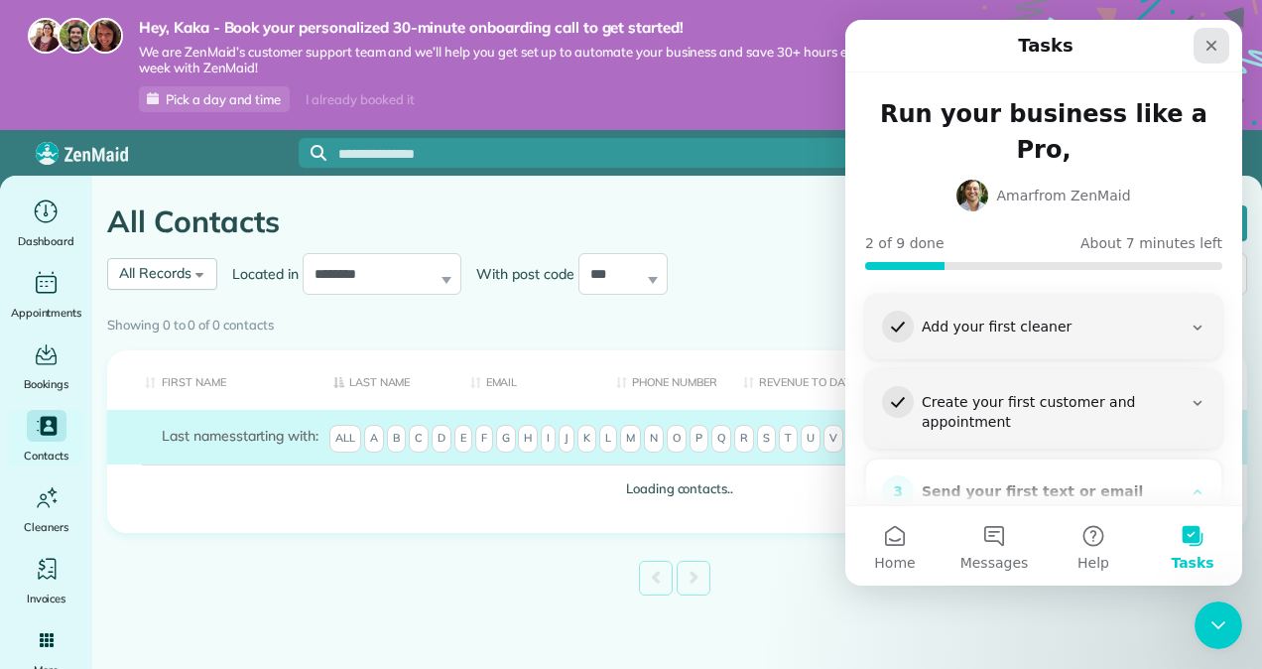
click at [1206, 48] on icon "Close" at bounding box center [1212, 46] width 16 height 16
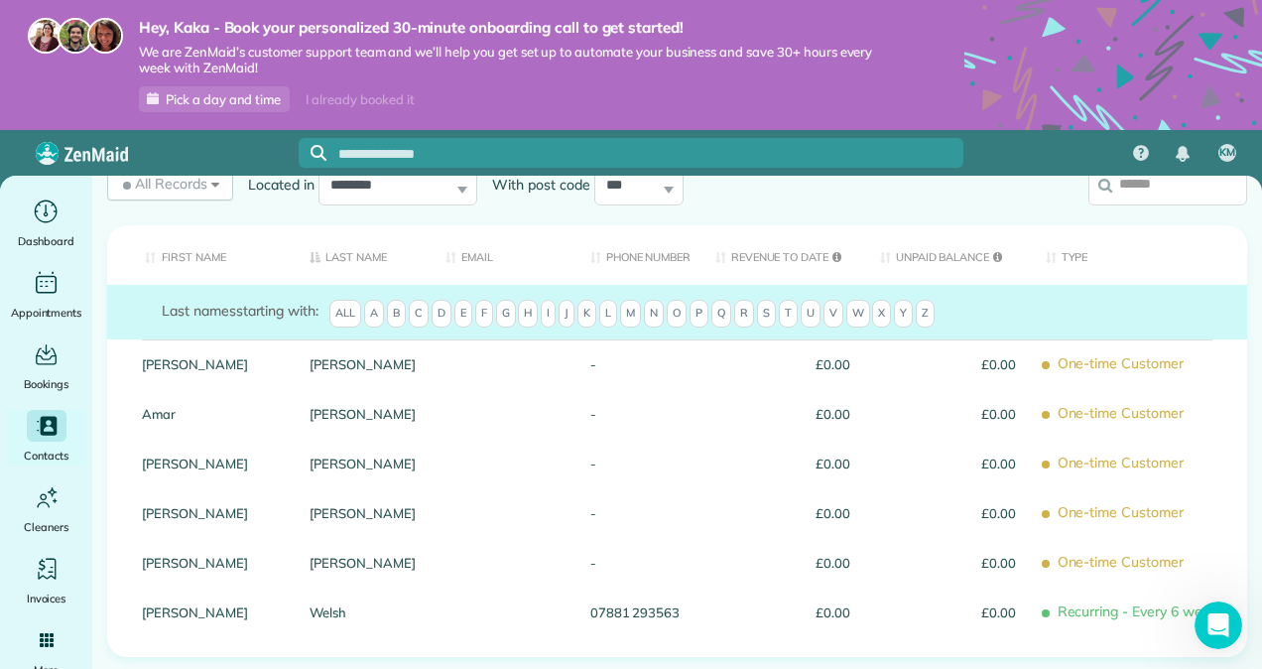
scroll to position [26, 0]
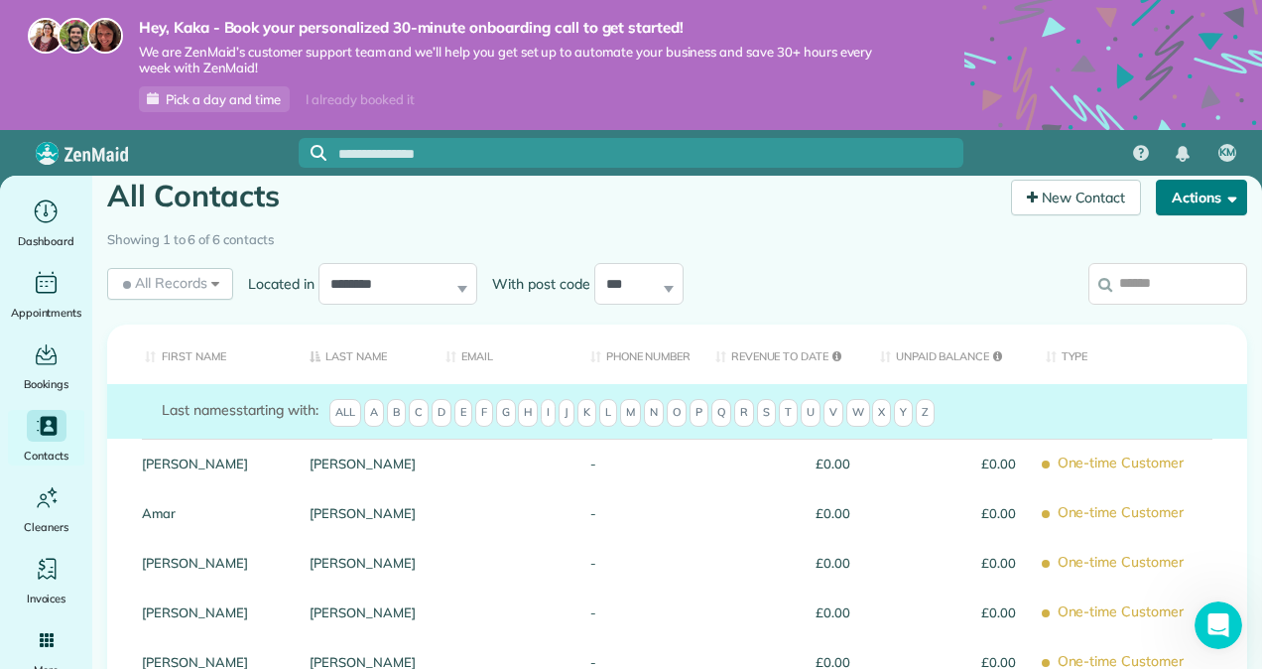
click at [1190, 193] on button "Actions" at bounding box center [1201, 198] width 91 height 36
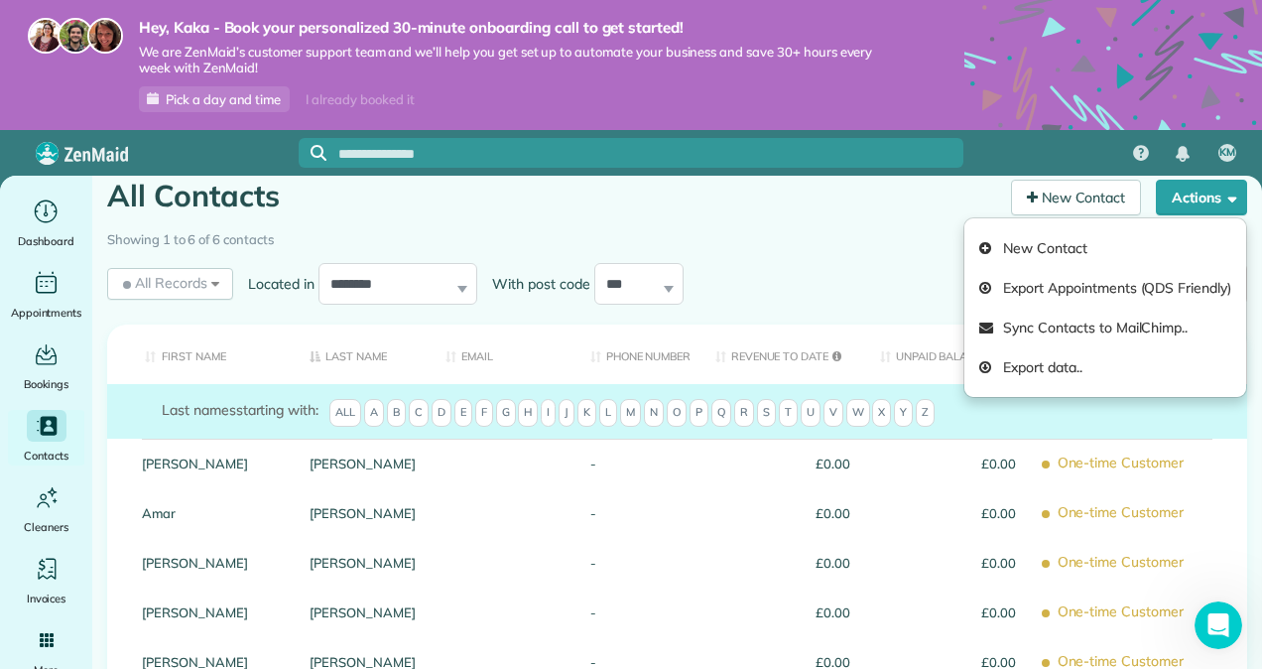
click at [883, 316] on div "**********" at bounding box center [677, 288] width 1170 height 60
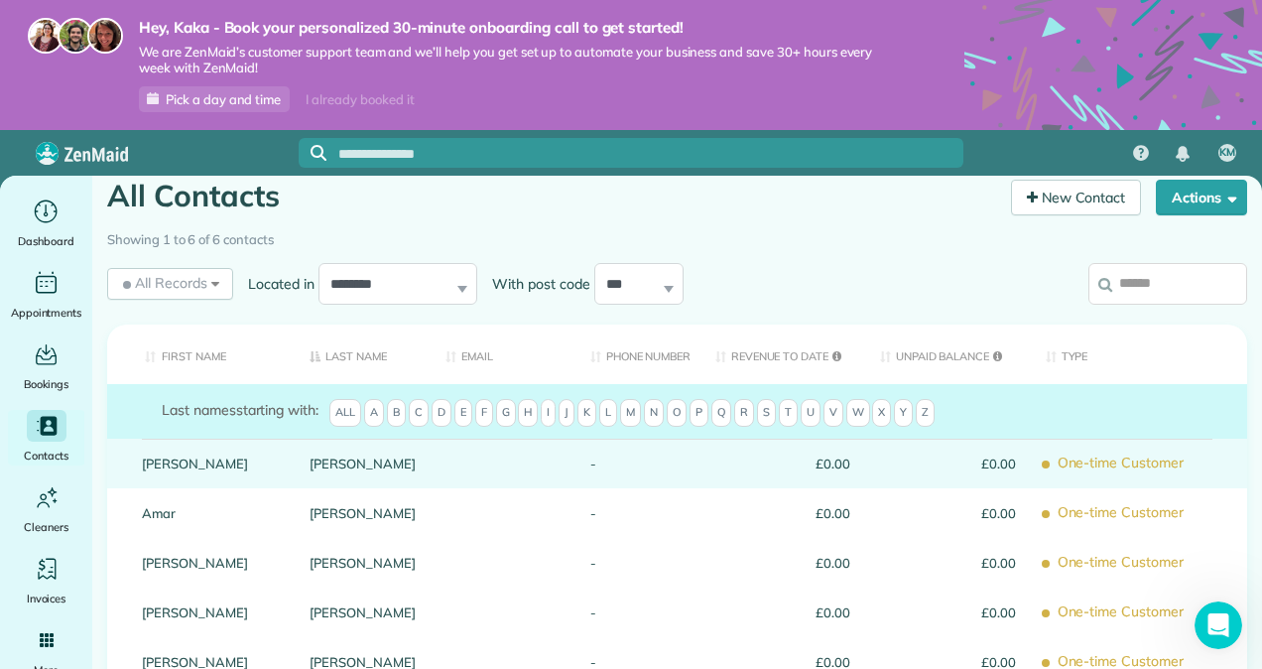
click at [615, 470] on div "-" at bounding box center [638, 464] width 125 height 50
click at [615, 466] on div "-" at bounding box center [638, 464] width 125 height 50
click at [1084, 459] on span "One-time Customer" at bounding box center [1139, 464] width 187 height 35
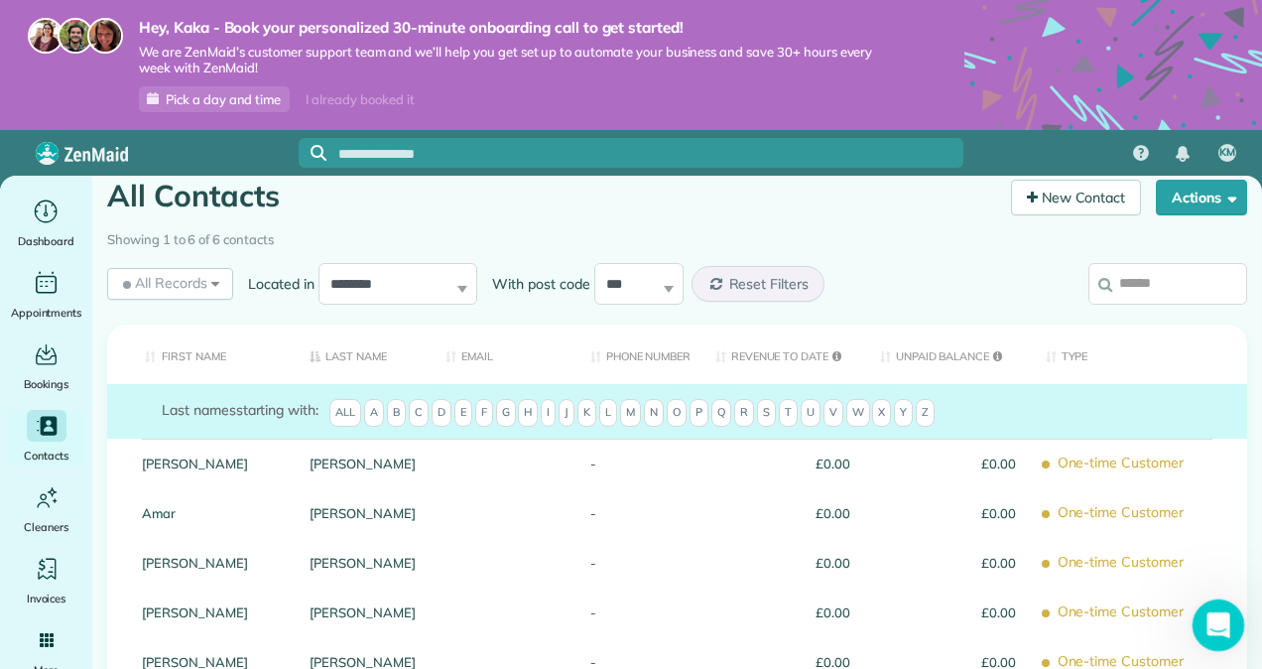
click at [1220, 601] on div "Open Intercom Messenger" at bounding box center [1216, 623] width 66 height 66
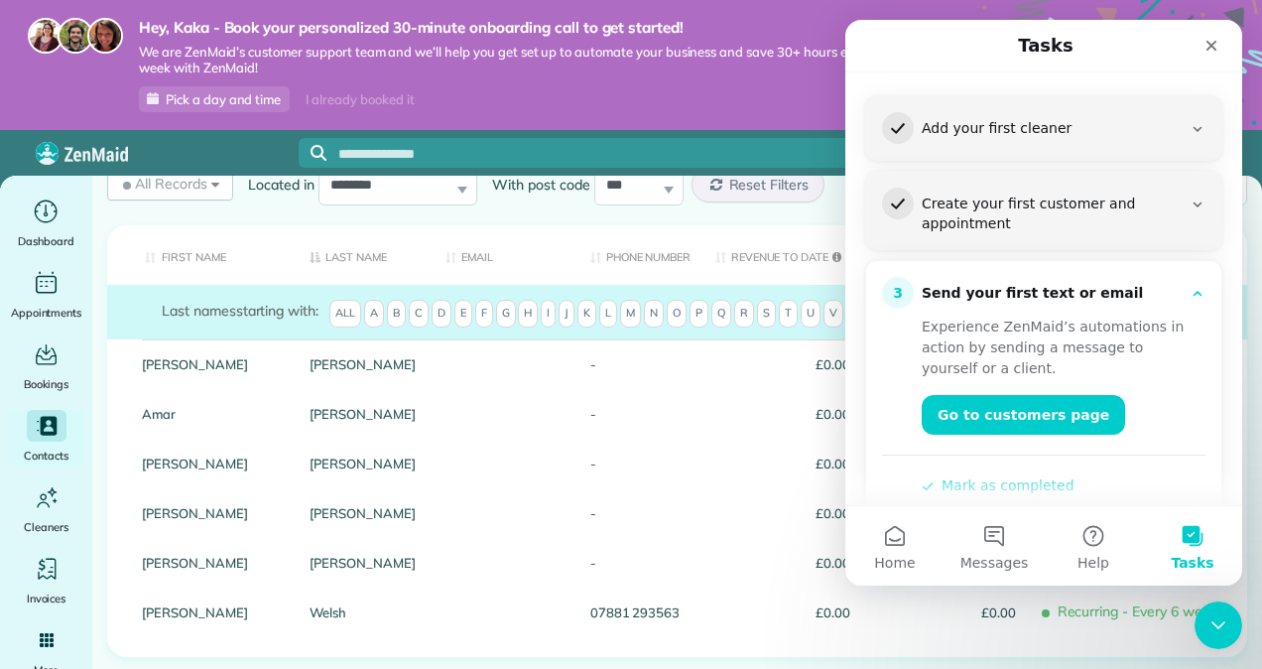
scroll to position [397, 0]
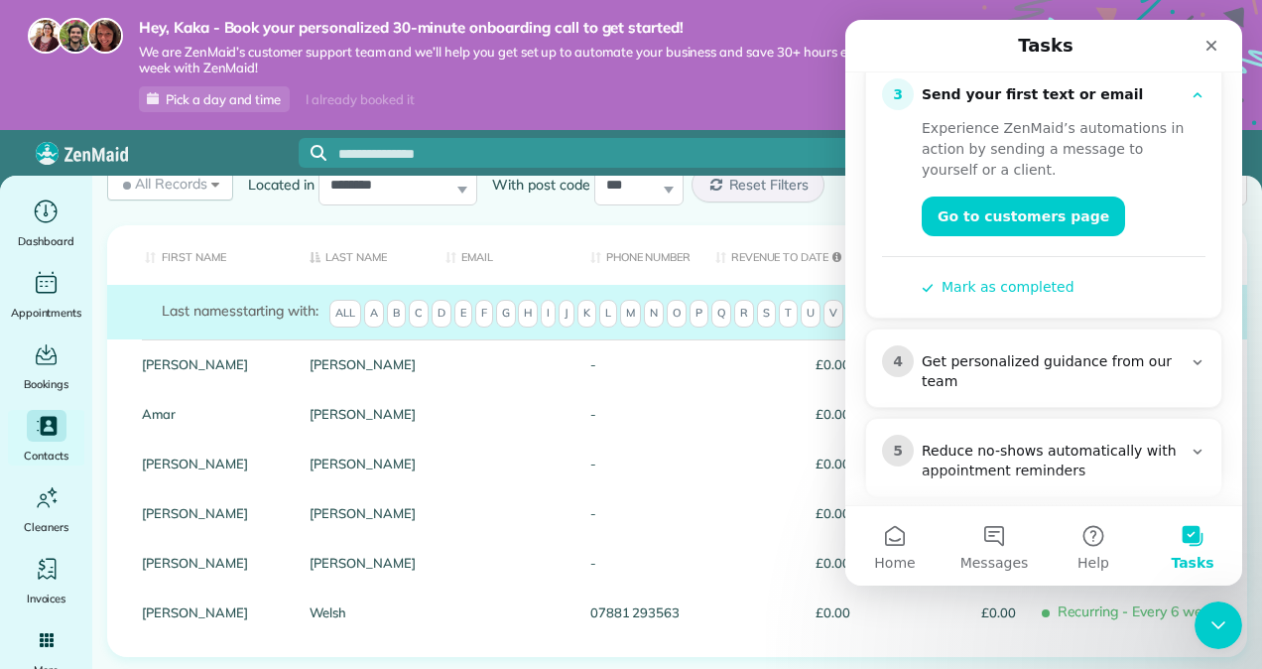
click at [975, 352] on div "Get personalized guidance from our team" at bounding box center [1052, 372] width 260 height 40
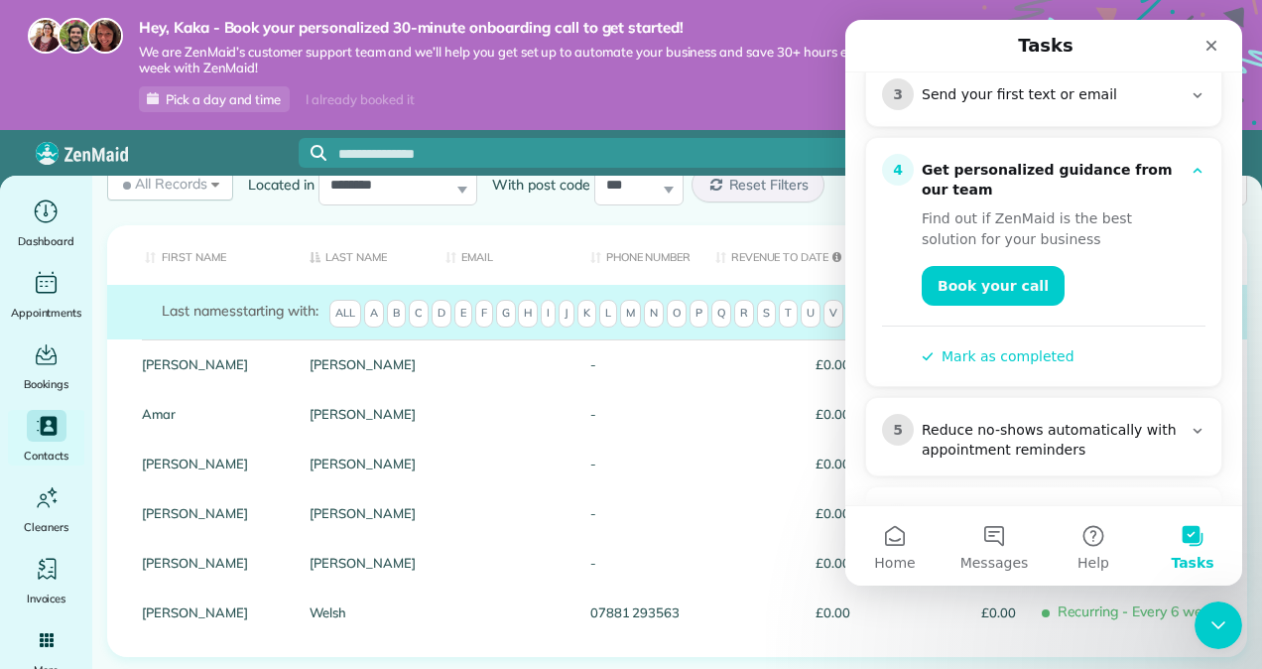
scroll to position [496, 0]
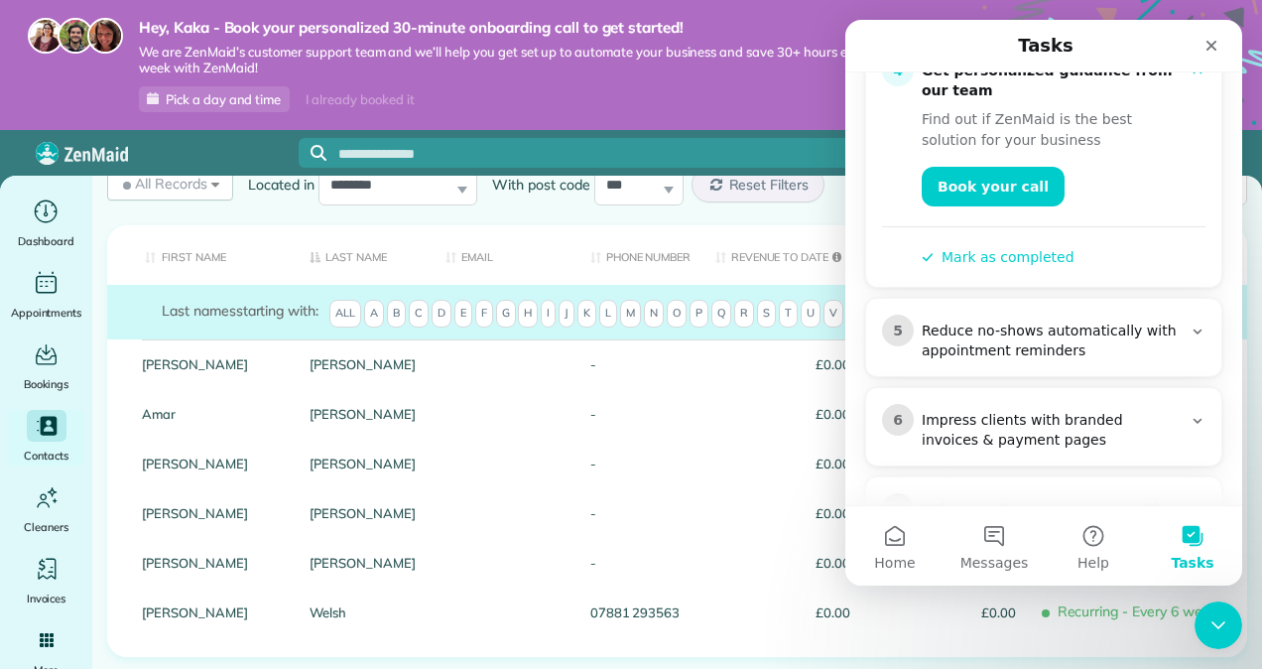
click at [995, 322] on div "Reduce no-shows automatically with appointment reminders" at bounding box center [1052, 342] width 260 height 40
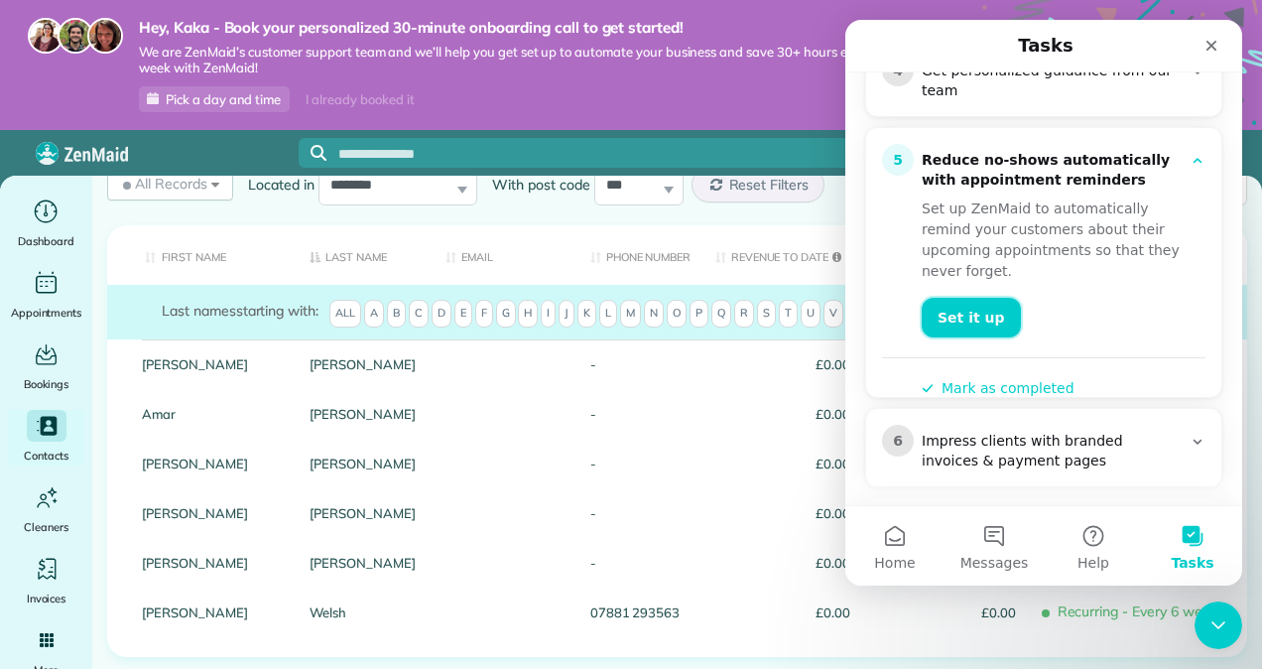
click at [977, 298] on link "Set it up" at bounding box center [971, 318] width 99 height 40
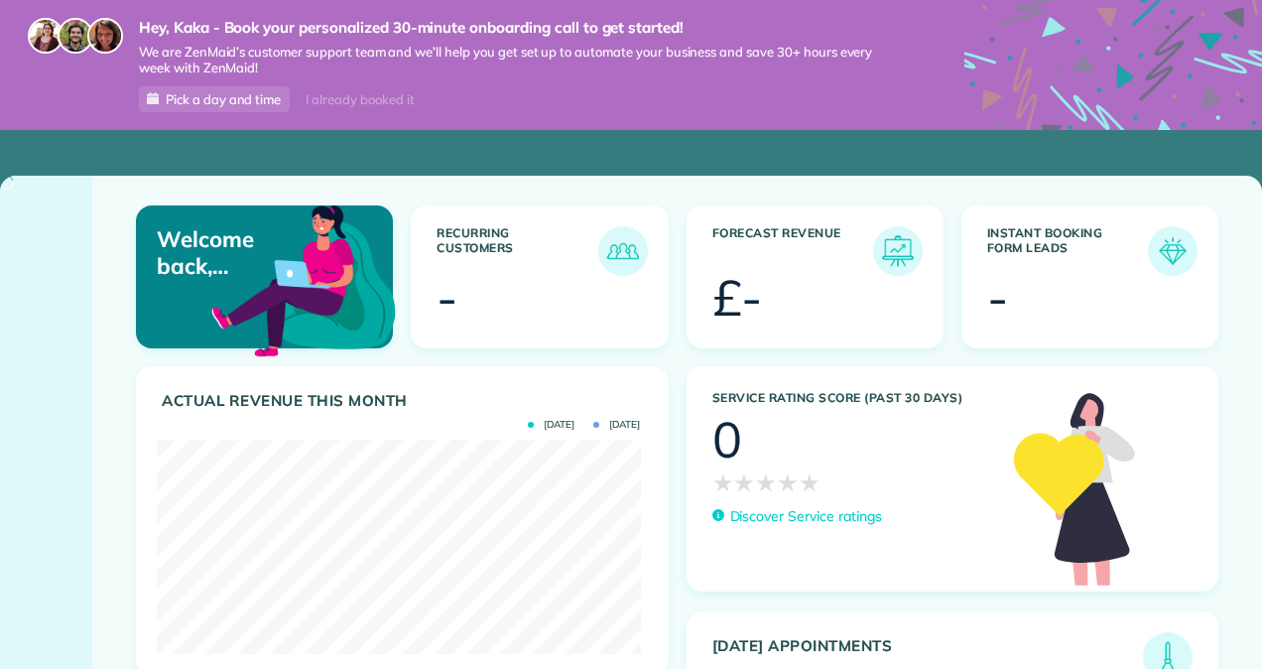
scroll to position [214, 484]
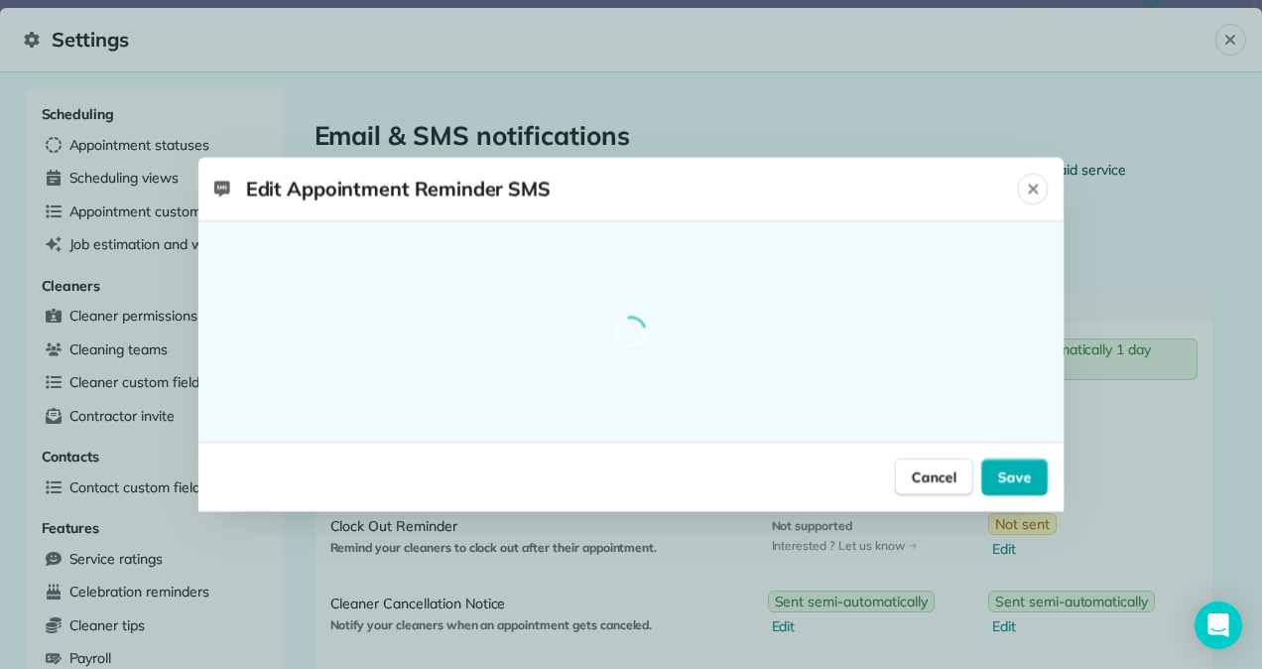
select select "**"
select select "********"
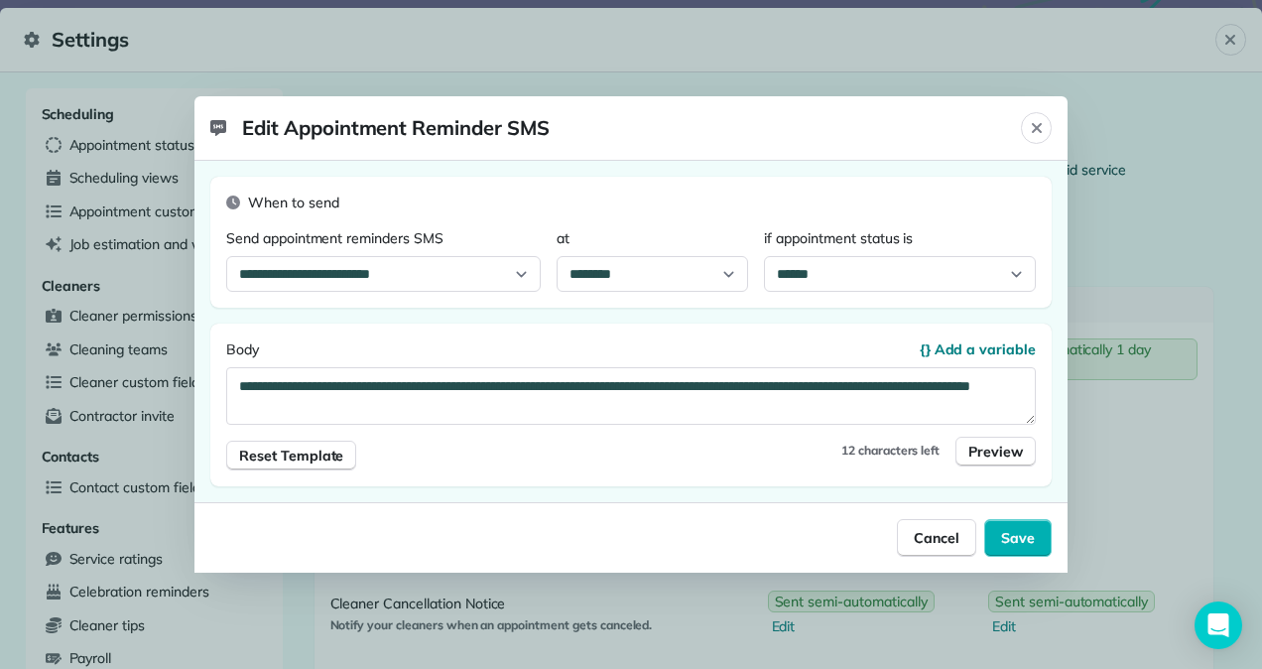
scroll to position [20, 0]
click at [990, 453] on span "Preview" at bounding box center [996, 452] width 55 height 20
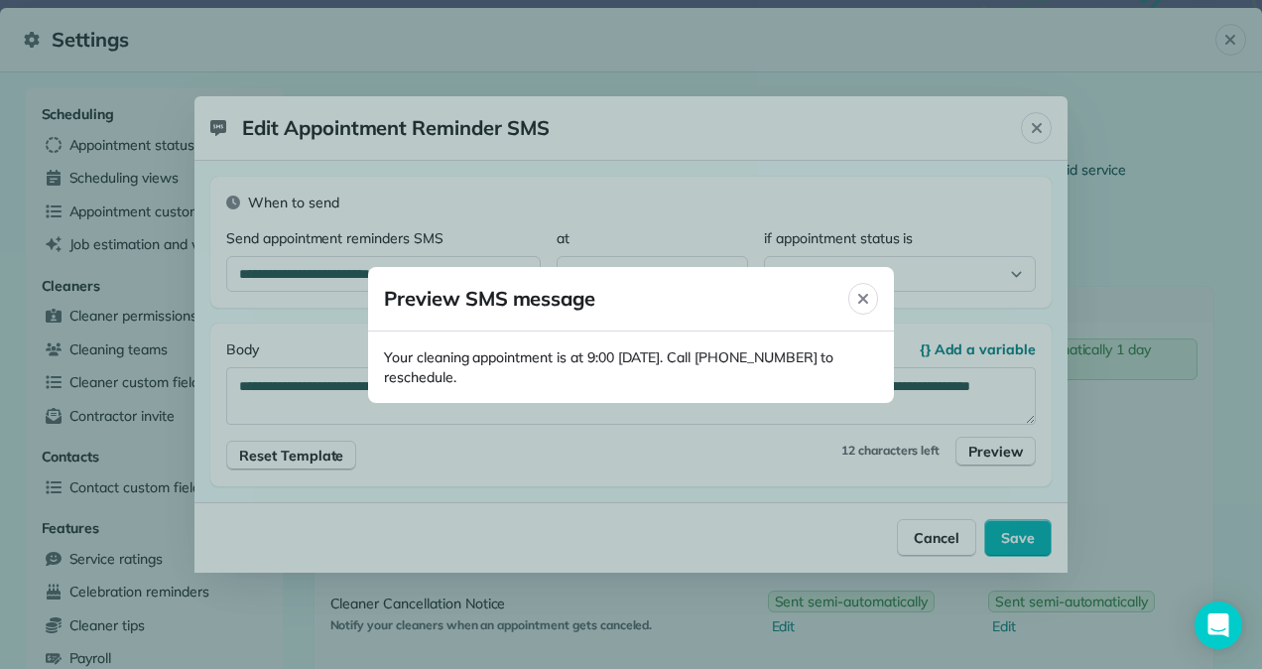
click at [850, 308] on header "Preview SMS message Close" at bounding box center [631, 299] width 526 height 65
click at [850, 304] on div "Close" at bounding box center [864, 299] width 30 height 32
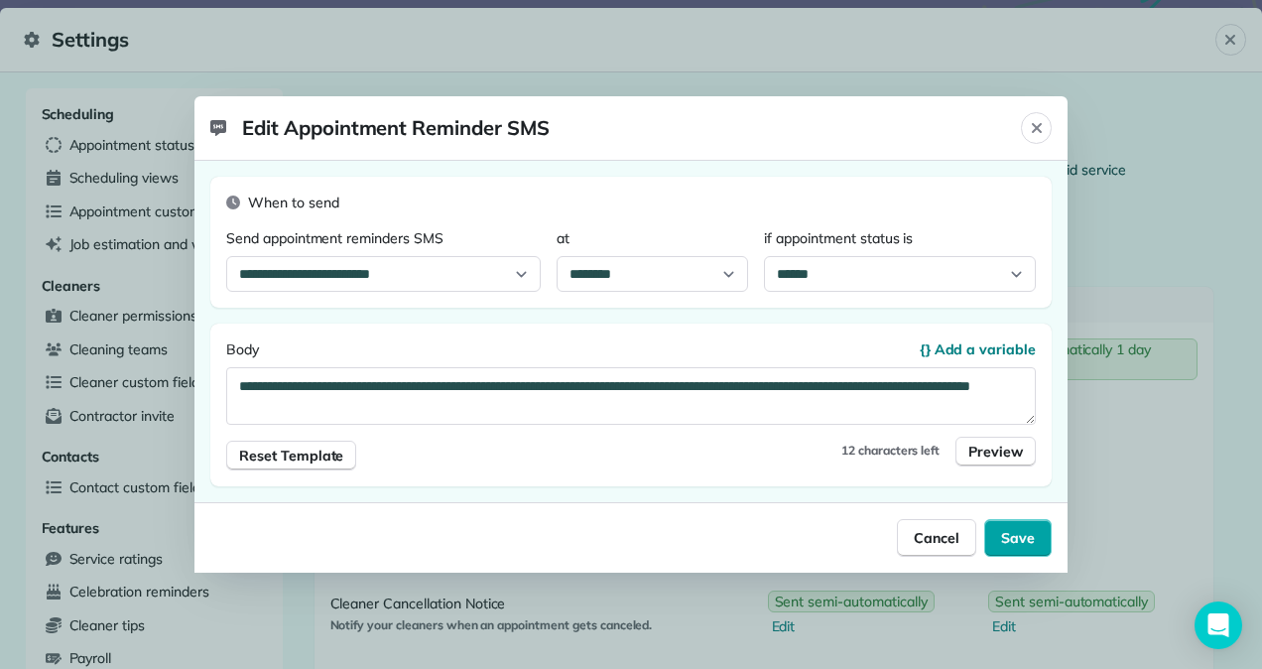
click at [1017, 529] on span "Save" at bounding box center [1018, 538] width 34 height 20
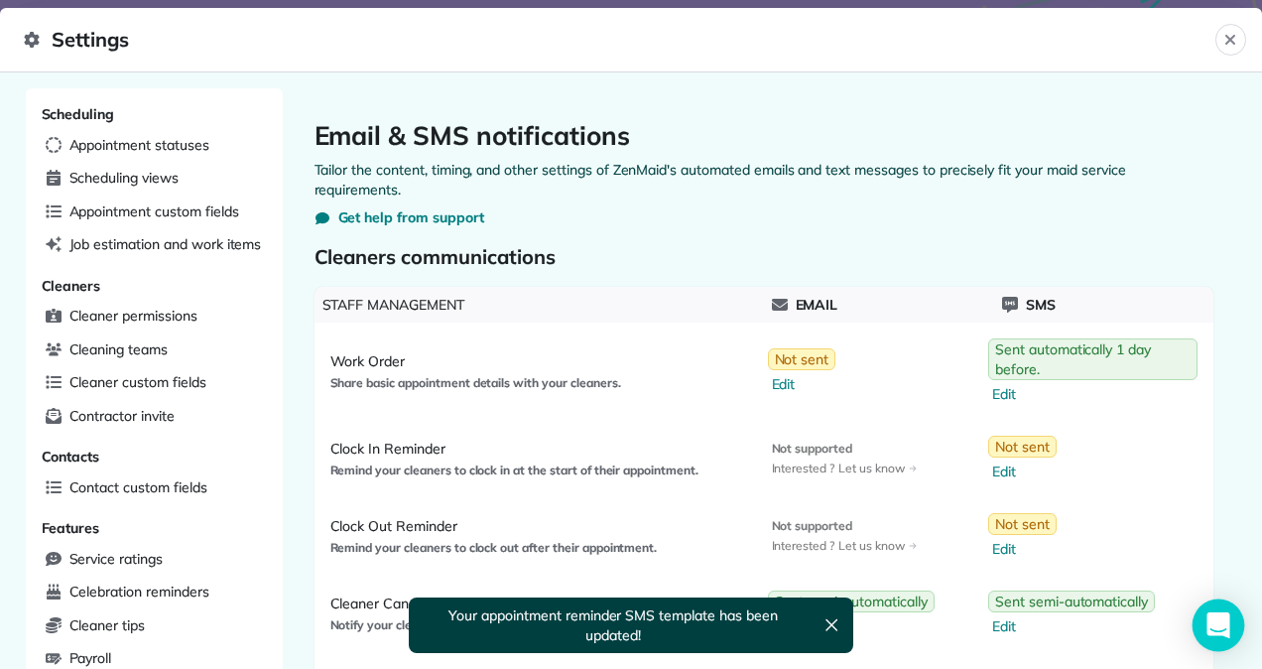
click at [1211, 607] on div "Open Intercom Messenger" at bounding box center [1219, 625] width 53 height 53
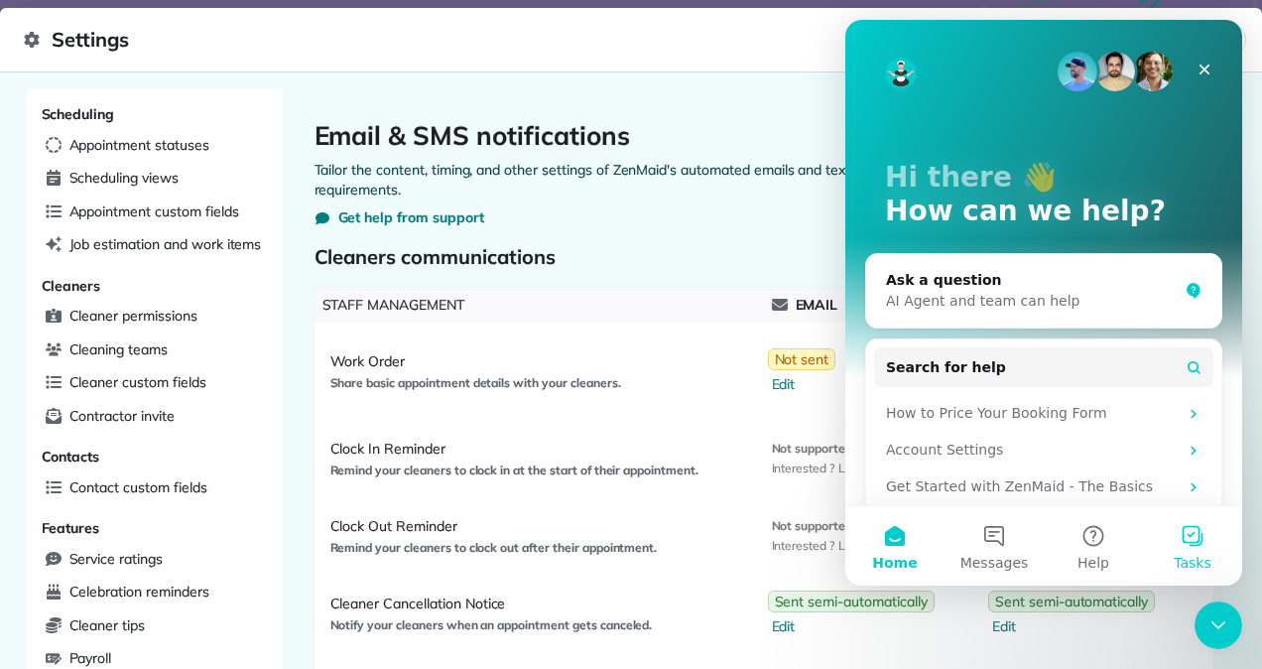
click at [1211, 544] on button "Tasks" at bounding box center [1192, 545] width 99 height 79
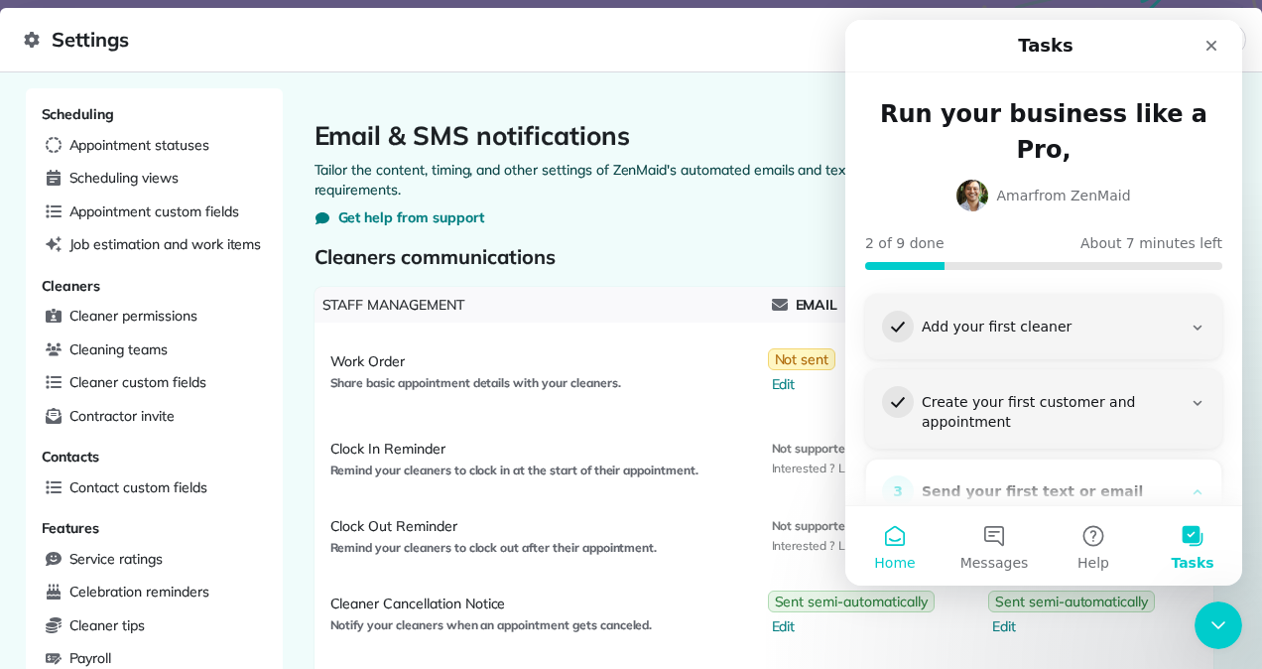
click at [903, 550] on button "Home" at bounding box center [895, 545] width 99 height 79
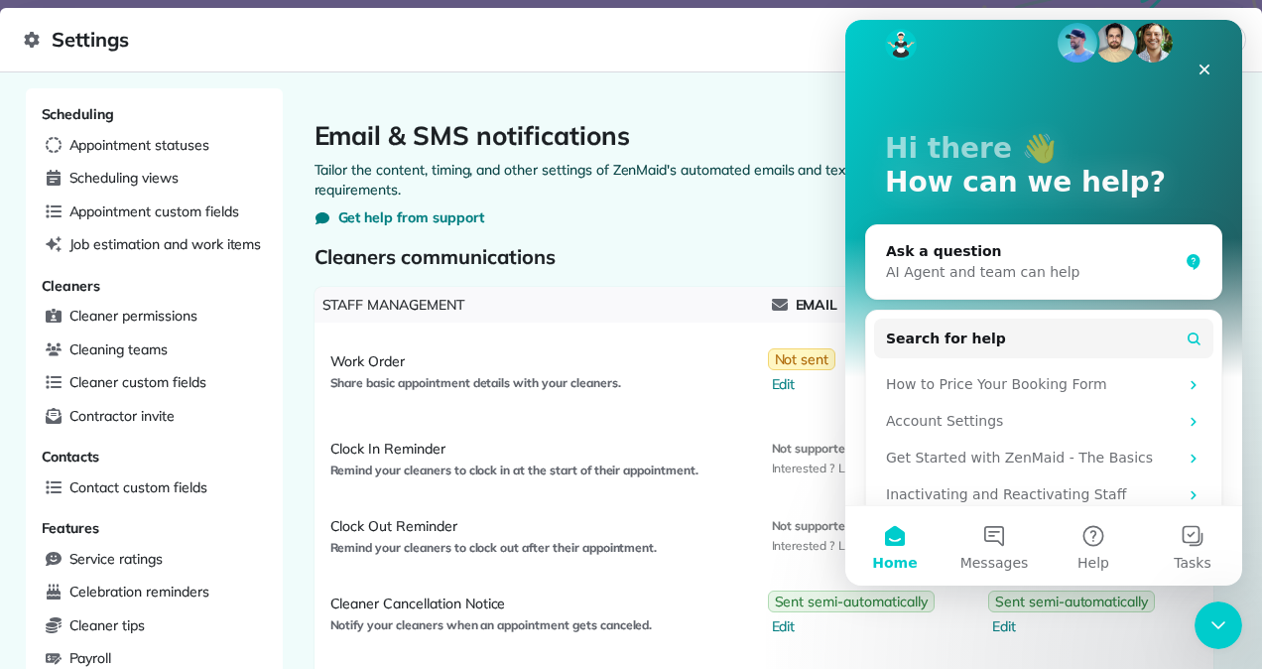
scroll to position [187, 0]
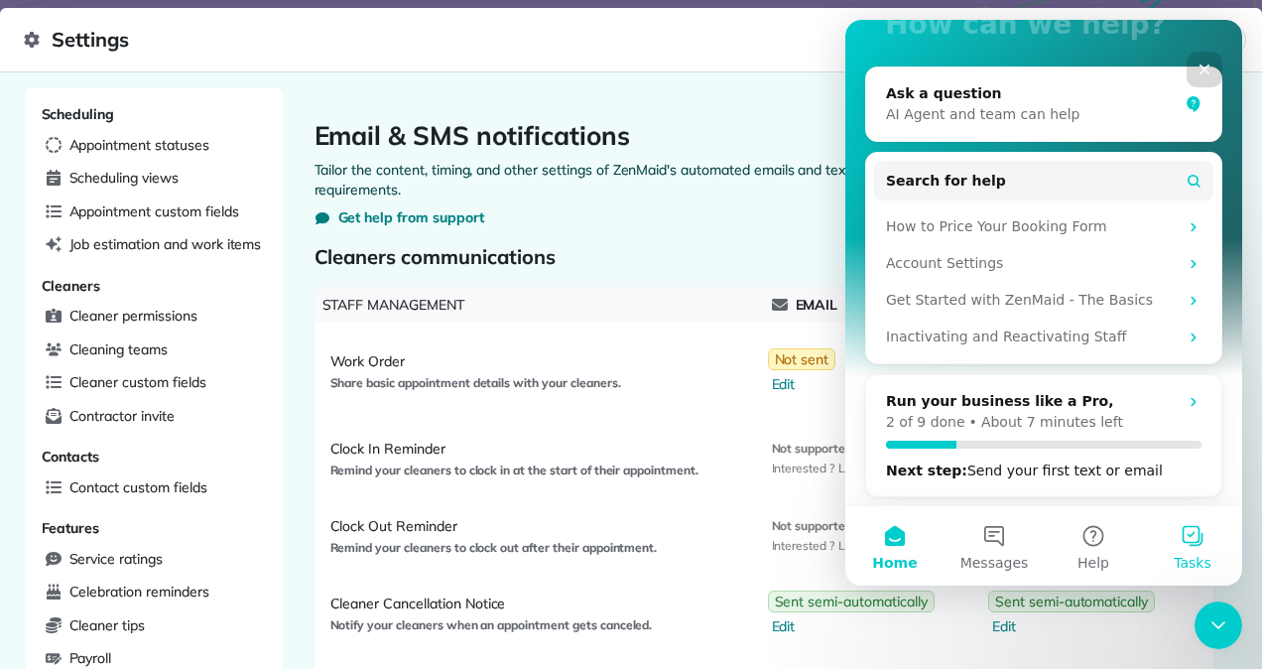
click at [1203, 550] on button "Tasks" at bounding box center [1192, 545] width 99 height 79
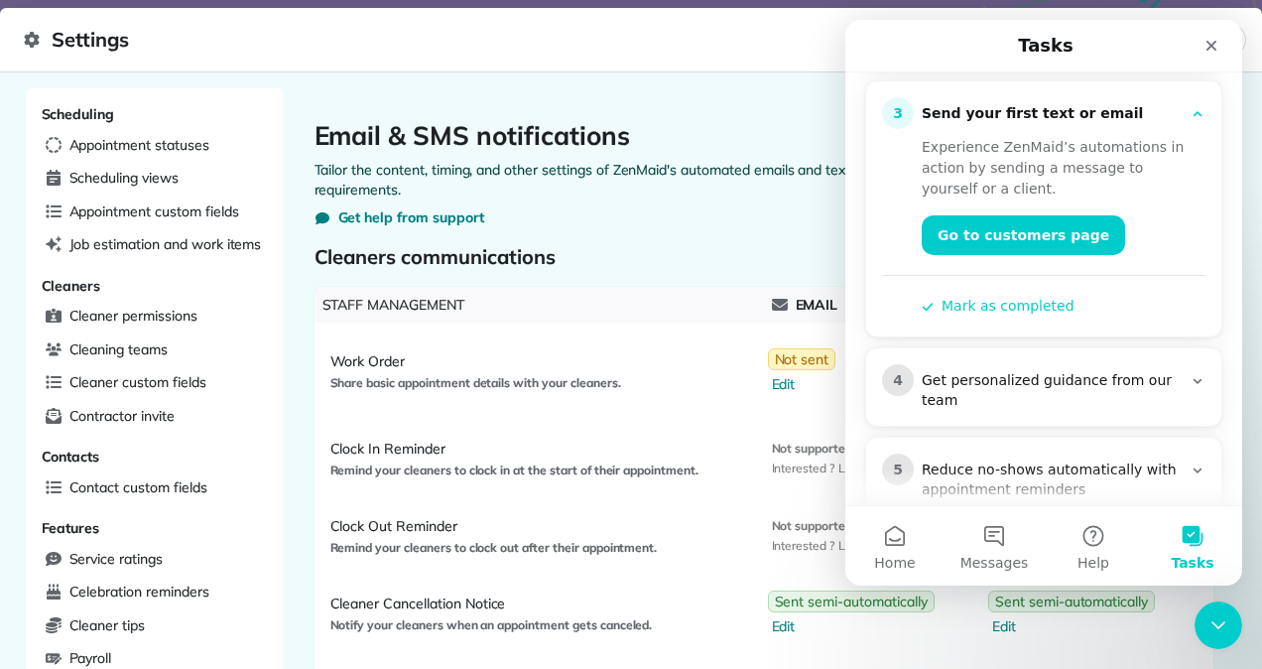
scroll to position [397, 0]
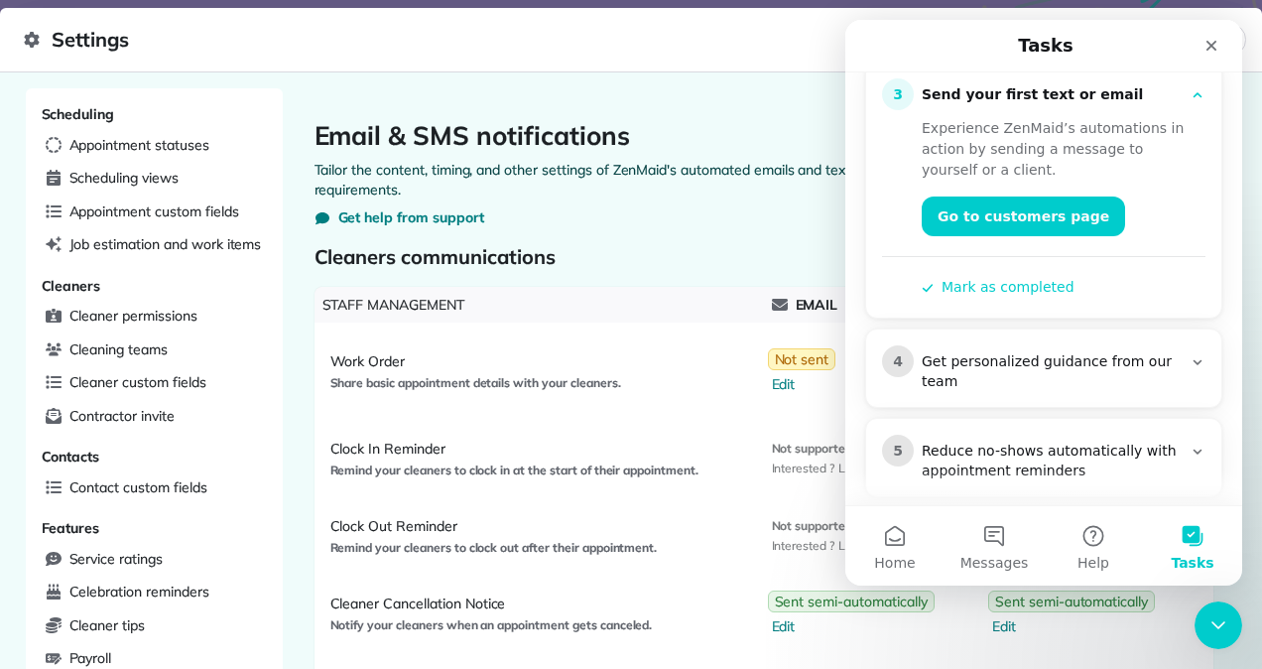
click at [987, 360] on div "4 Get personalized guidance from our team" at bounding box center [1043, 369] width 355 height 78
drag, startPoint x: 983, startPoint y: 364, endPoint x: 979, endPoint y: 352, distance: 12.6
click at [981, 360] on div "4 Get personalized guidance from our team" at bounding box center [1043, 369] width 355 height 78
click at [979, 352] on div "Get personalized guidance from our team" at bounding box center [1052, 372] width 260 height 40
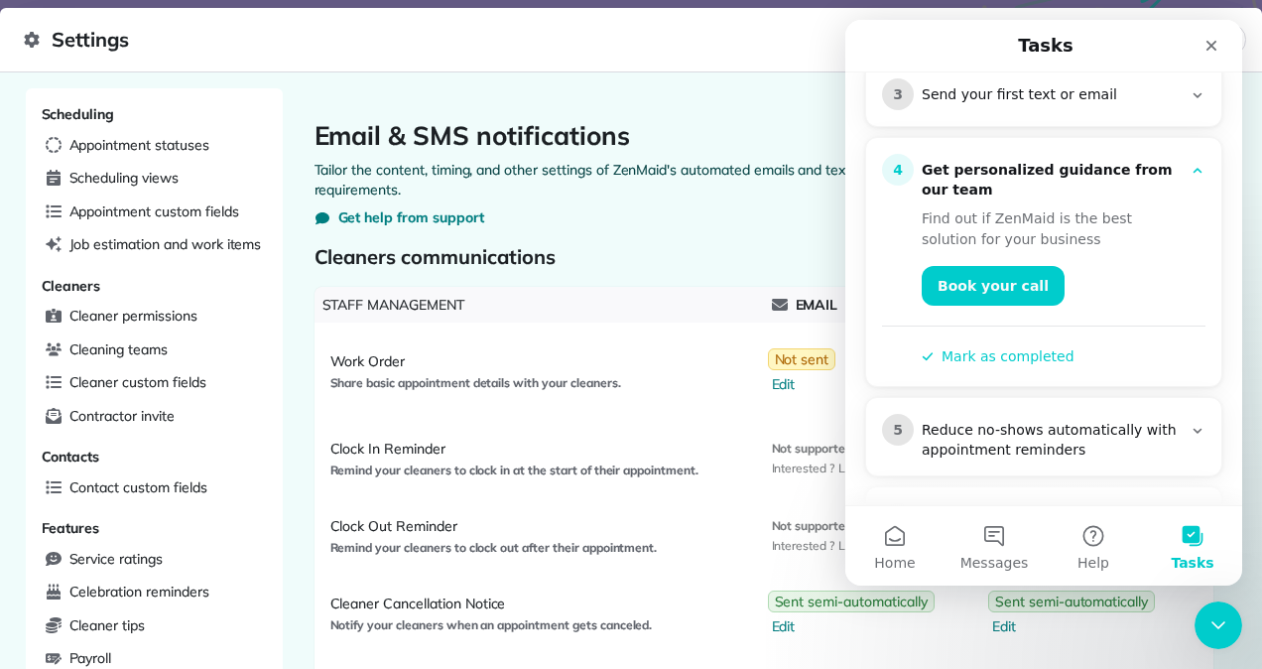
click at [970, 346] on button "Mark as completed" at bounding box center [998, 356] width 153 height 21
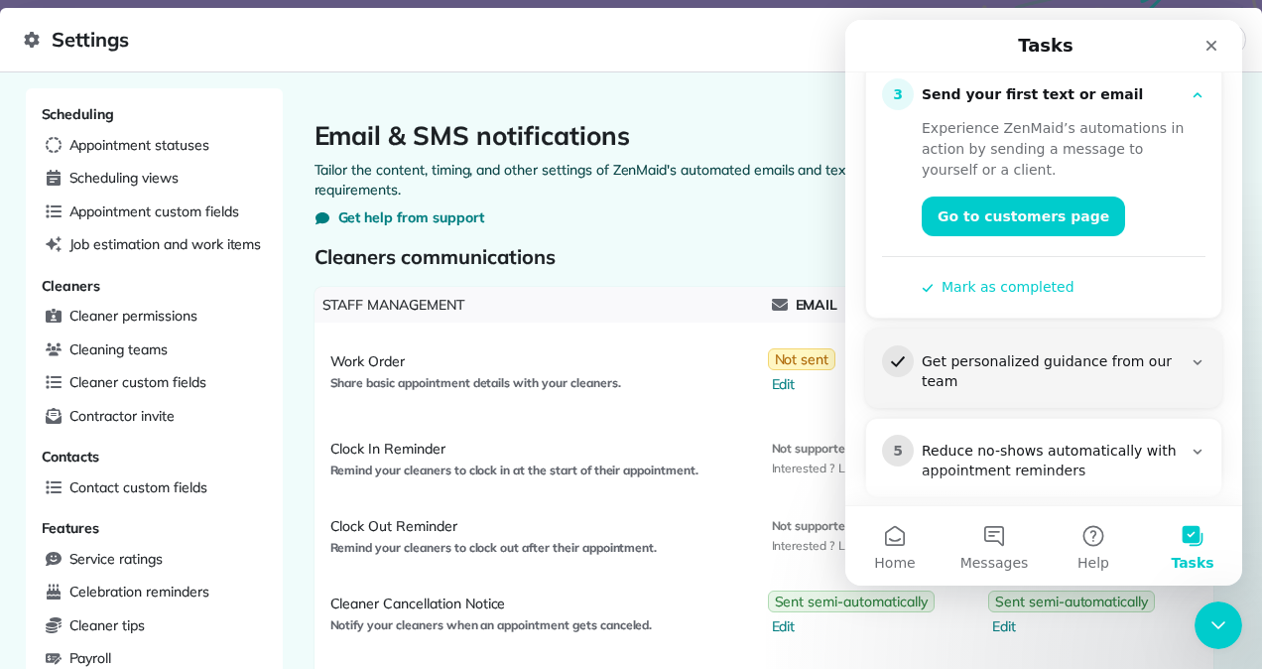
click at [981, 442] on div "Reduce no-shows automatically with appointment reminders" at bounding box center [1052, 462] width 260 height 40
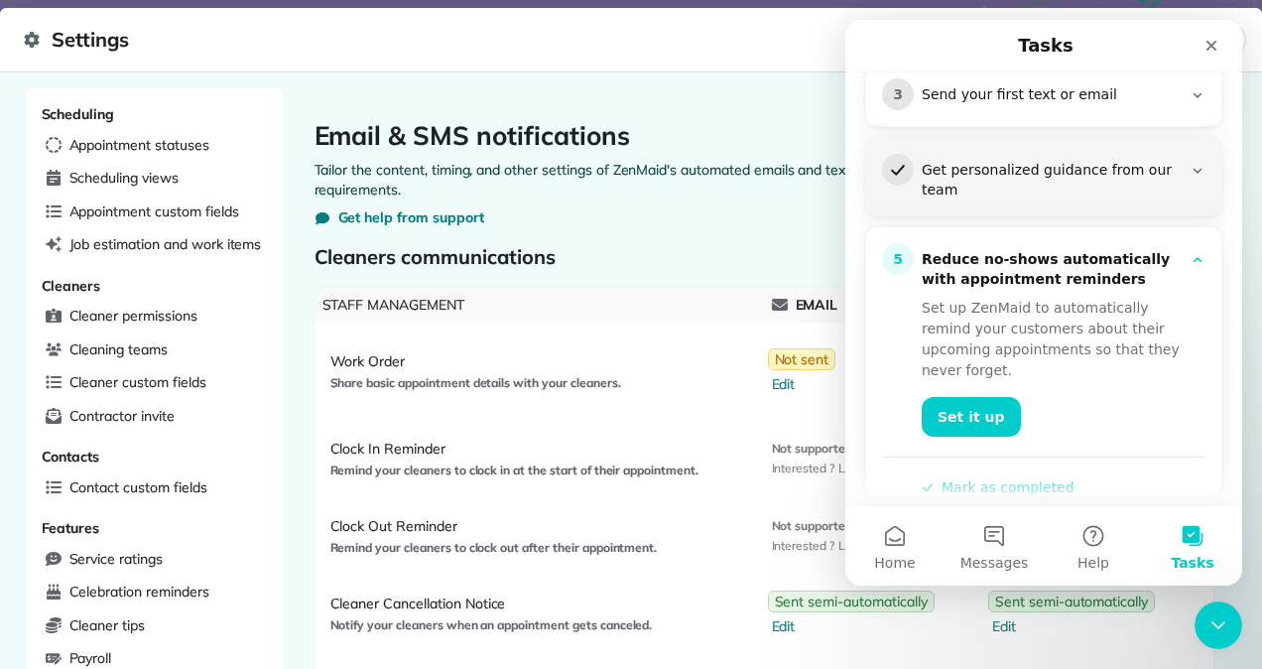
click at [970, 477] on button "Mark as completed" at bounding box center [998, 487] width 153 height 21
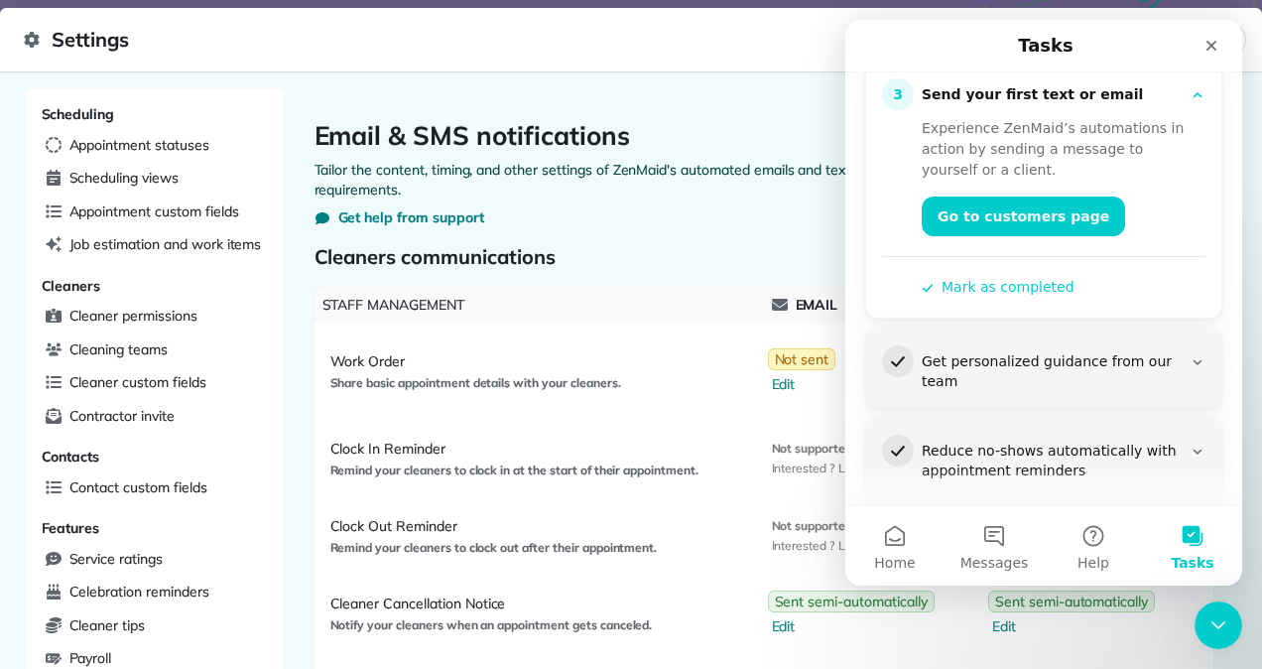
scroll to position [596, 0]
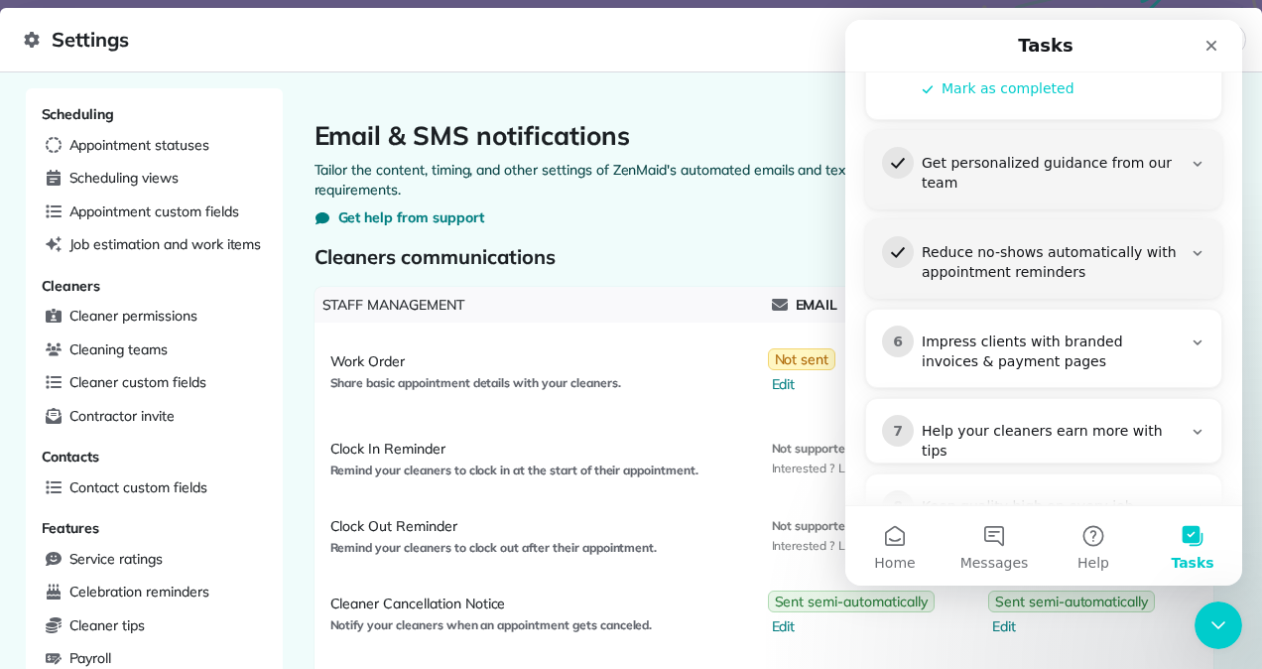
click at [979, 332] on div "Impress clients with branded invoices & payment pages" at bounding box center [1052, 352] width 260 height 40
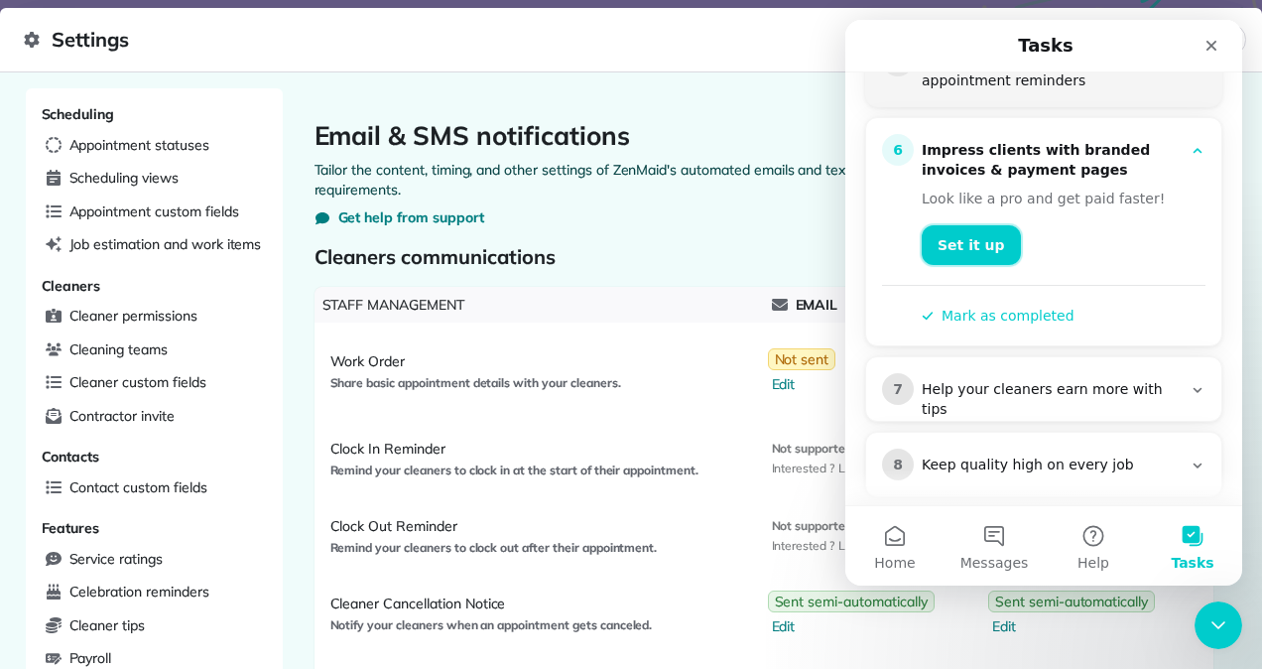
click at [965, 225] on link "Set it up" at bounding box center [971, 245] width 99 height 40
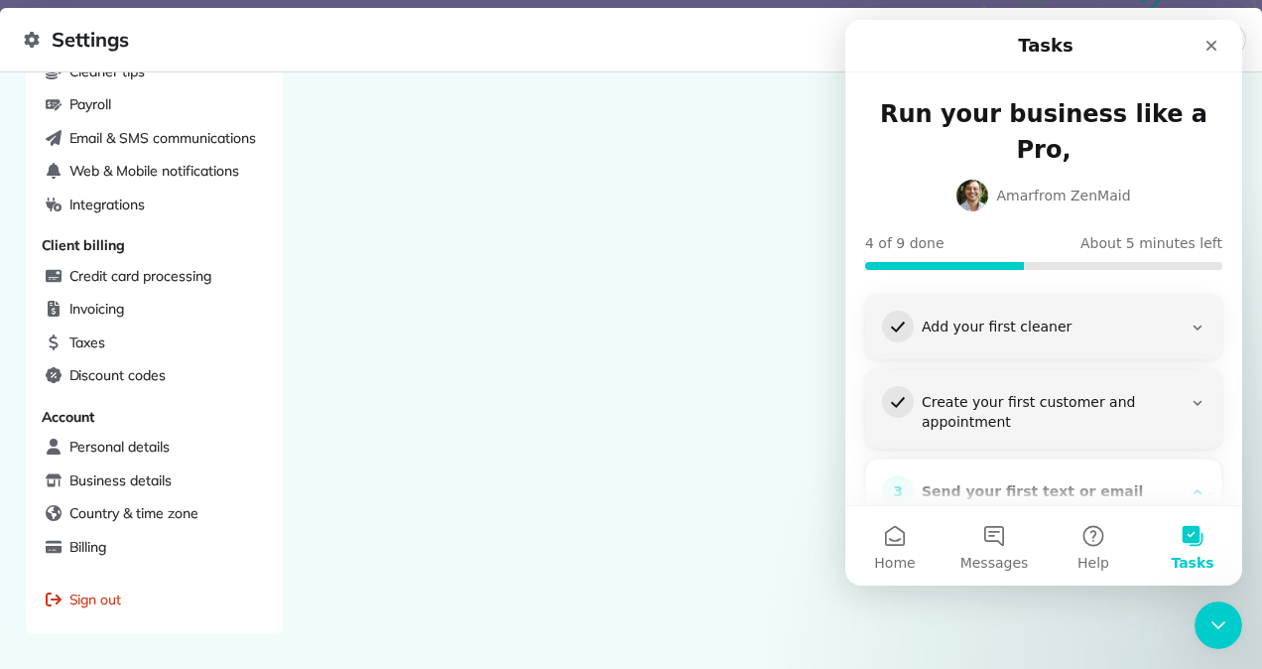
scroll to position [598, 0]
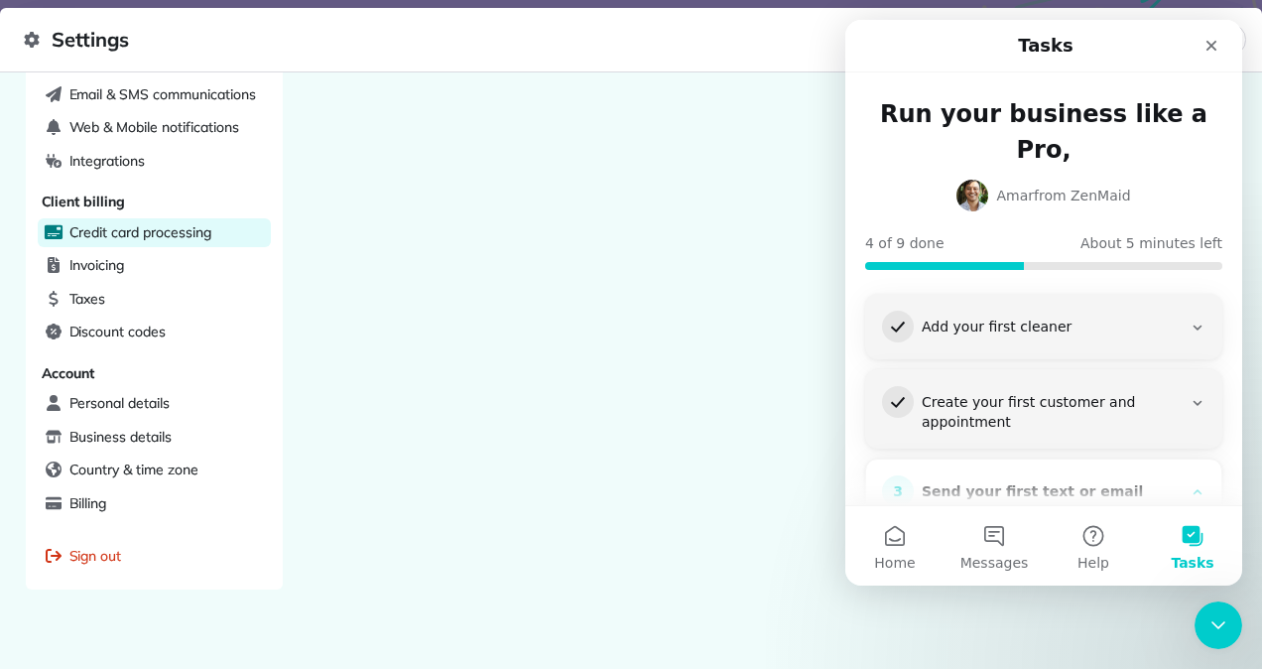
click at [171, 222] on span "Credit card processing" at bounding box center [140, 232] width 142 height 20
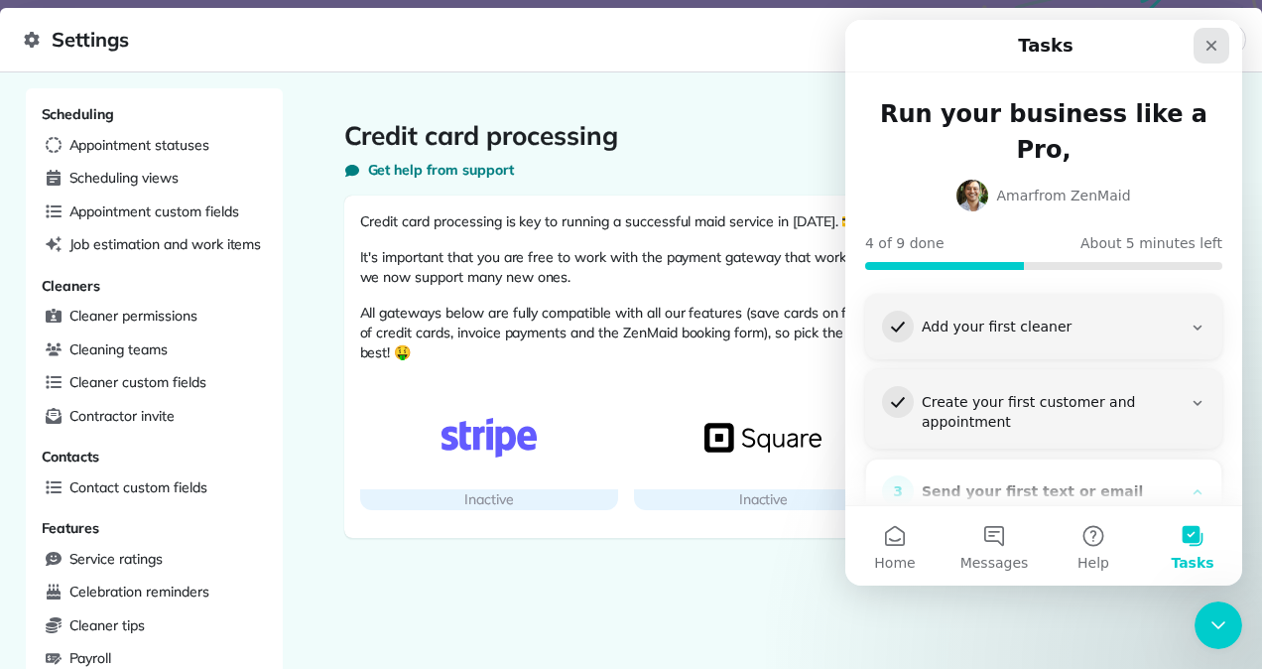
click at [1211, 42] on icon "Close" at bounding box center [1212, 46] width 16 height 16
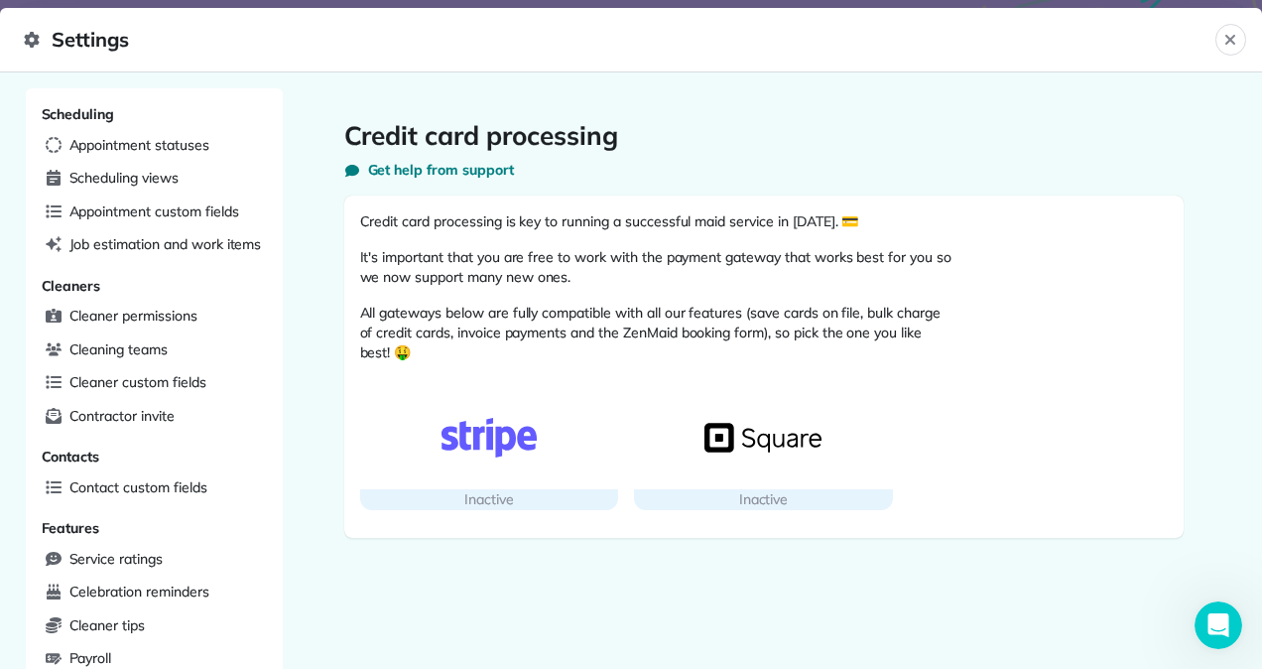
click at [496, 443] on img "button" at bounding box center [489, 438] width 117 height 40
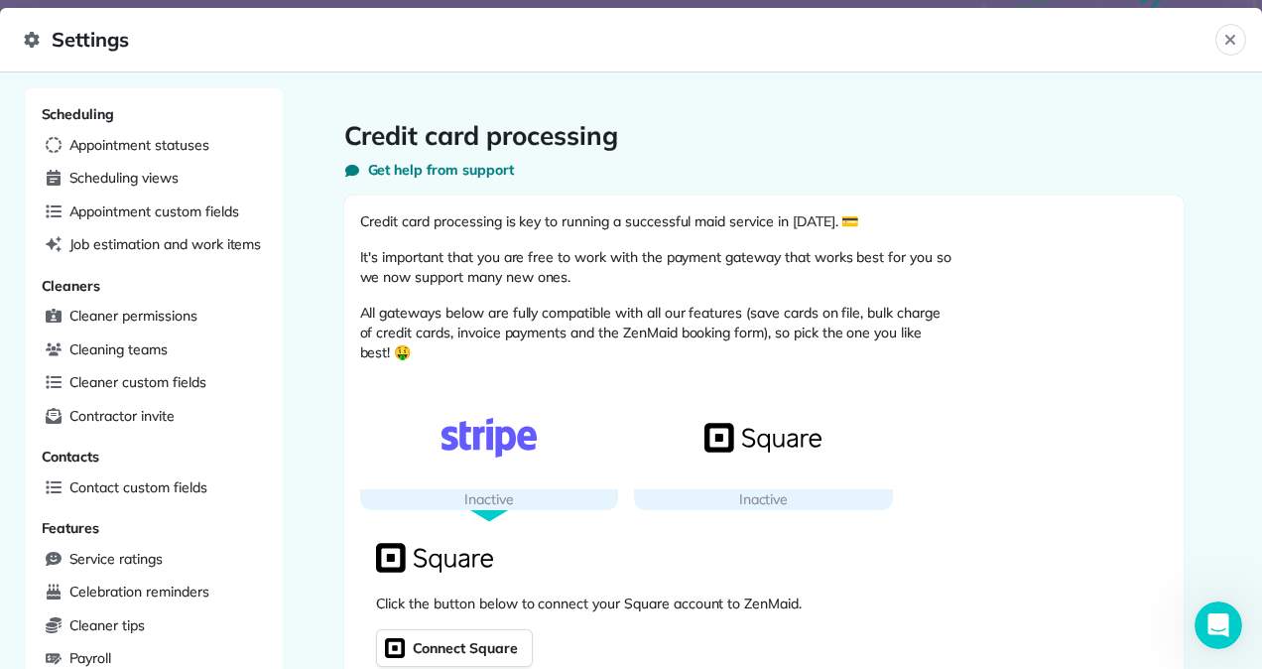
drag, startPoint x: 852, startPoint y: 450, endPoint x: 828, endPoint y: 443, distance: 24.8
click at [828, 443] on div "button" at bounding box center [763, 437] width 259 height 103
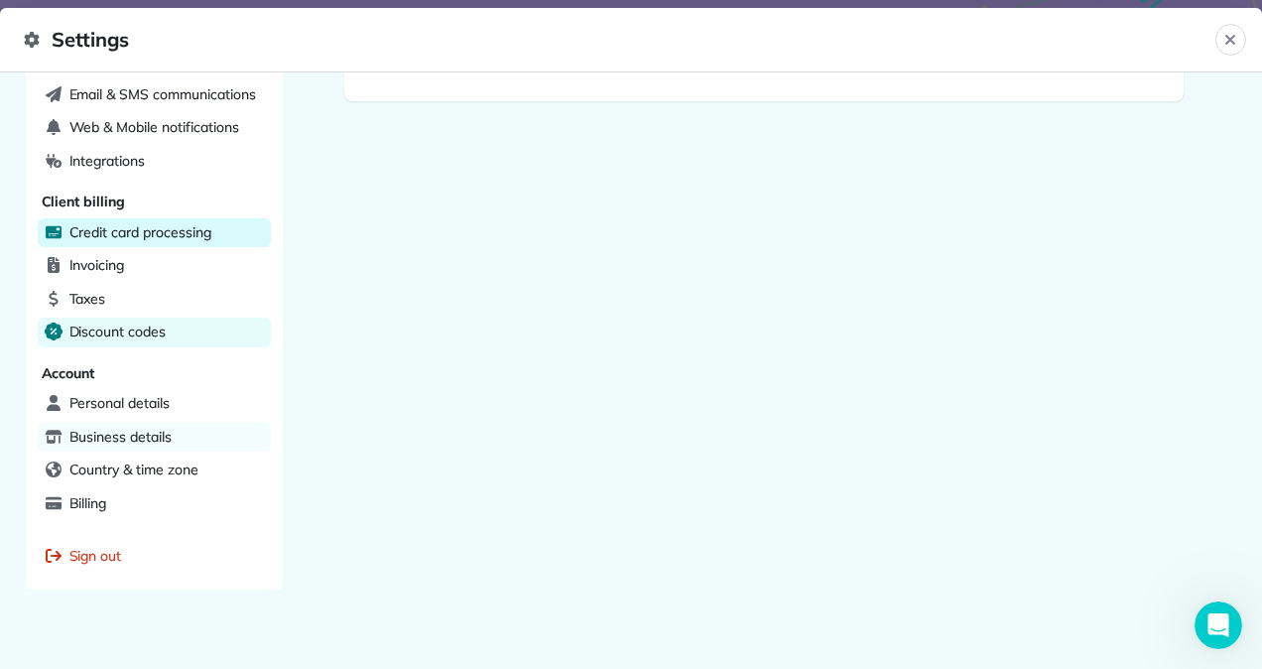
scroll to position [498, 0]
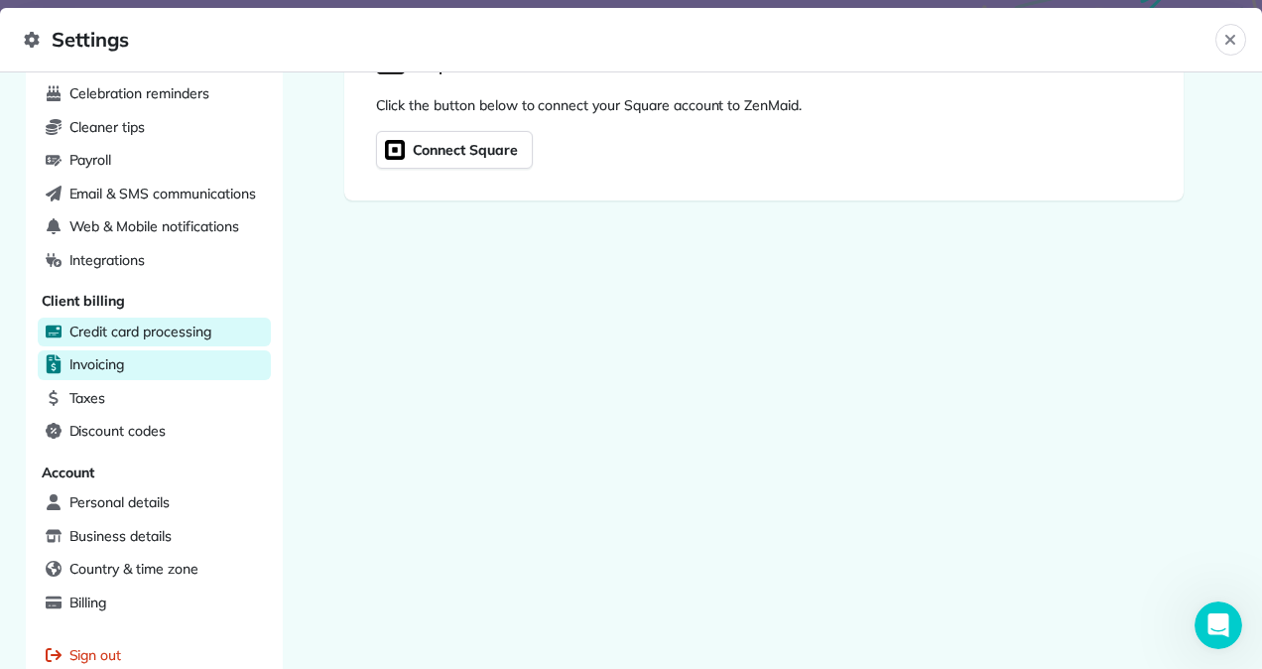
click at [162, 353] on div "Invoicing" at bounding box center [154, 365] width 233 height 30
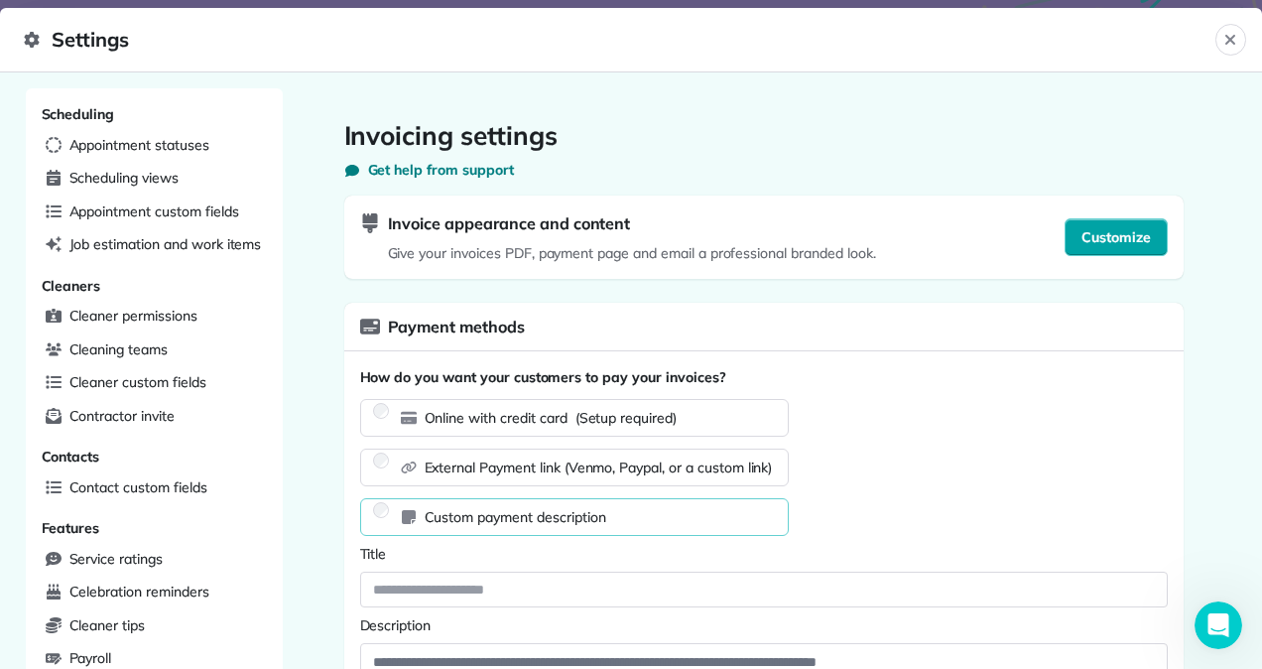
click at [1102, 236] on span "Customize" at bounding box center [1116, 237] width 69 height 20
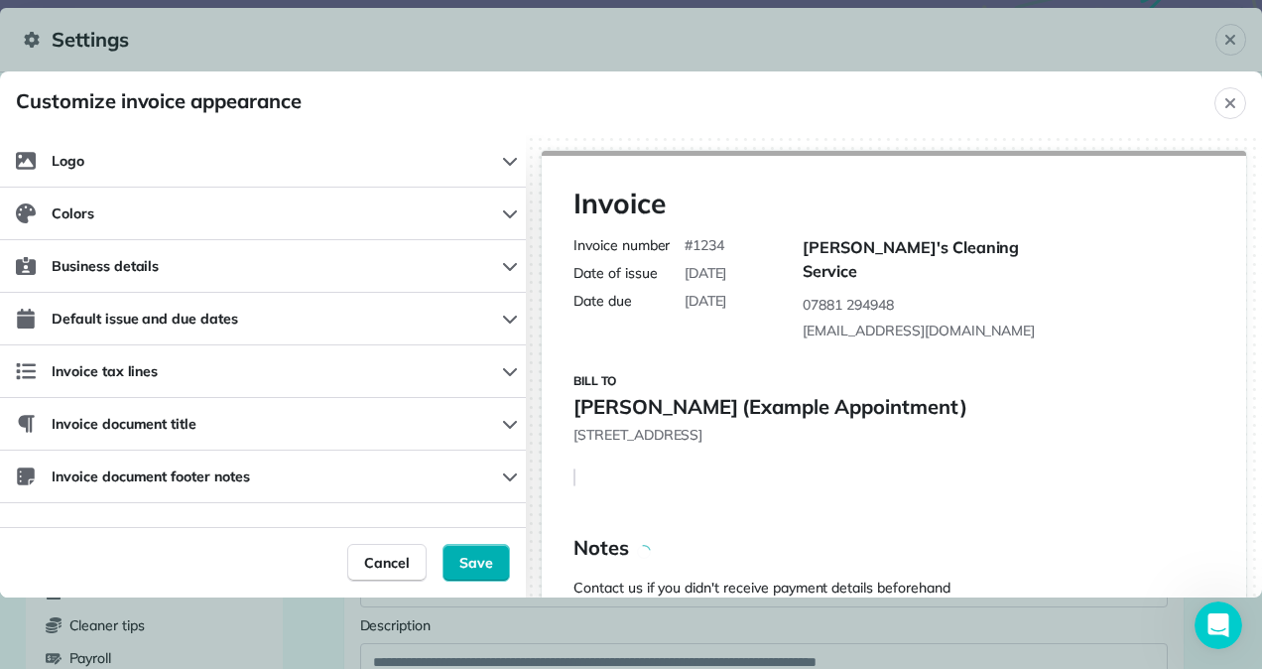
scroll to position [93, 0]
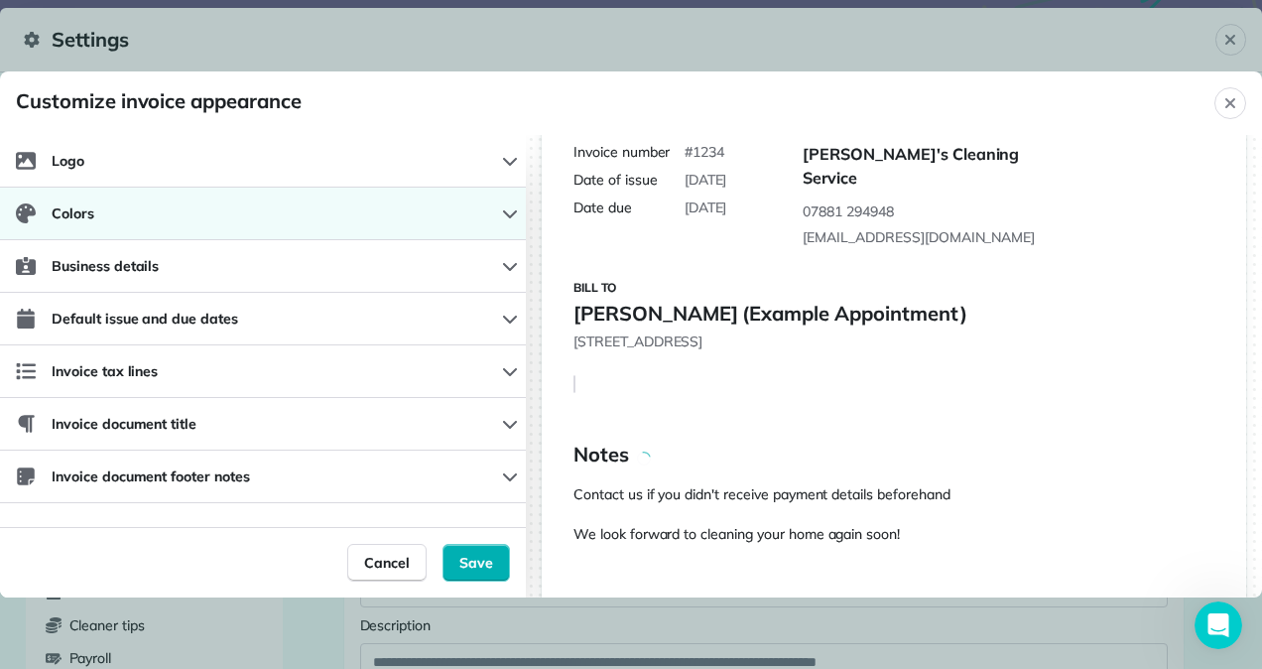
click at [486, 213] on button "Colors" at bounding box center [263, 214] width 526 height 53
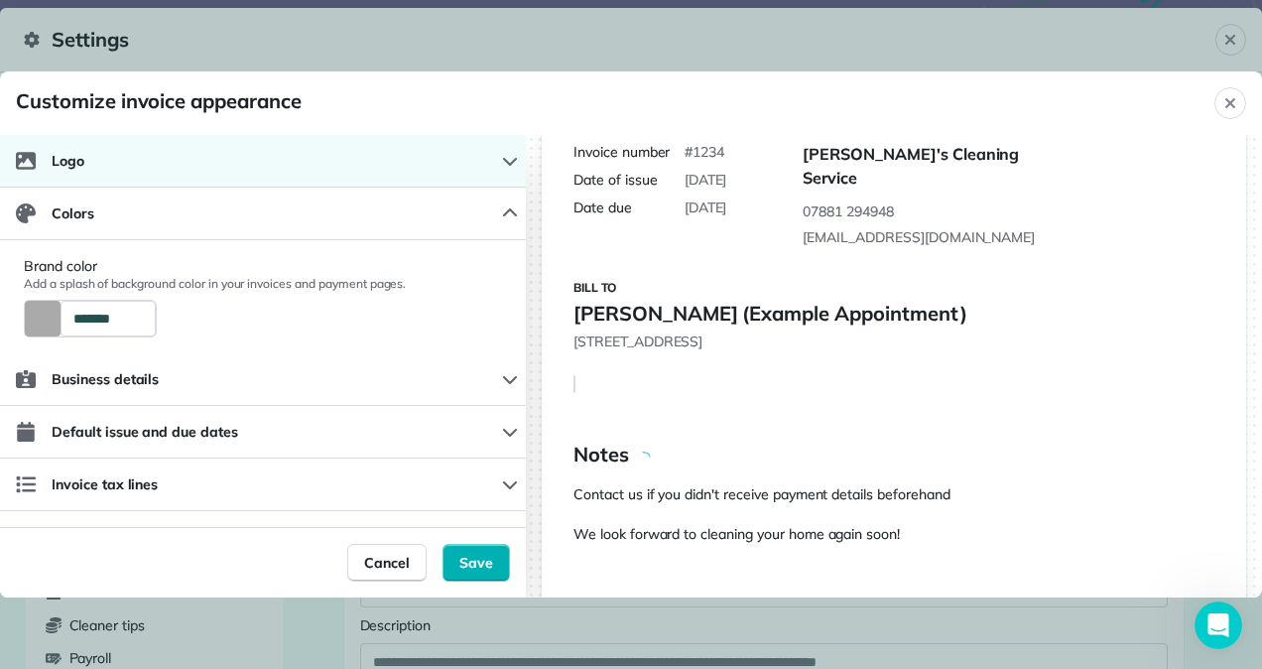
click at [479, 149] on button "Logo" at bounding box center [263, 161] width 526 height 53
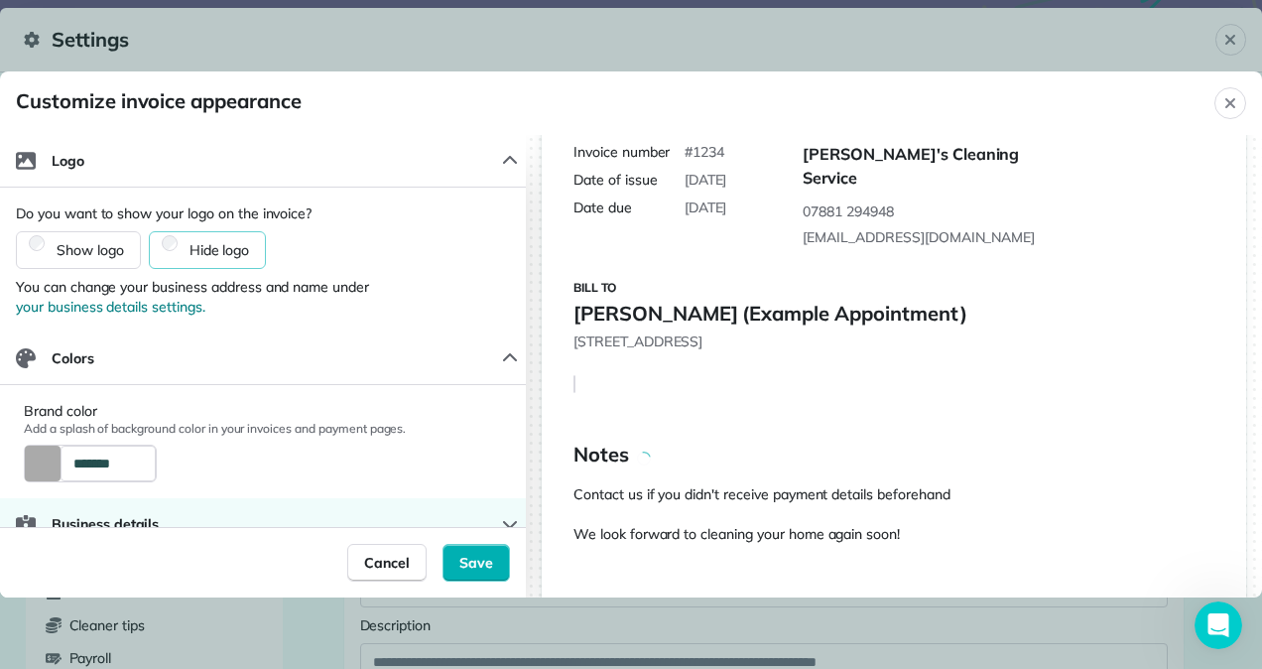
scroll to position [228, 0]
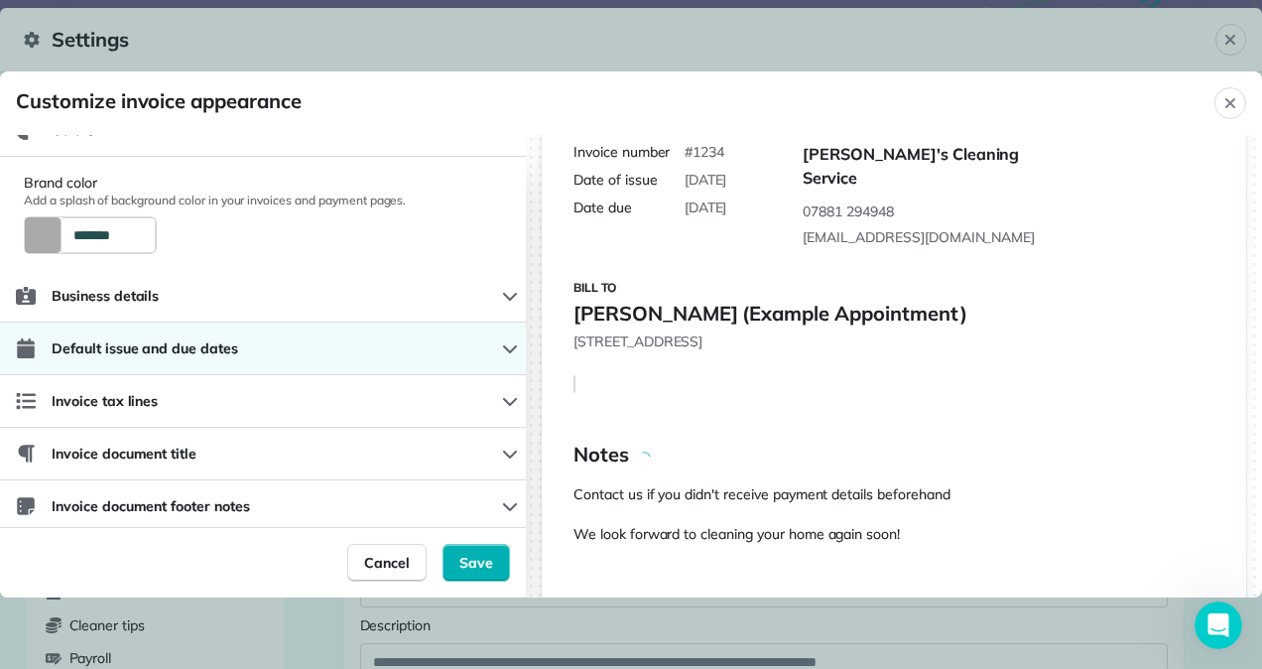
click at [478, 323] on button "Default issue and due dates" at bounding box center [263, 349] width 526 height 53
select select "*"
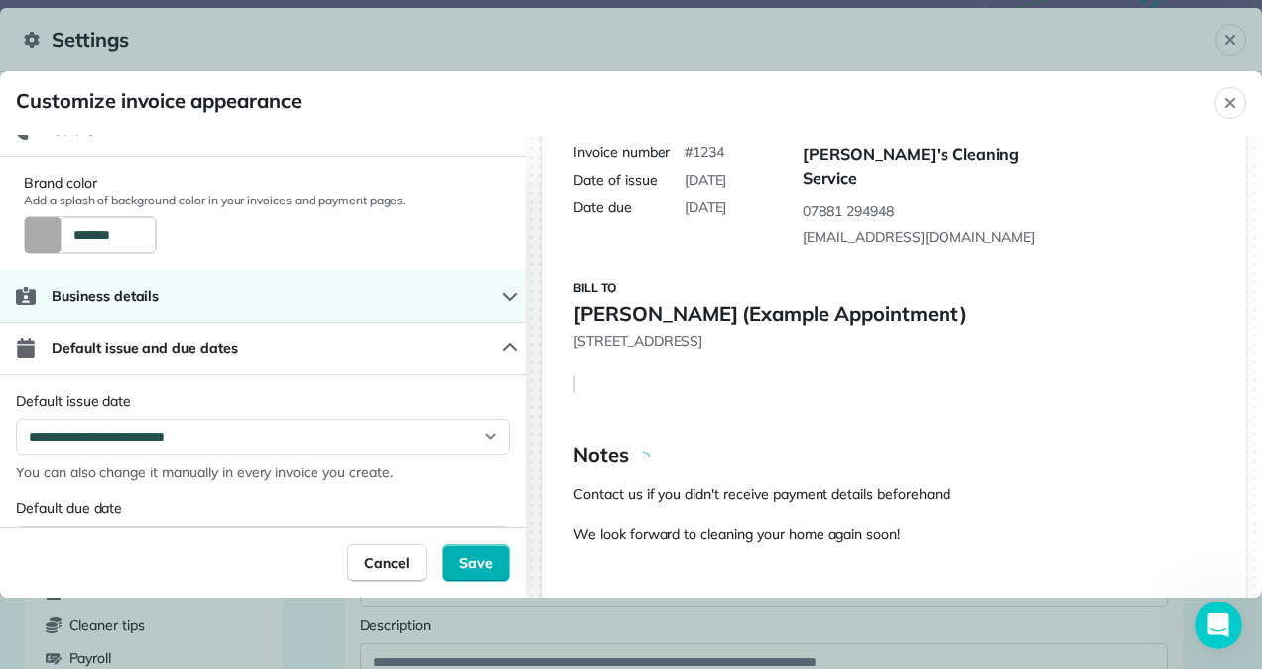
click at [465, 287] on button "Business details" at bounding box center [263, 296] width 526 height 53
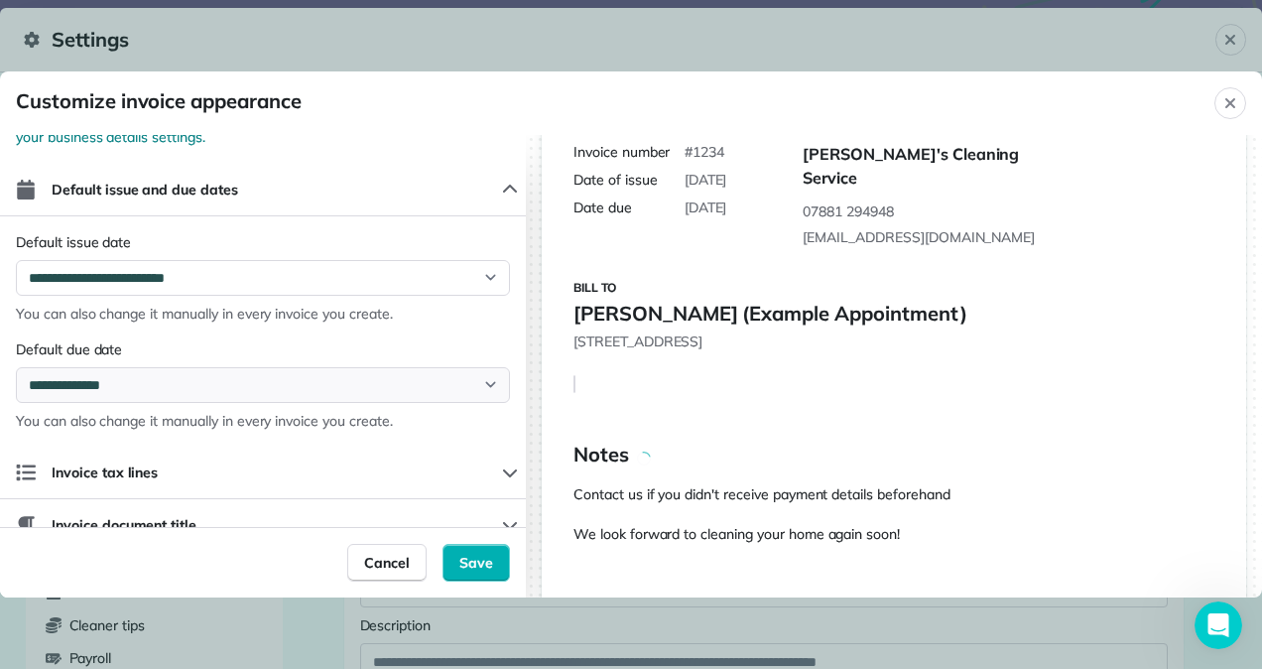
scroll to position [531, 0]
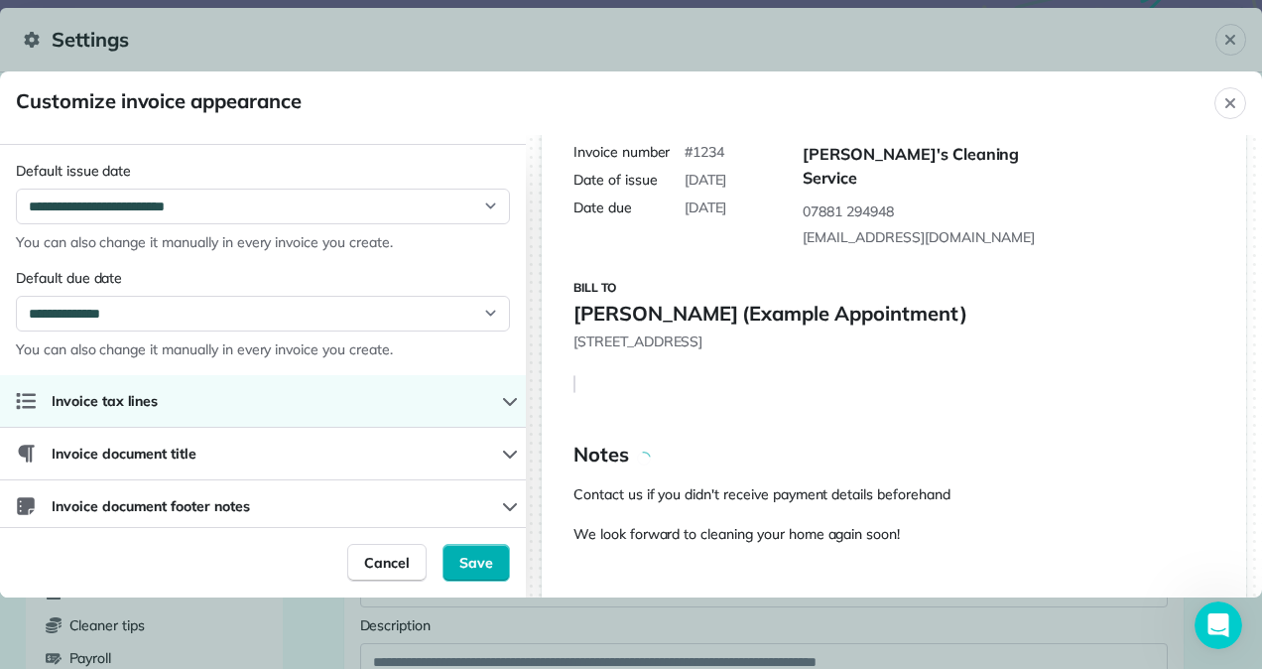
click at [474, 386] on button "Invoice tax lines" at bounding box center [263, 401] width 526 height 53
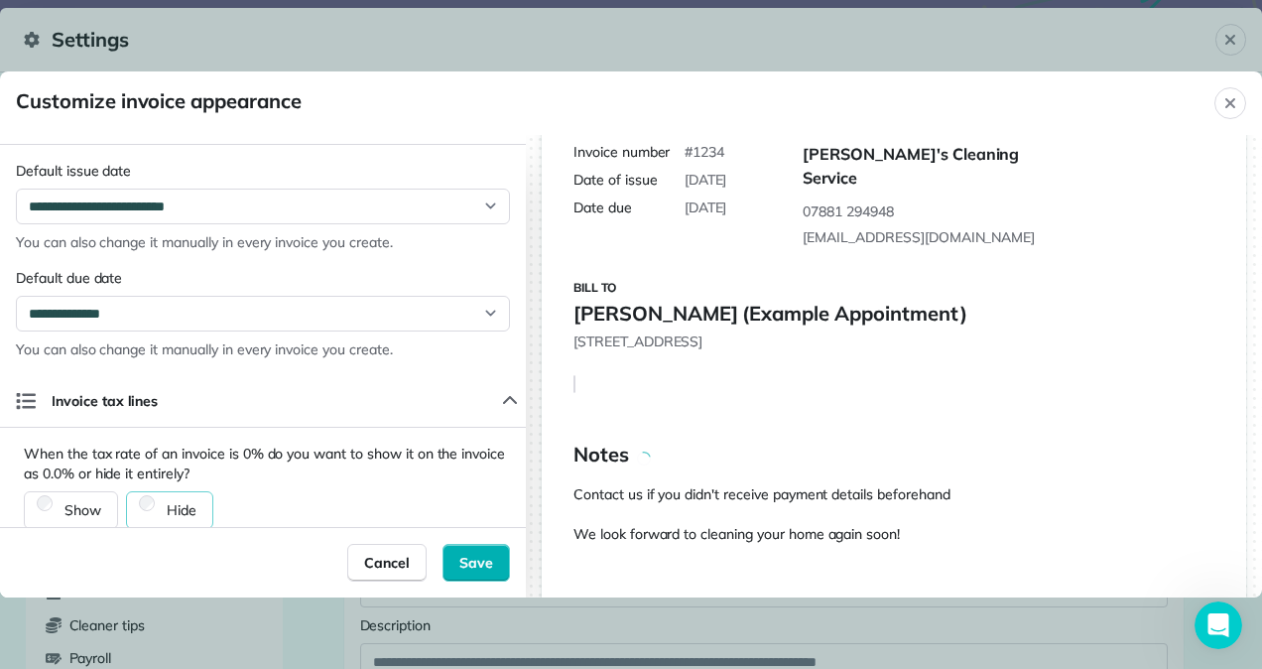
scroll to position [647, 0]
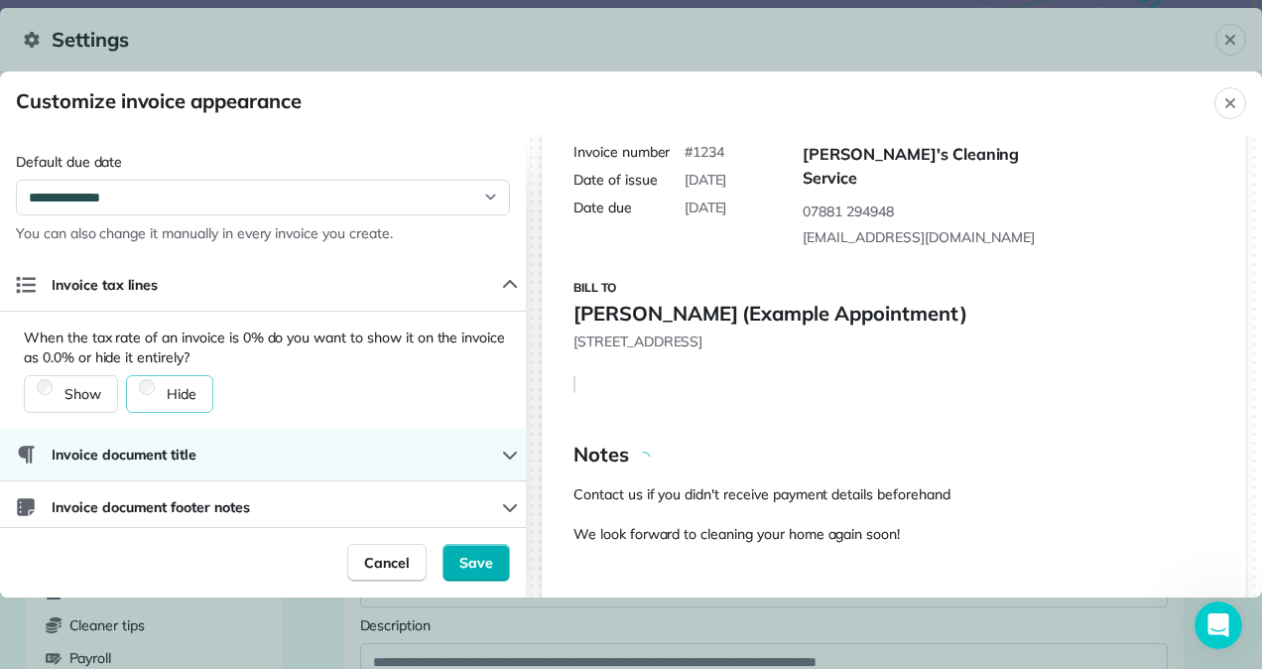
click at [469, 443] on button "Invoice document title" at bounding box center [263, 455] width 526 height 53
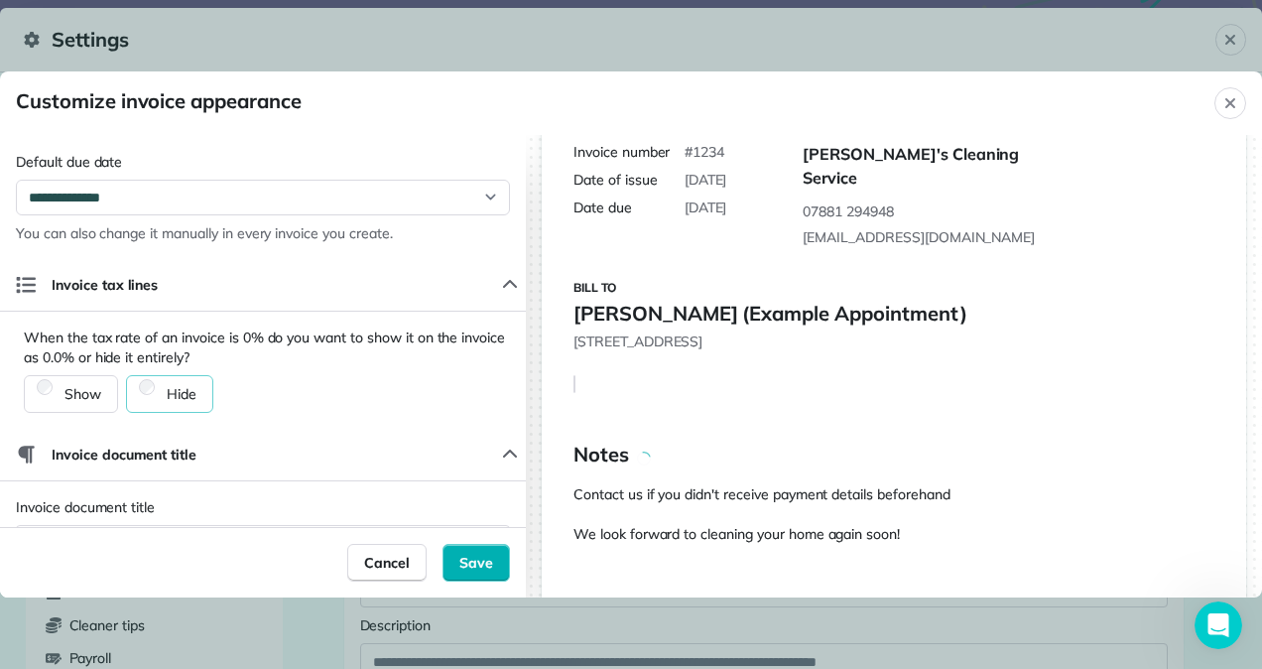
scroll to position [742, 0]
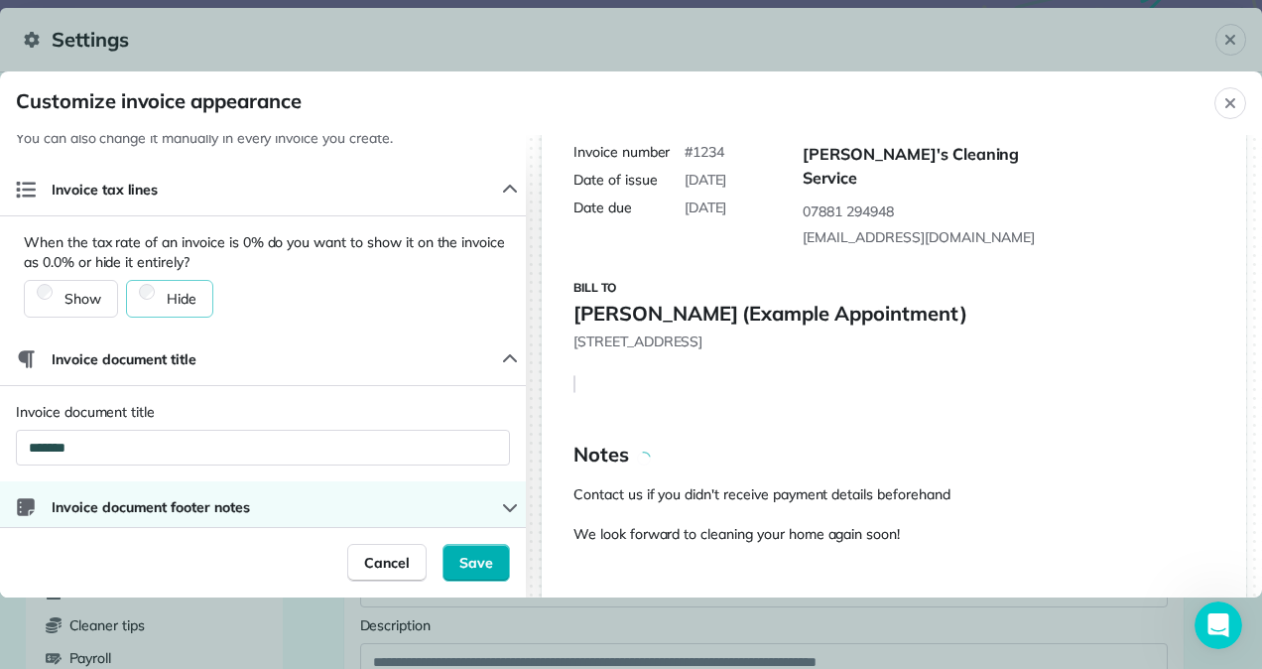
click at [471, 498] on button "Invoice document footer notes" at bounding box center [263, 507] width 526 height 53
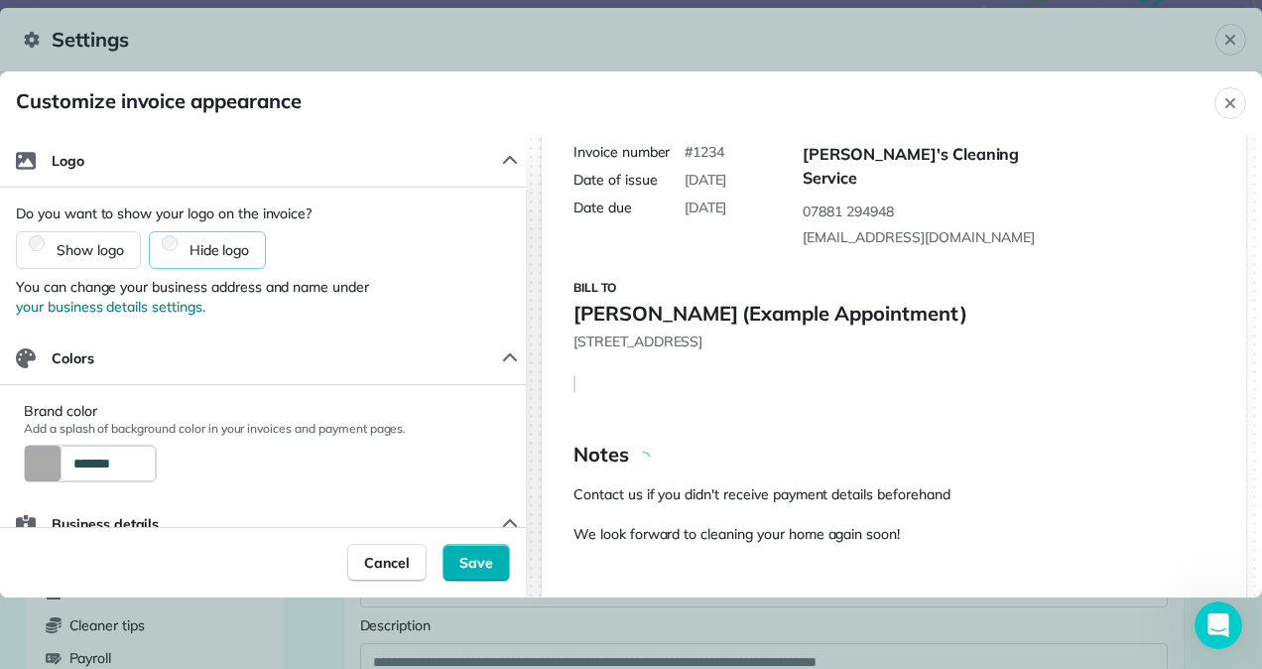
scroll to position [0, 0]
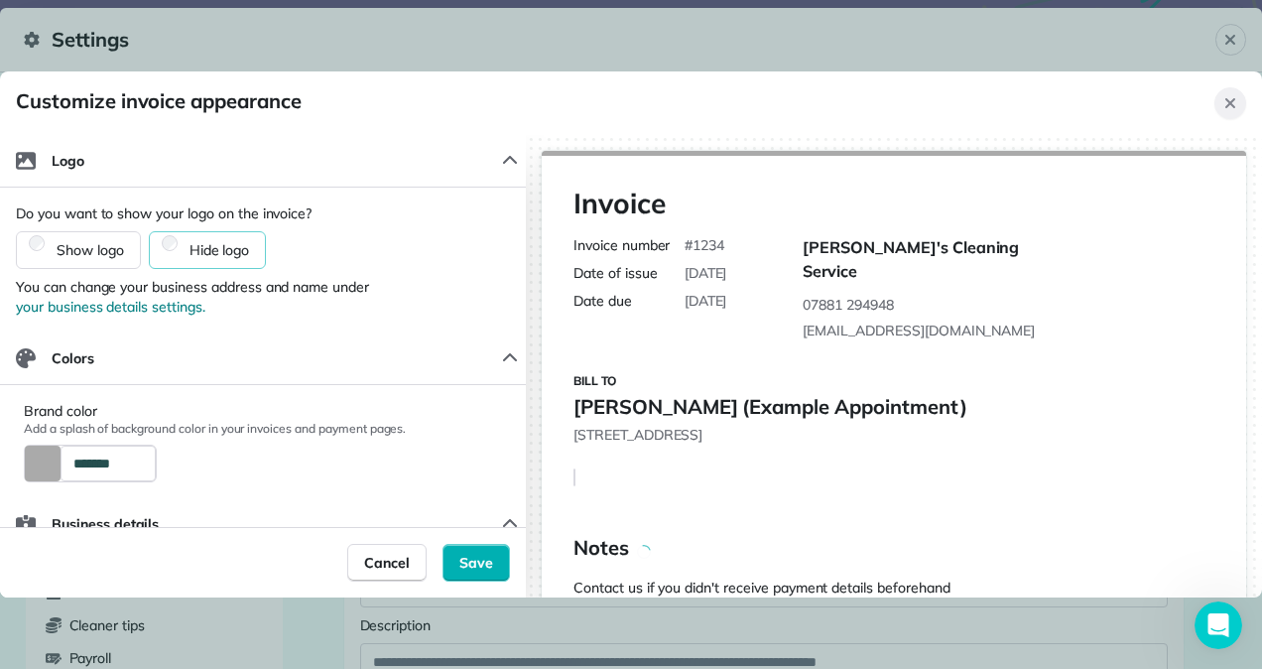
click at [1243, 97] on div "Close" at bounding box center [1231, 103] width 32 height 32
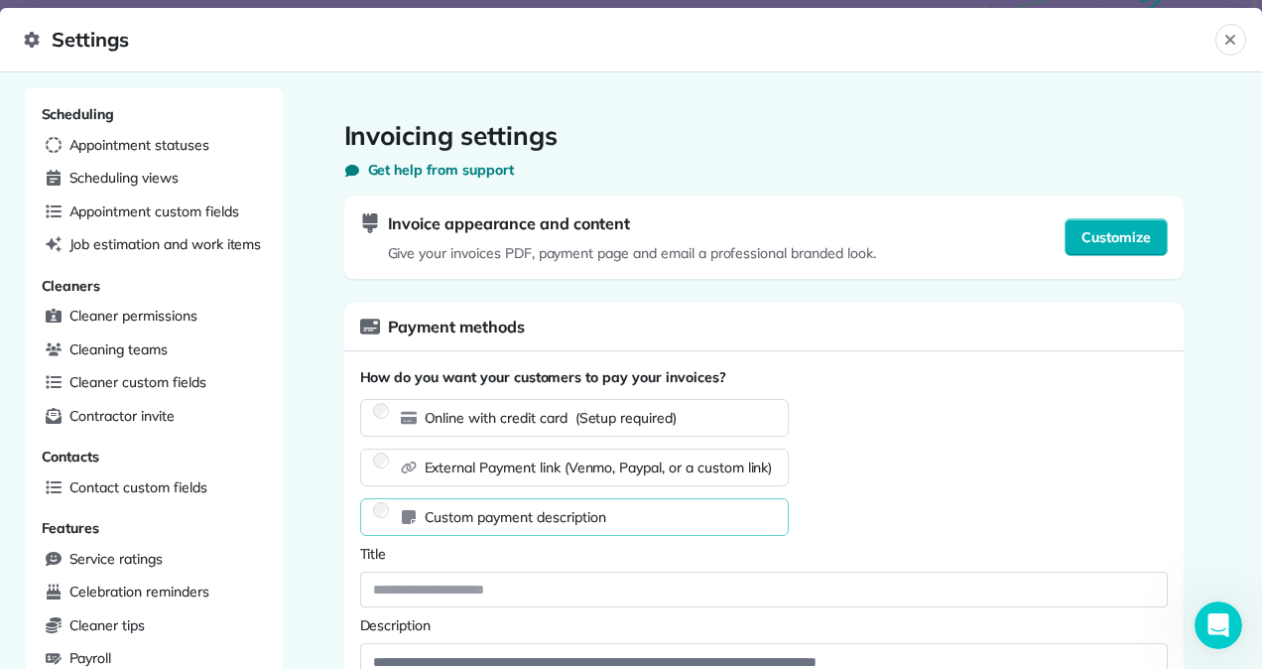
click at [722, 413] on label "Online with credit card (Setup required)" at bounding box center [575, 418] width 428 height 20
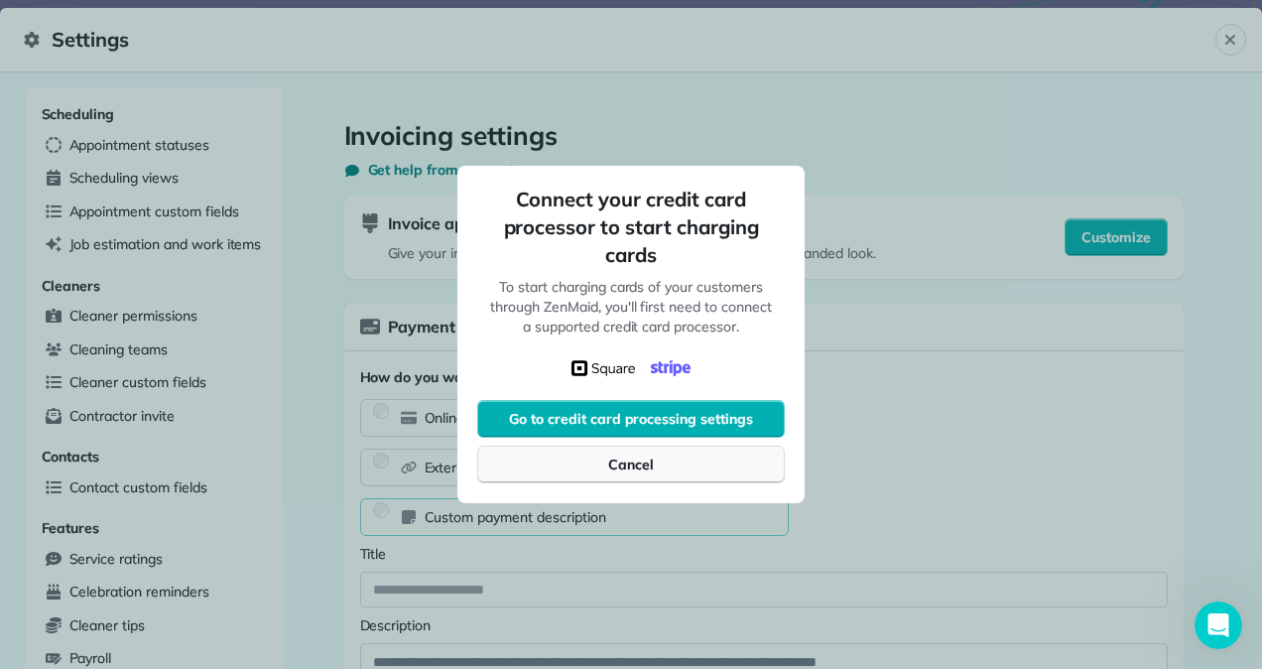
click at [688, 473] on button "Cancel" at bounding box center [631, 465] width 308 height 38
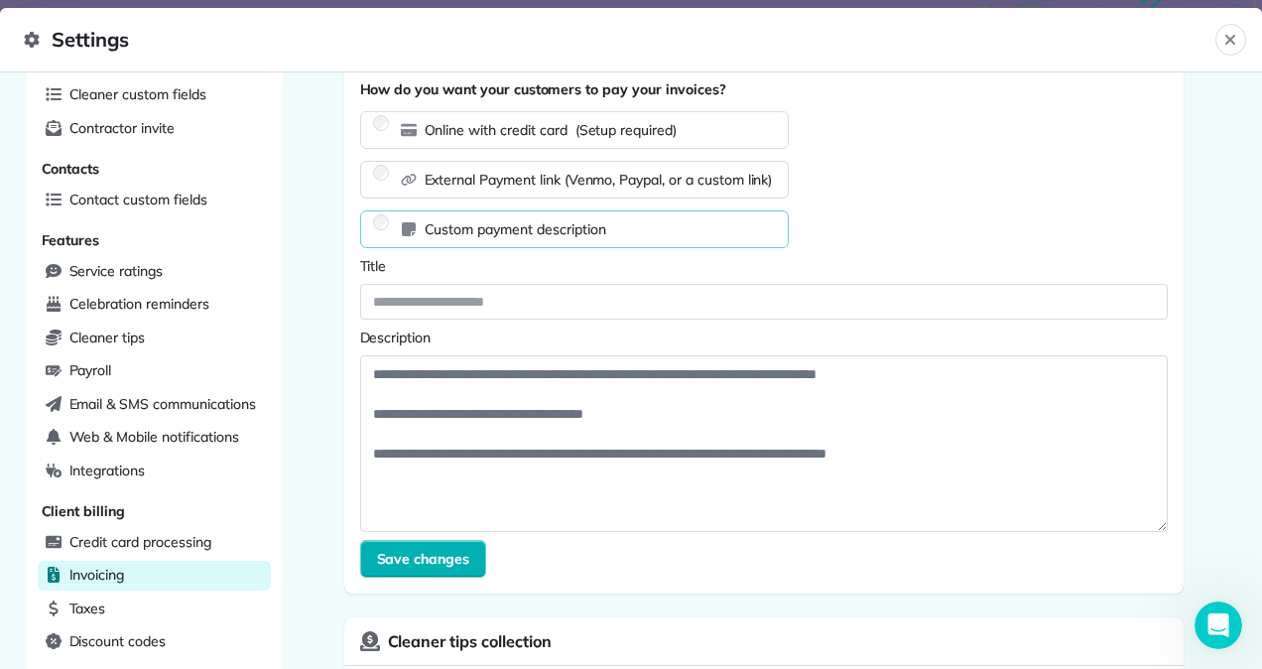
scroll to position [212, 0]
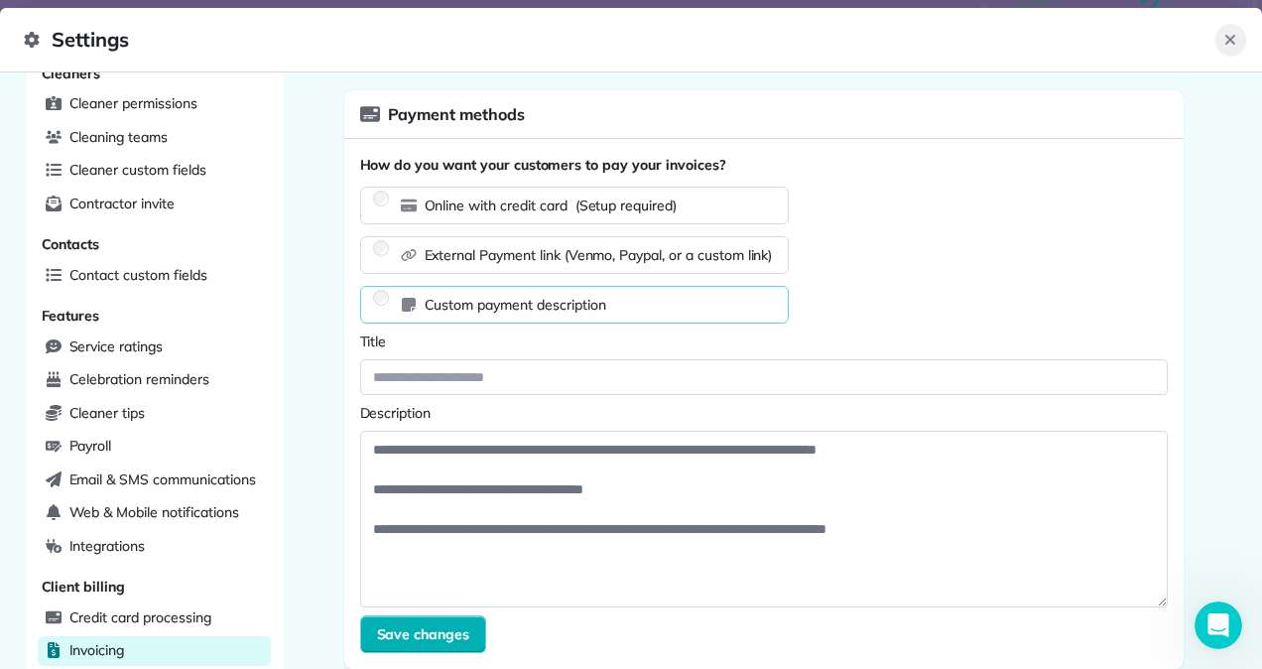
click at [1226, 42] on icon "Close" at bounding box center [1231, 40] width 16 height 16
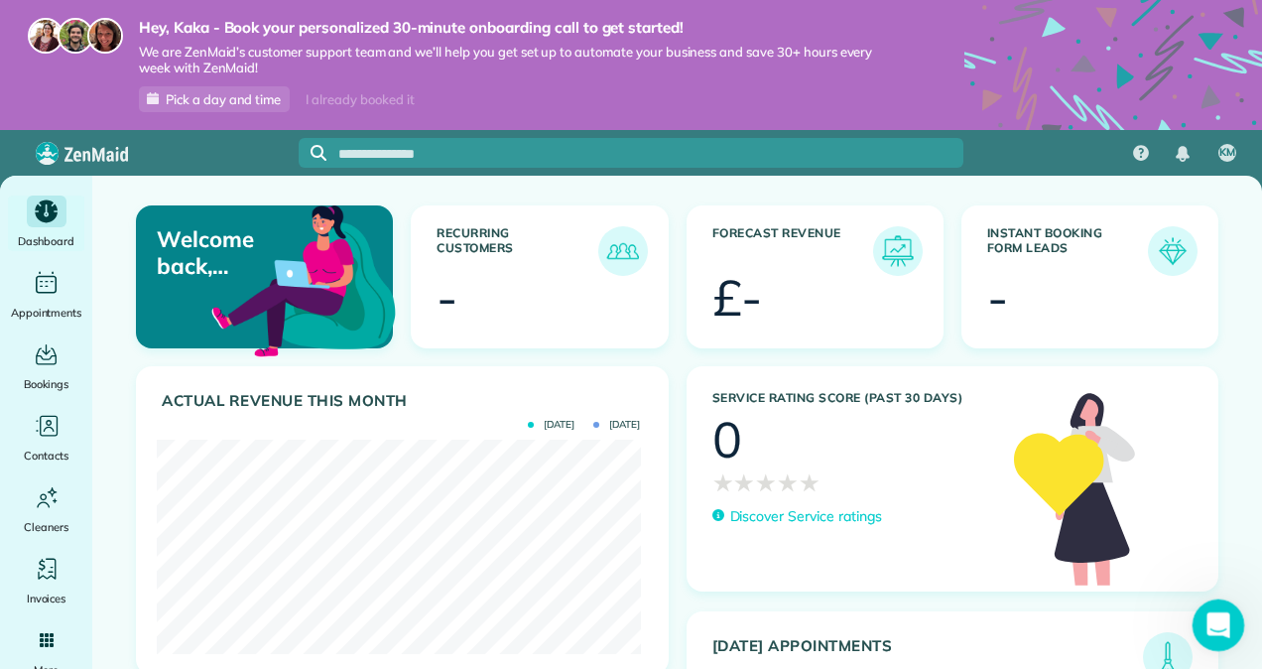
click at [1193, 604] on div "Open Intercom Messenger" at bounding box center [1216, 622] width 48 height 48
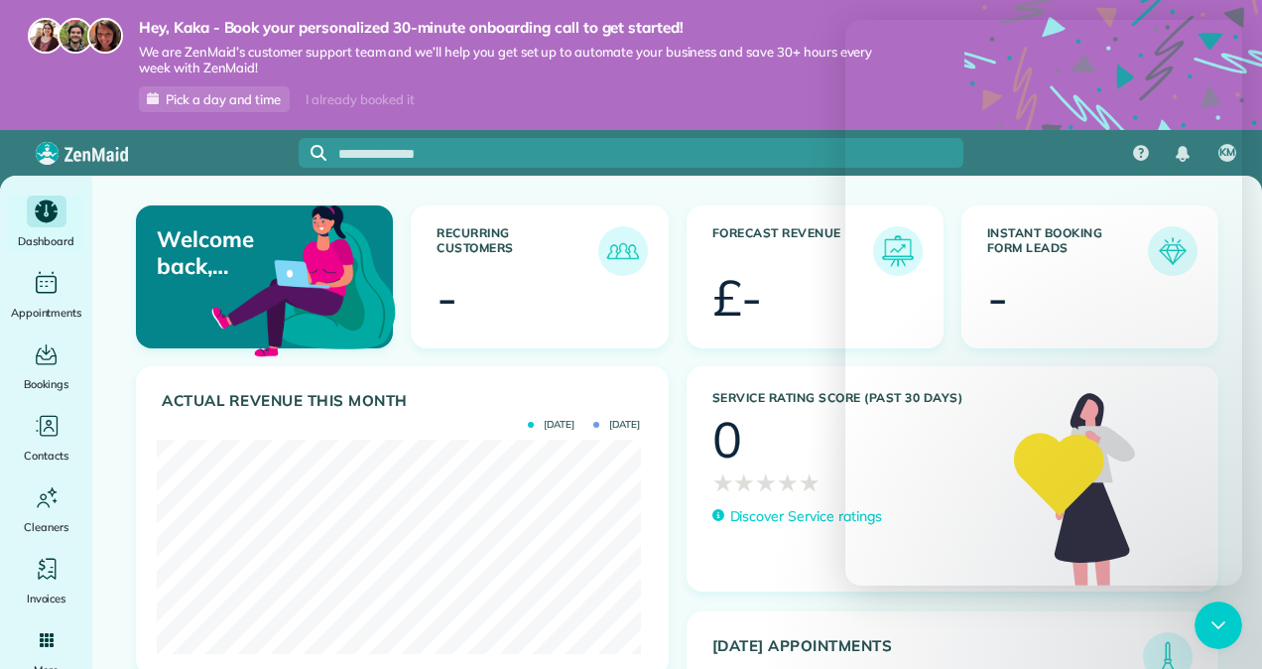
scroll to position [596, 0]
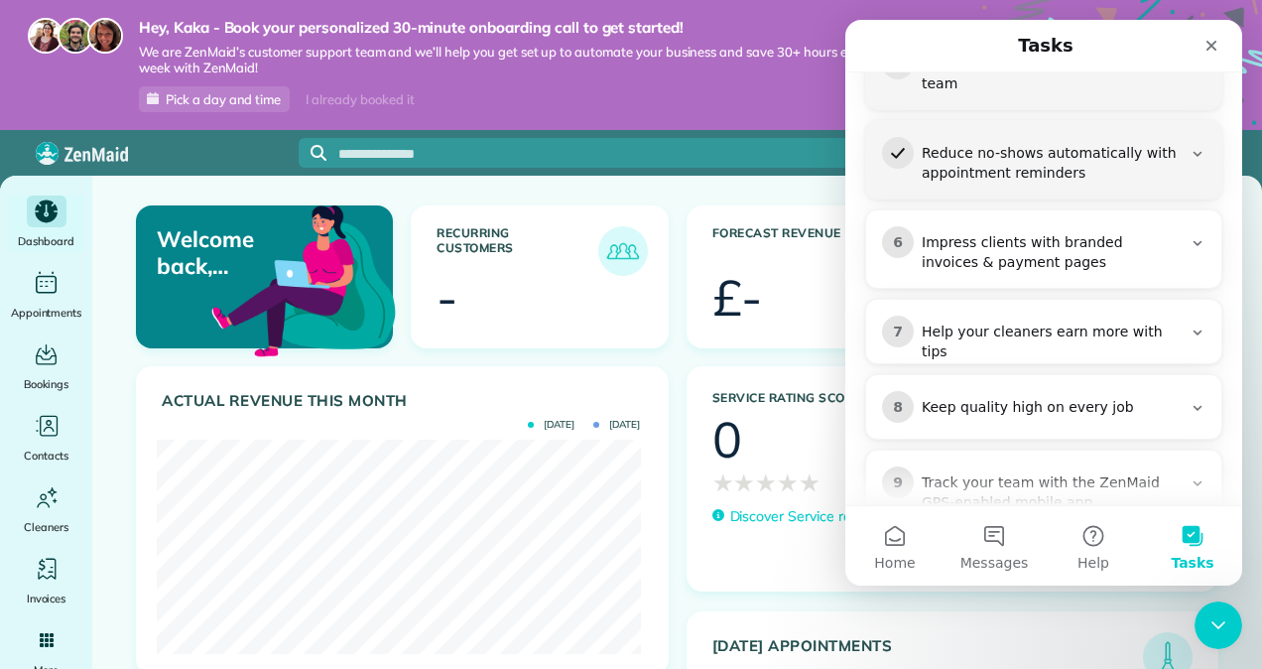
click at [1008, 300] on div "7 Help your cleaners earn more with tips" at bounding box center [1043, 339] width 355 height 78
click at [1026, 323] on div "Help your cleaners earn more with tips" at bounding box center [1052, 343] width 260 height 40
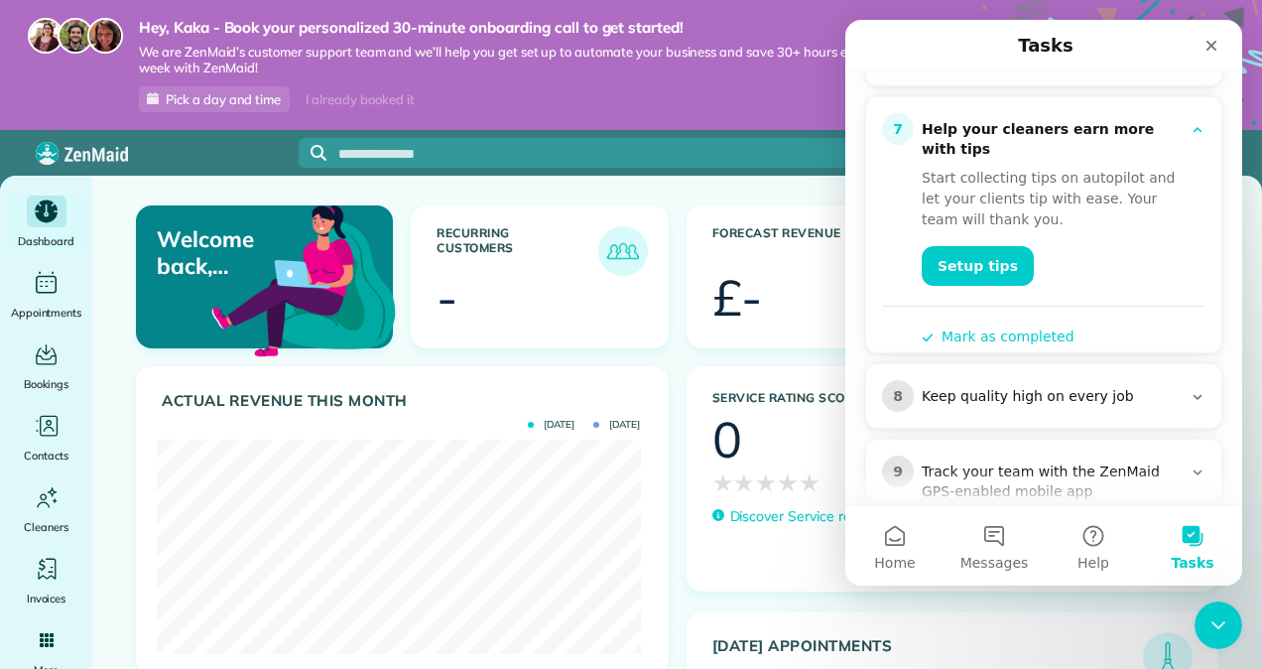
click at [1051, 387] on div "Keep quality high on every job" at bounding box center [1052, 397] width 260 height 20
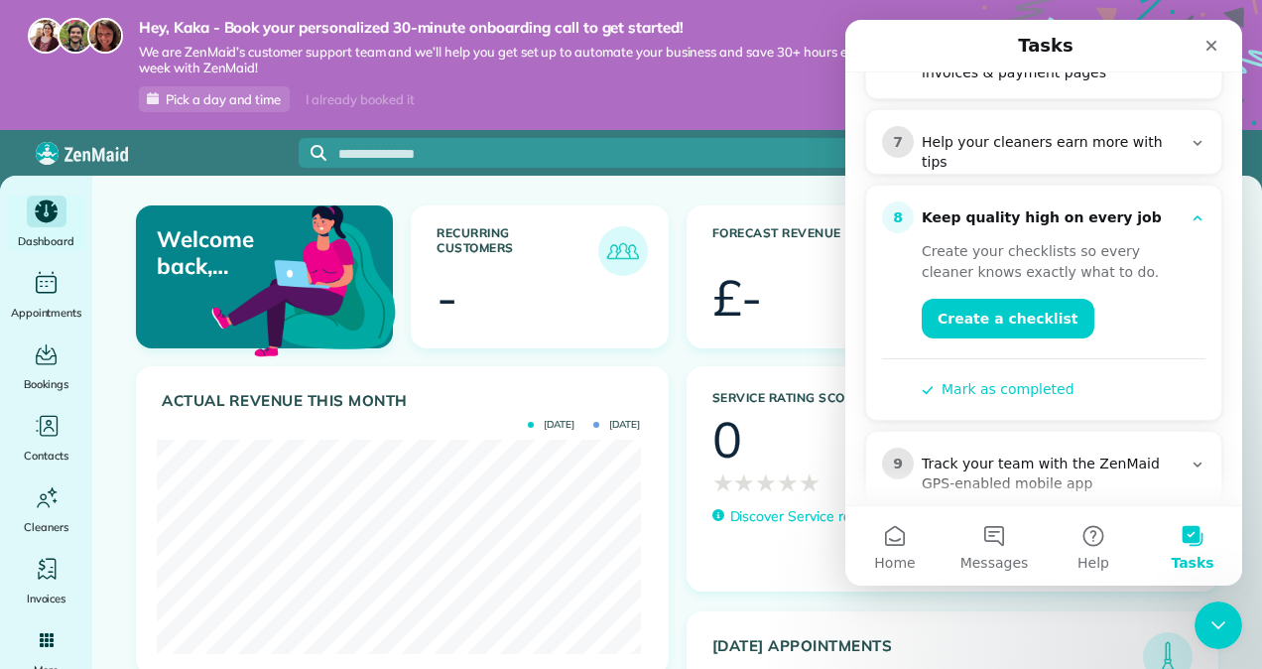
scroll to position [685, 0]
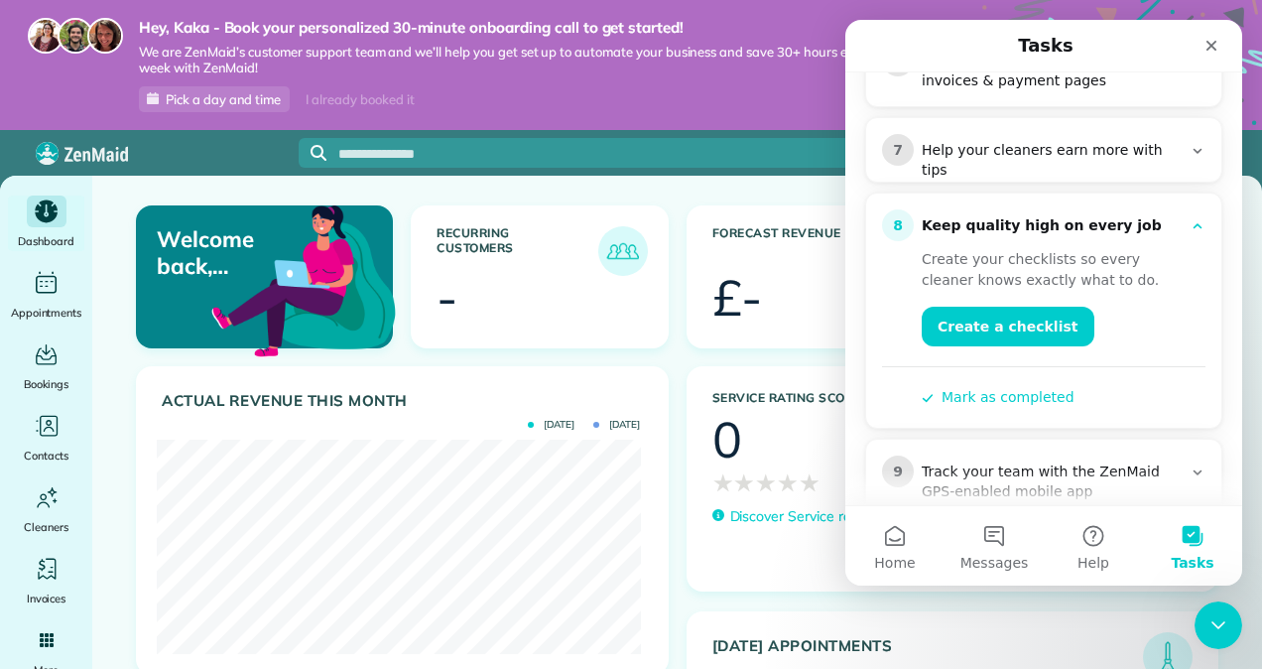
click at [1031, 463] on div "Track your team with the ZenMaid GPS-enabled mobile app" at bounding box center [1052, 483] width 260 height 40
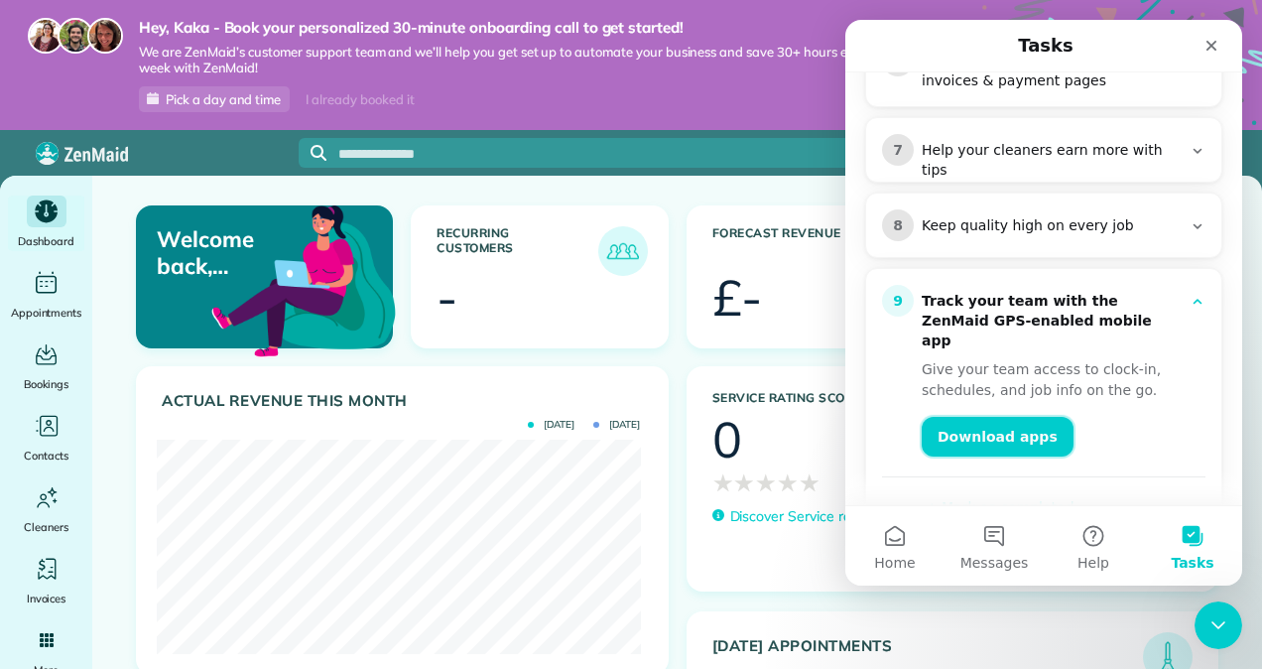
click at [1014, 417] on link "Download apps" at bounding box center [998, 437] width 152 height 40
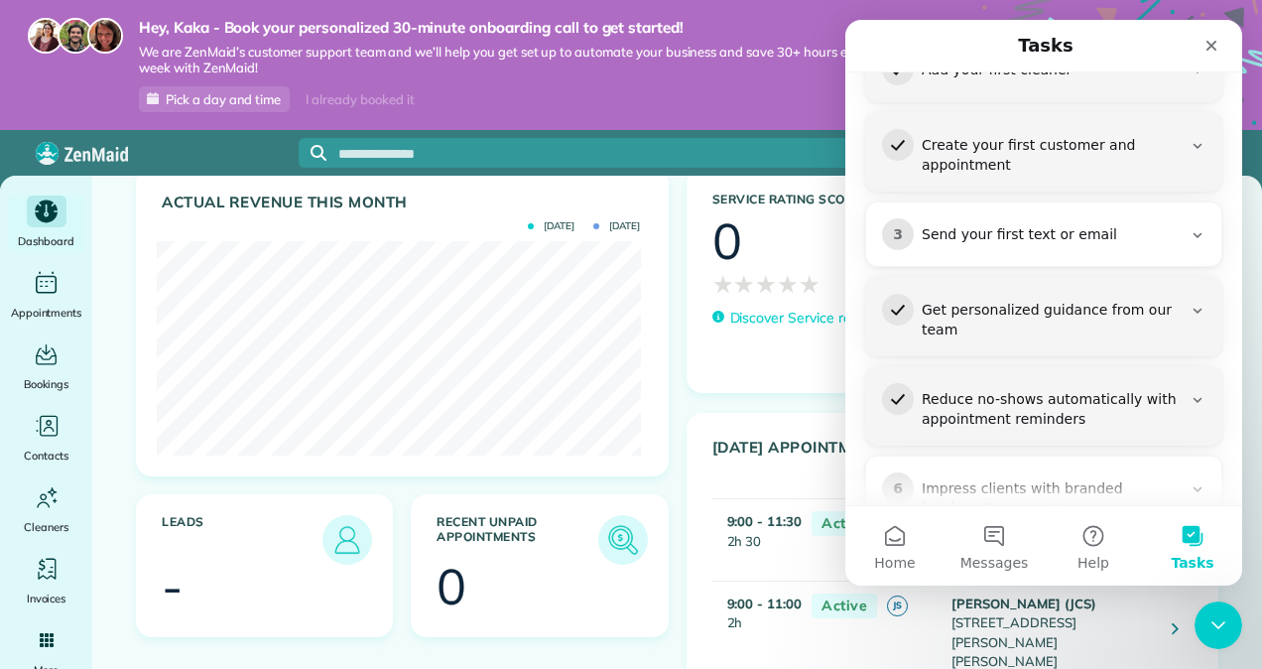
scroll to position [288, 0]
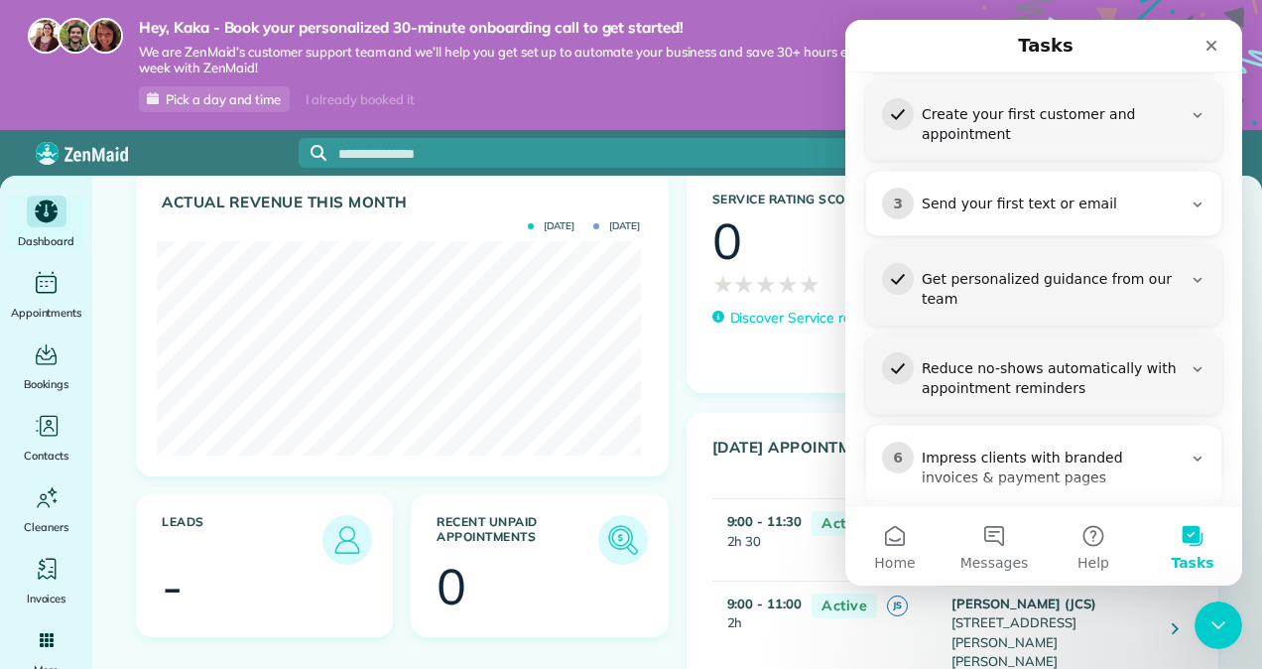
click at [1055, 172] on div "3 Send your first text or email" at bounding box center [1043, 204] width 355 height 64
click at [1096, 195] on div "Send your first text or email" at bounding box center [1052, 205] width 260 height 20
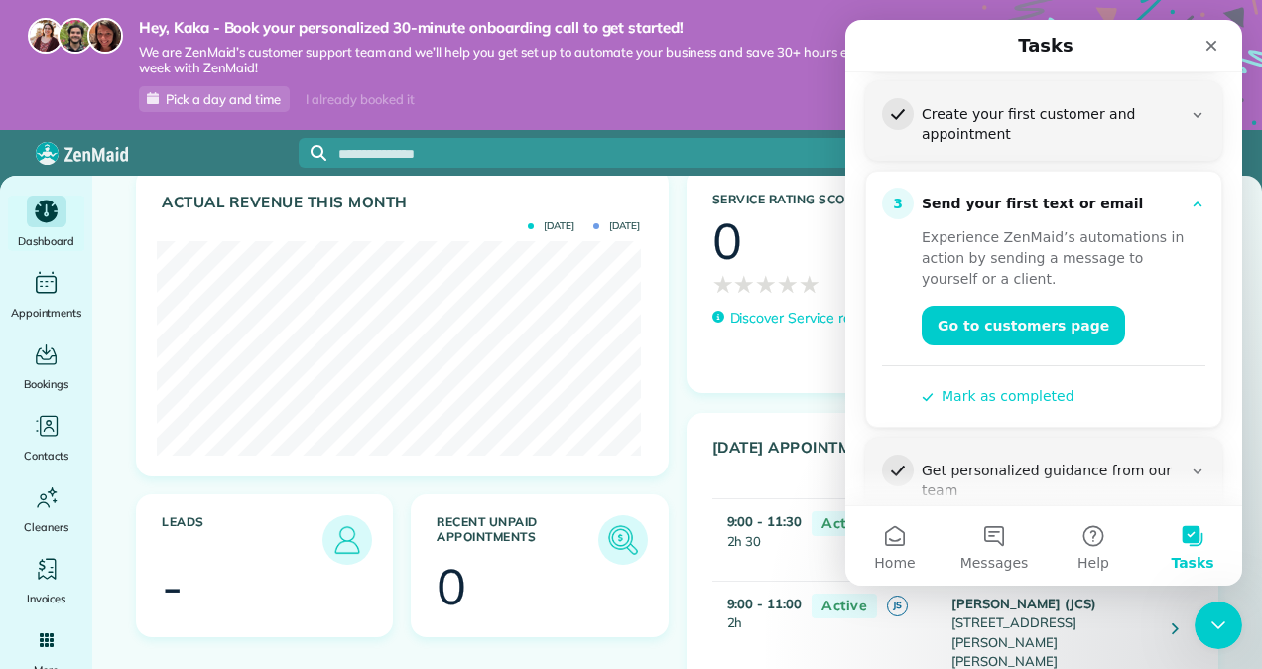
click at [1142, 195] on div "Send your first text or email" at bounding box center [1052, 205] width 260 height 20
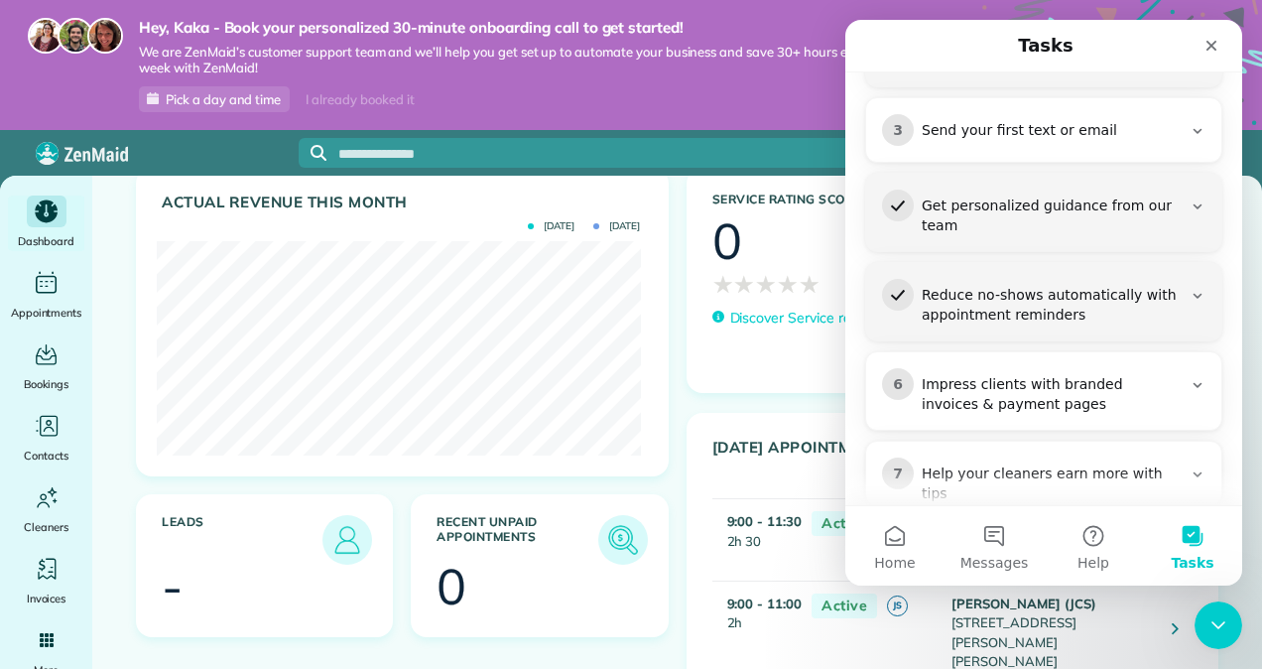
scroll to position [387, 0]
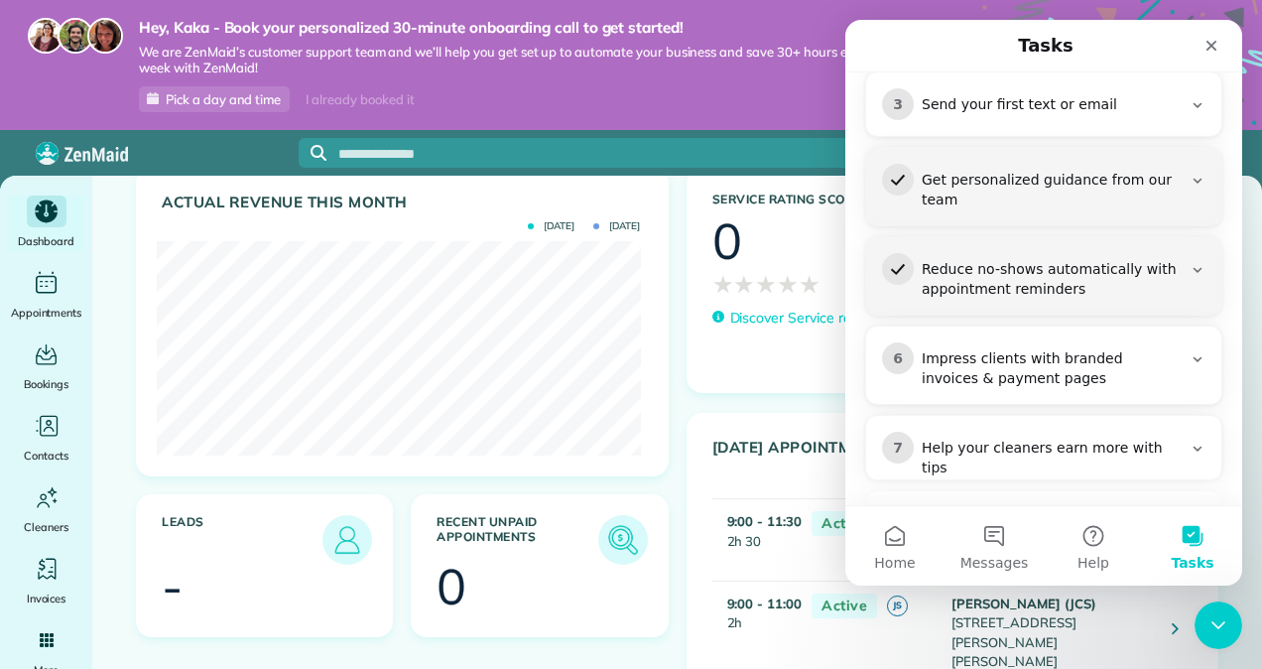
click at [1004, 260] on div "Reduce no-shows automatically with appointment reminders" at bounding box center [1052, 280] width 260 height 40
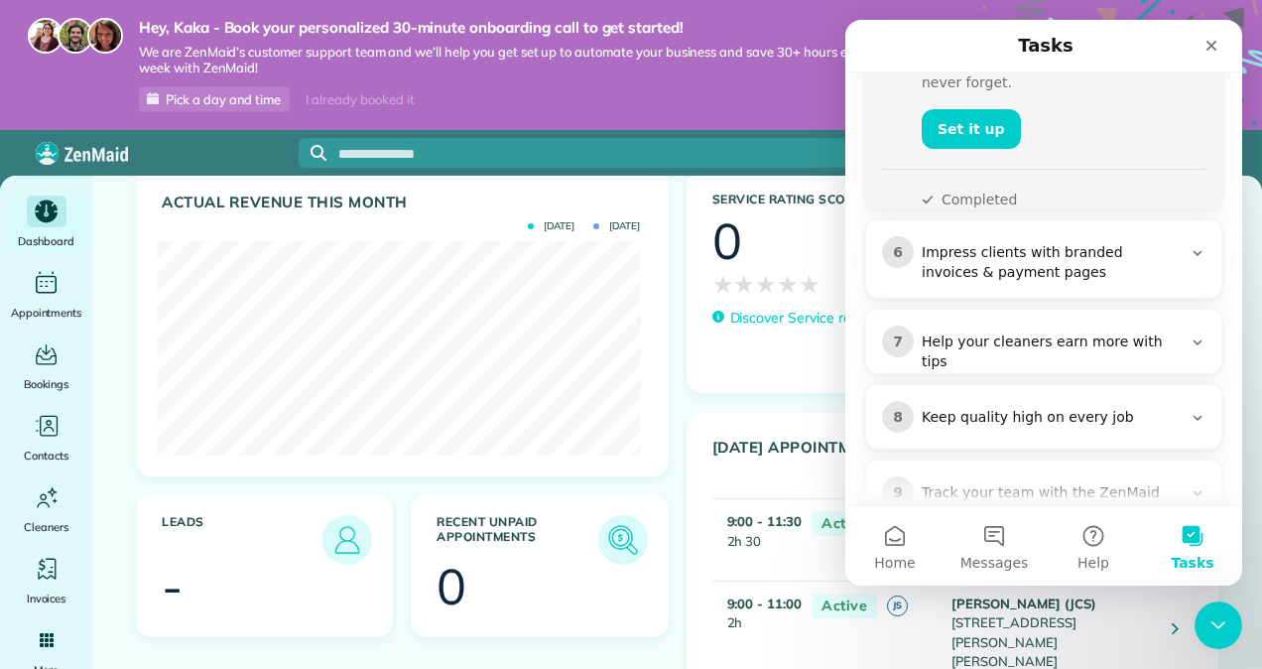
scroll to position [706, 0]
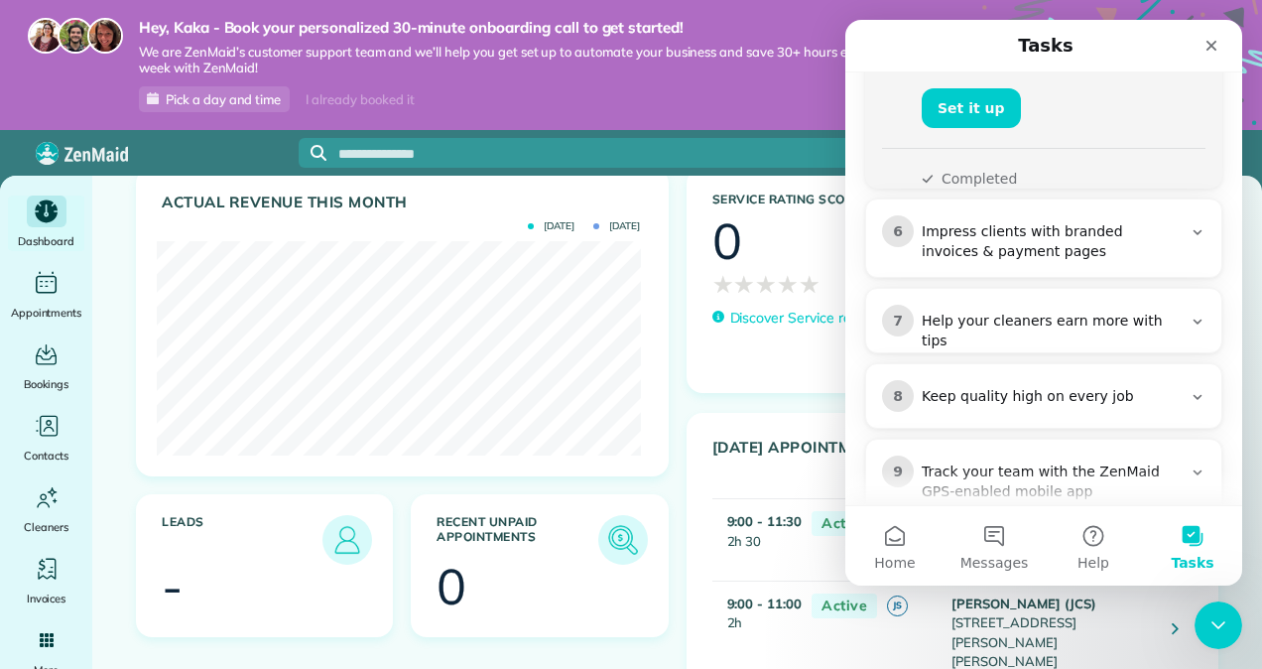
click at [1028, 312] on div "Help your cleaners earn more with tips" at bounding box center [1052, 332] width 260 height 40
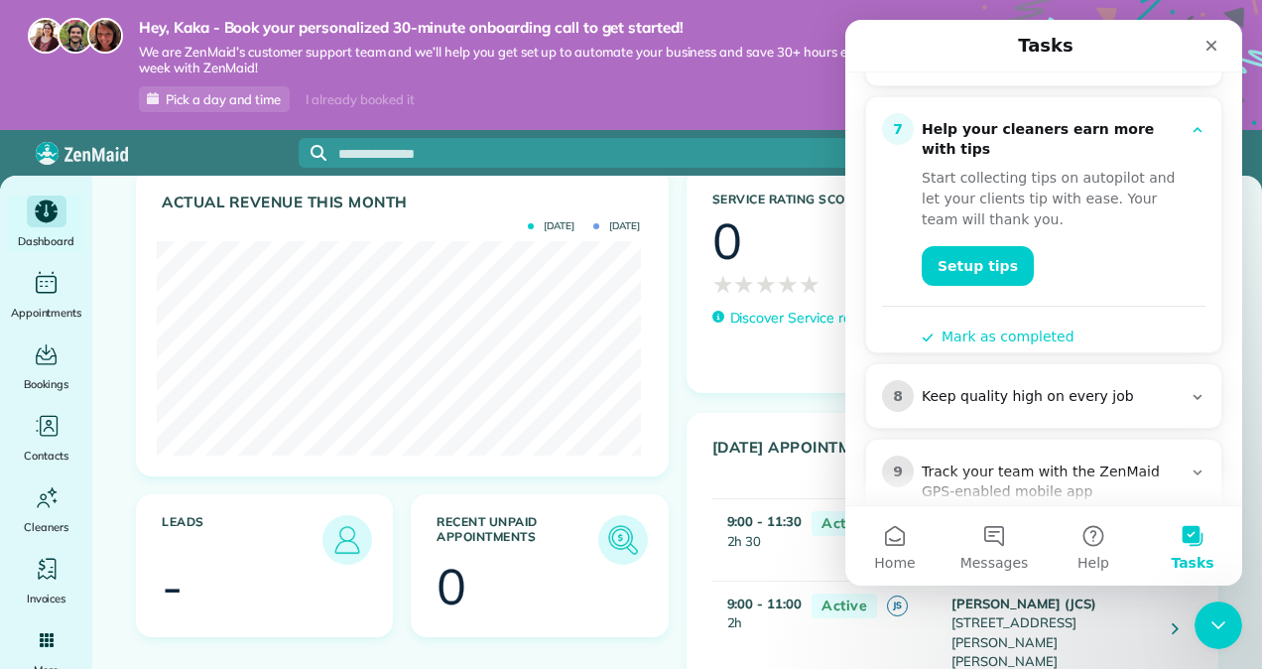
click at [975, 387] on div "Keep quality high on every job" at bounding box center [1052, 397] width 260 height 20
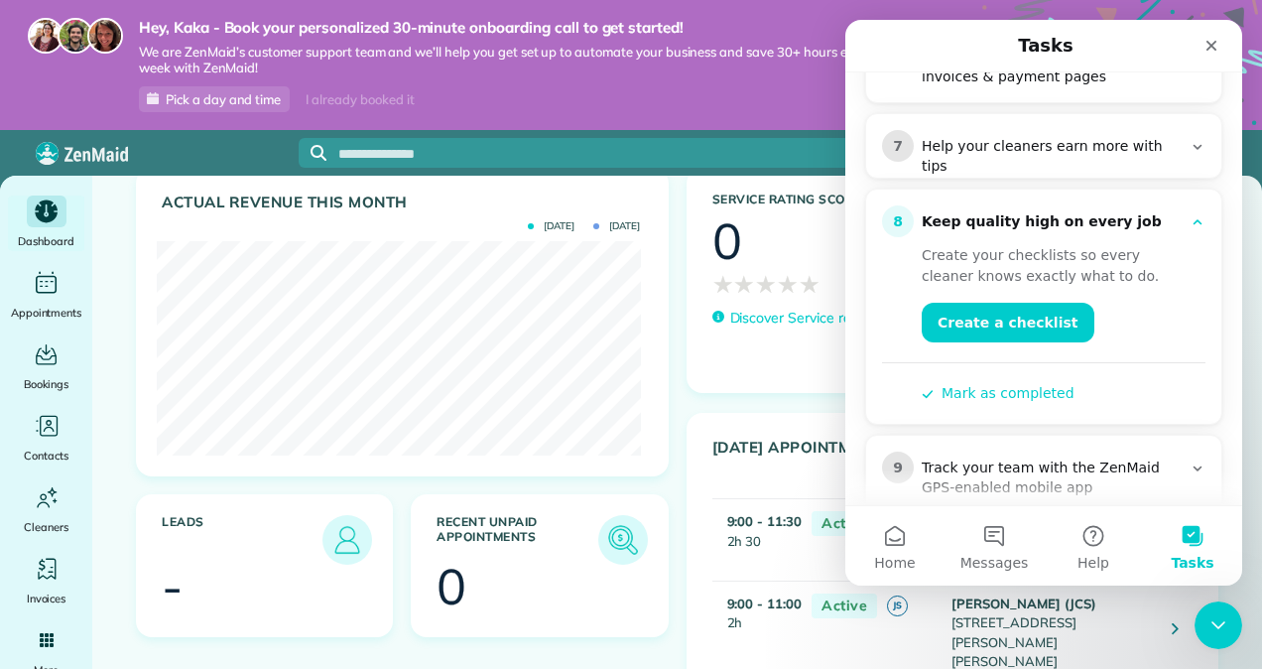
scroll to position [685, 0]
